Goal: Task Accomplishment & Management: Manage account settings

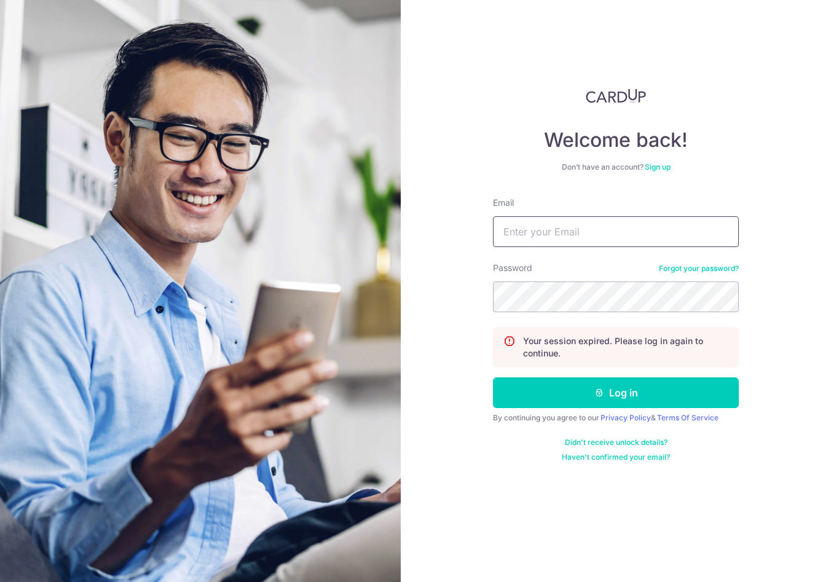
click at [573, 237] on input "Email" at bounding box center [616, 231] width 246 height 31
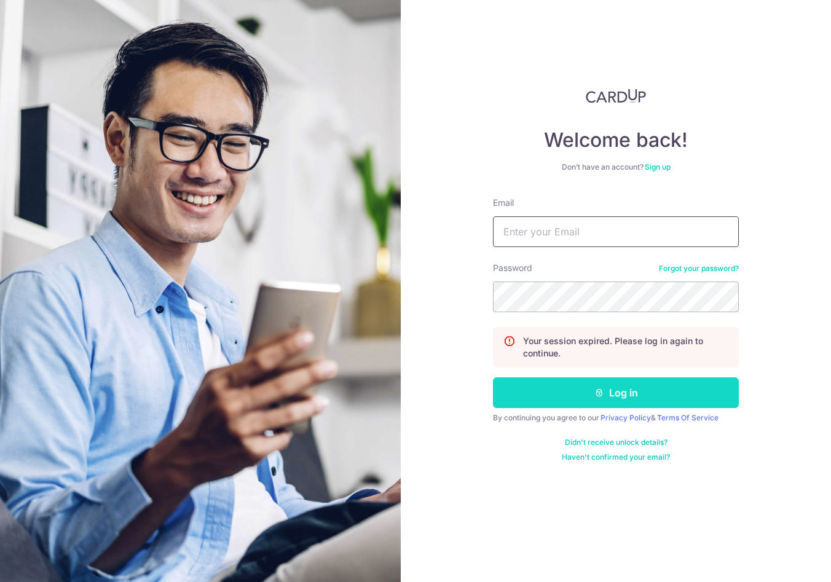
type input "[PERSON_NAME][EMAIL_ADDRESS][DOMAIN_NAME]"
click at [599, 388] on icon "submit" at bounding box center [599, 393] width 10 height 10
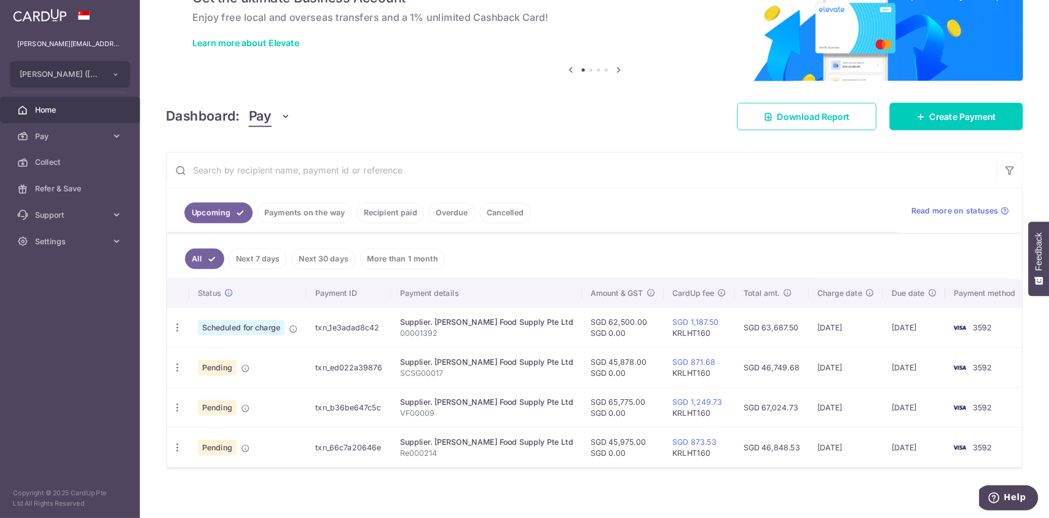
scroll to position [69, 0]
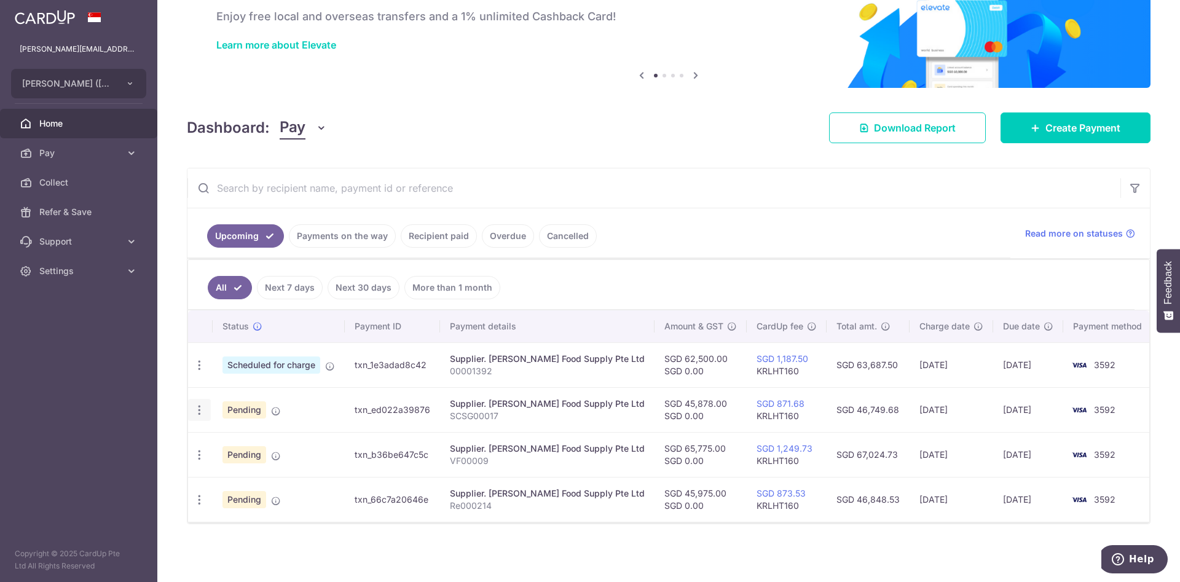
click at [199, 372] on icon "button" at bounding box center [199, 365] width 13 height 13
click at [560, 85] on img at bounding box center [669, 19] width 964 height 138
click at [195, 416] on div "Update payment Cancel payment Upload doc" at bounding box center [199, 410] width 23 height 23
click at [195, 372] on icon "button" at bounding box center [199, 365] width 13 height 13
click at [493, 108] on div "Dashboard: Pay Pay Collect Download Report Create Payment" at bounding box center [669, 126] width 964 height 36
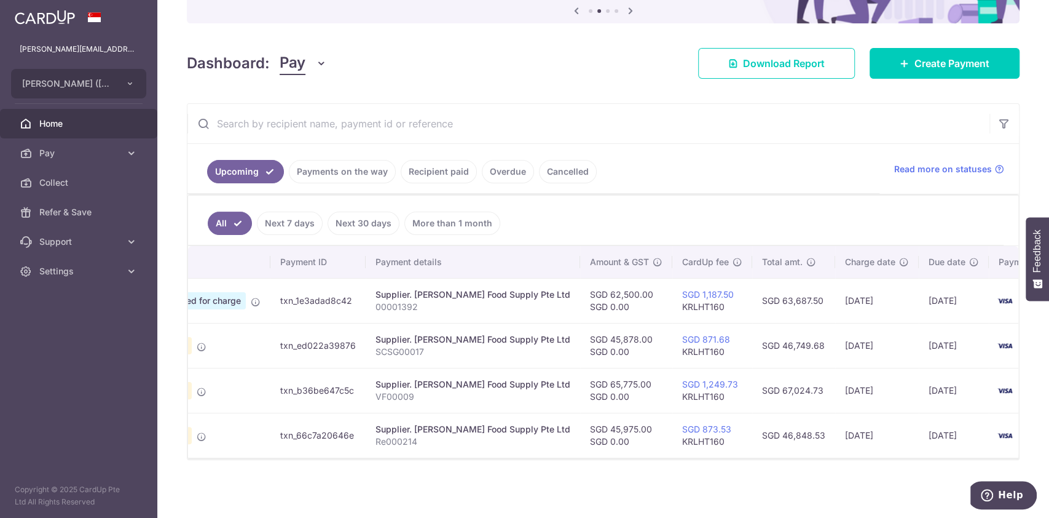
scroll to position [0, 22]
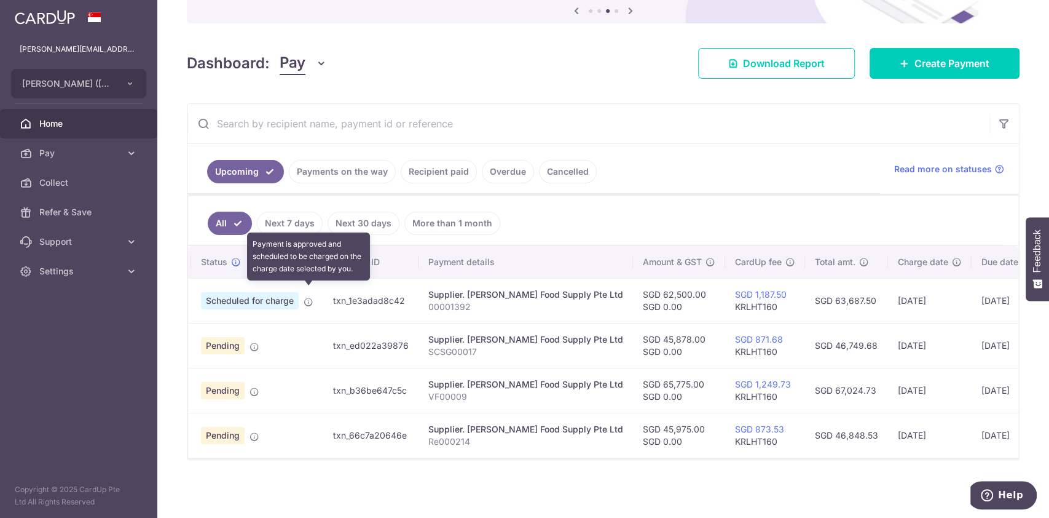
click at [309, 297] on icon at bounding box center [309, 302] width 10 height 10
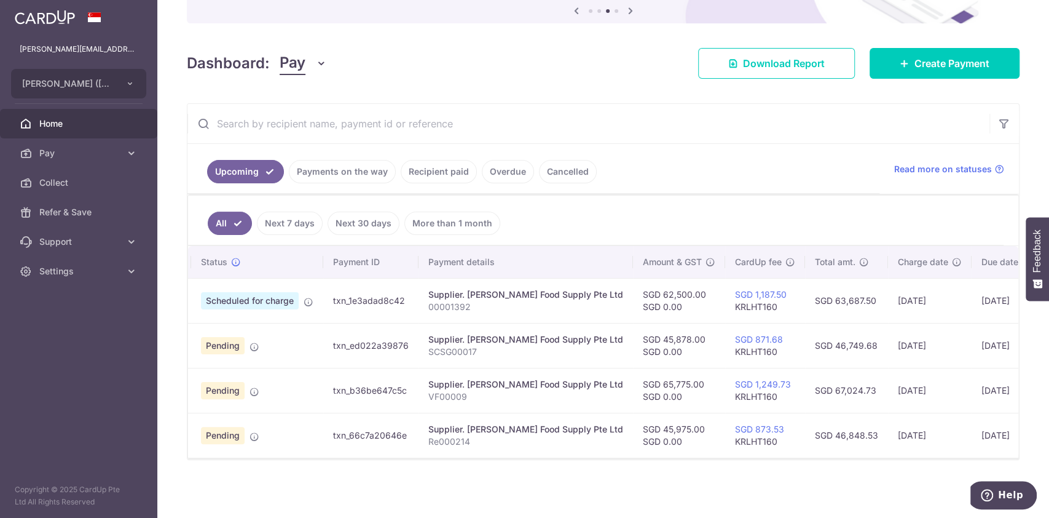
click at [281, 292] on span "Scheduled for charge" at bounding box center [250, 300] width 98 height 17
click at [462, 301] on p "00001392" at bounding box center [525, 307] width 195 height 12
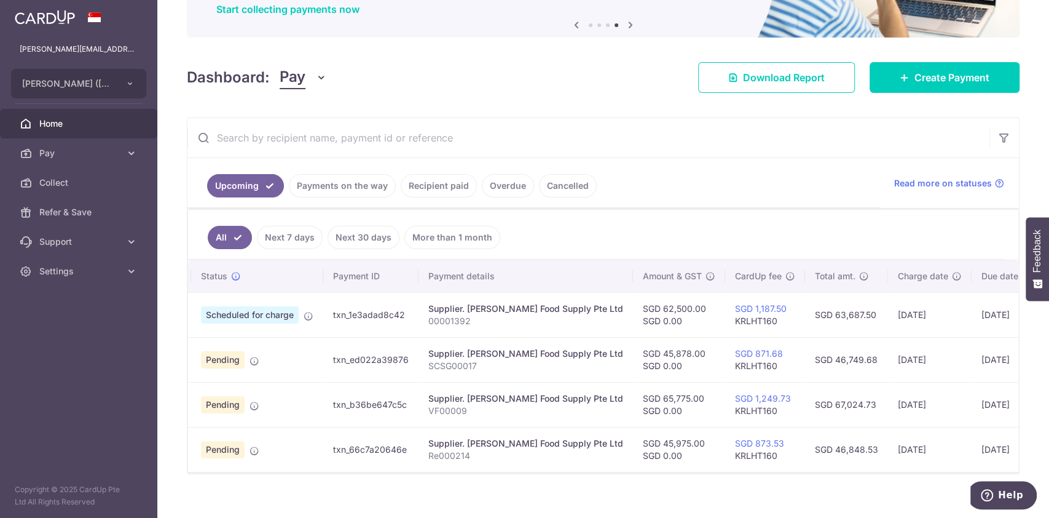
scroll to position [141, 0]
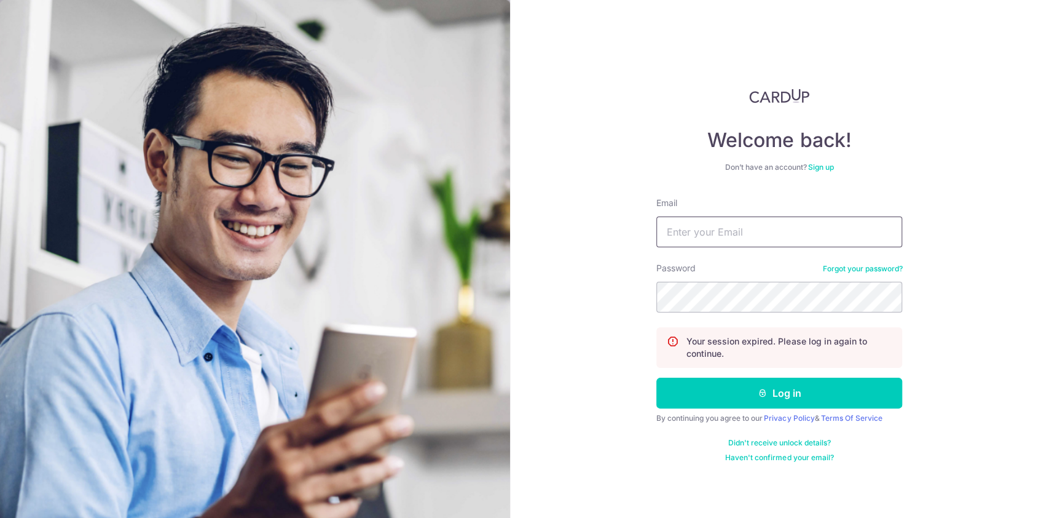
click at [760, 229] on input "Email" at bounding box center [779, 231] width 246 height 31
type input "[PERSON_NAME][EMAIL_ADDRESS][DOMAIN_NAME]"
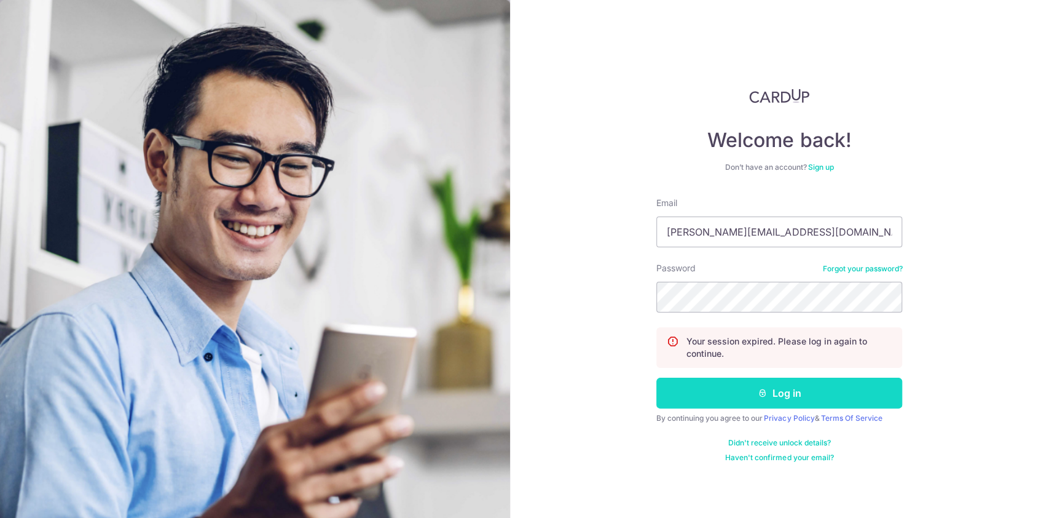
click at [759, 391] on icon "submit" at bounding box center [763, 393] width 10 height 10
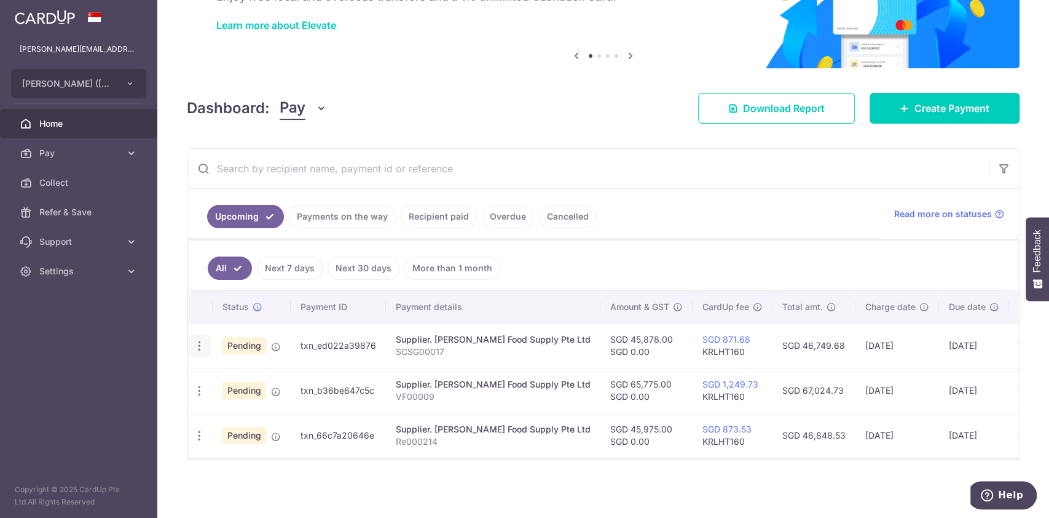
click at [205, 339] on icon "button" at bounding box center [199, 345] width 13 height 13
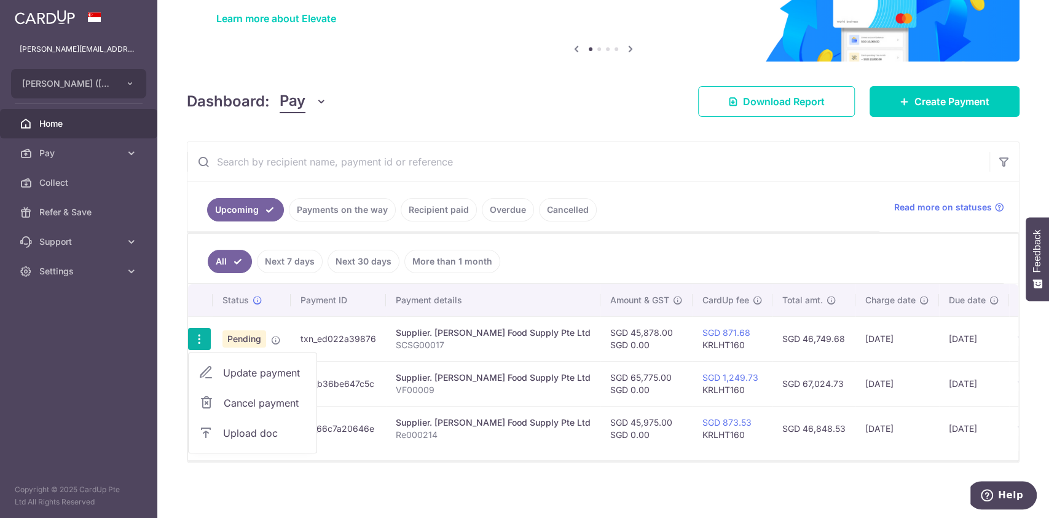
click at [246, 376] on span "Update payment" at bounding box center [265, 372] width 84 height 15
radio input "true"
type input "45,878.00"
type input "0.00"
type input "[DATE]"
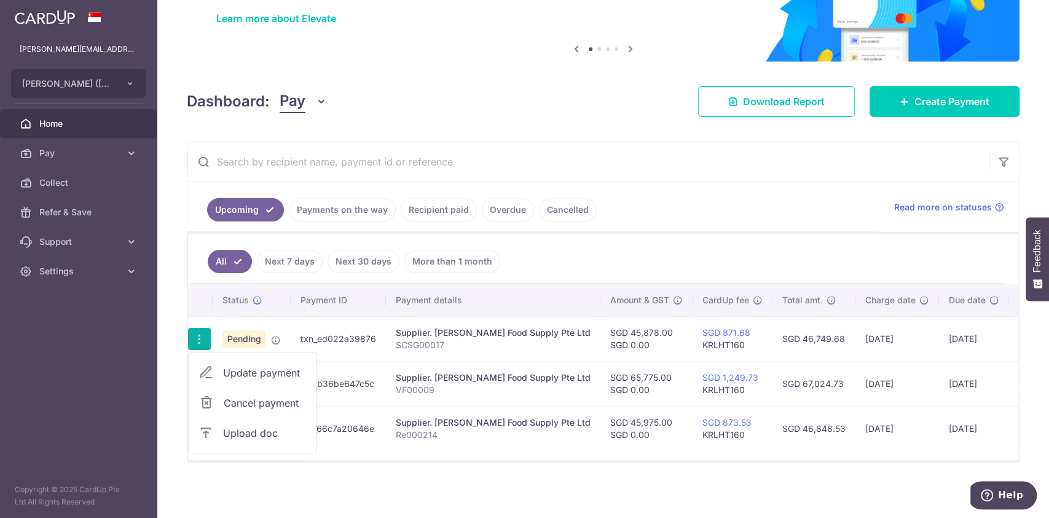
type input "SCSG00017"
type input "KRLHT160"
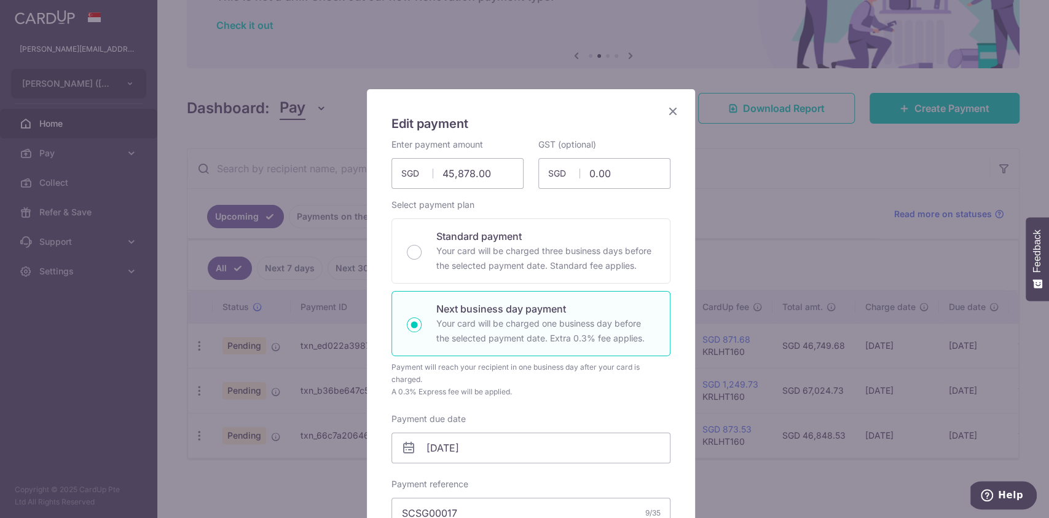
click at [829, 170] on div "Edit payment By clicking apply, you will make changes to all payments to Kenny …" at bounding box center [524, 259] width 1049 height 518
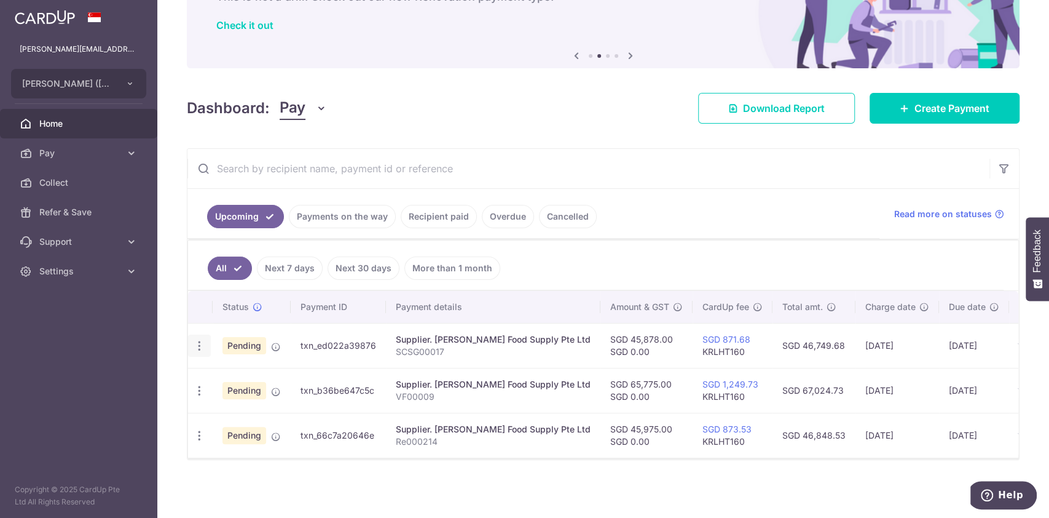
click at [208, 343] on div "Update payment Cancel payment Upload doc" at bounding box center [199, 345] width 23 height 23
click at [192, 334] on div "Update payment Cancel payment Upload doc" at bounding box center [199, 345] width 23 height 23
click at [193, 339] on icon "button" at bounding box center [199, 345] width 13 height 13
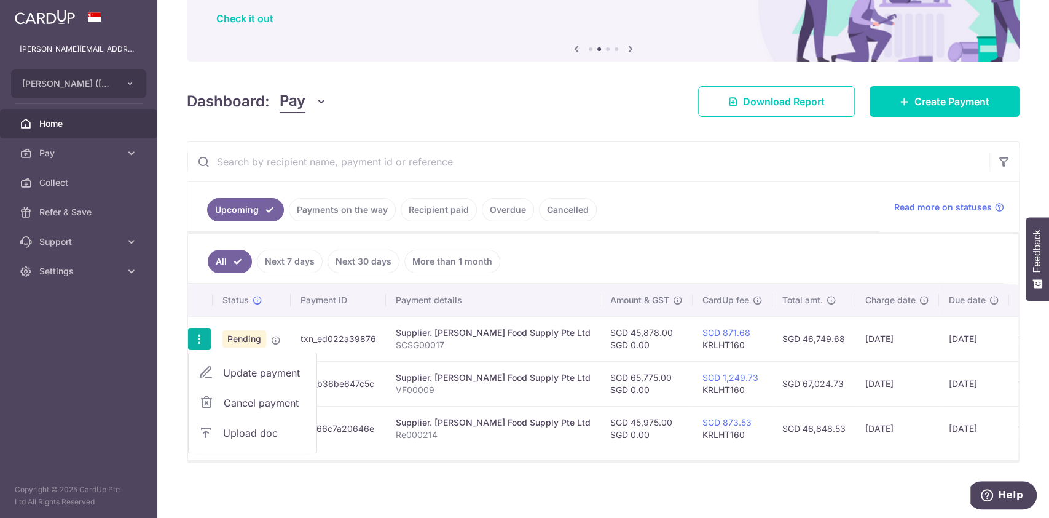
click at [268, 404] on span "Cancel payment" at bounding box center [265, 402] width 82 height 15
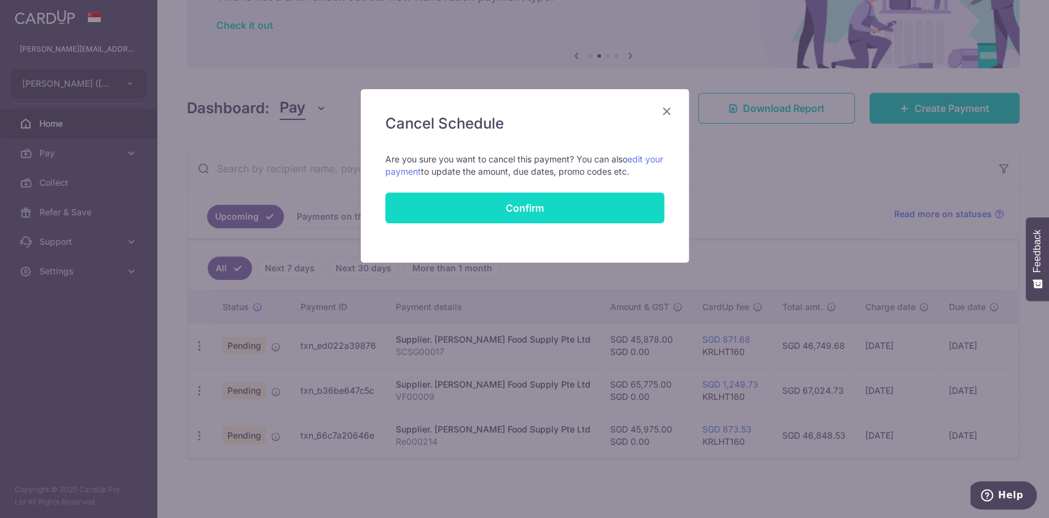
click at [544, 212] on button "Confirm" at bounding box center [524, 207] width 279 height 31
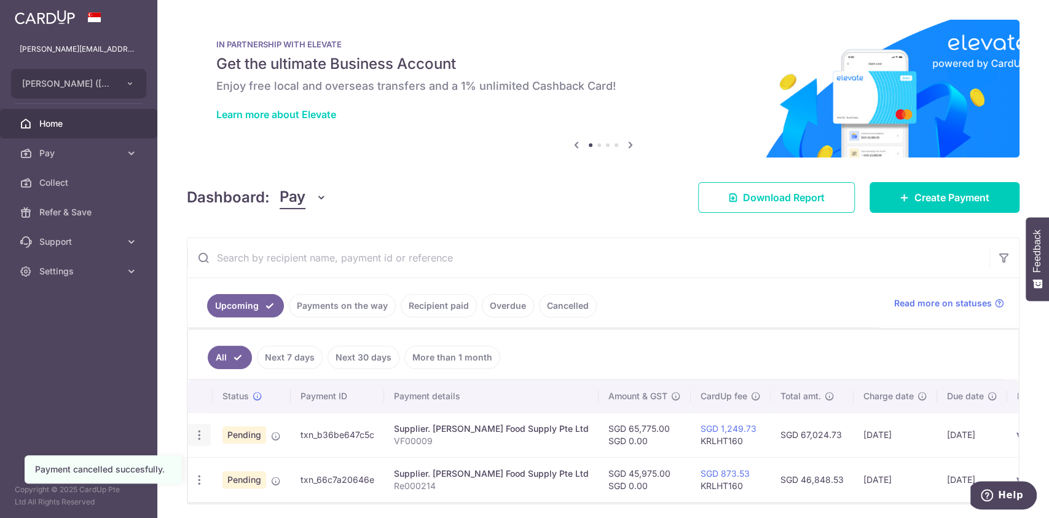
click at [193, 435] on icon "button" at bounding box center [199, 434] width 13 height 13
click at [234, 504] on span "Cancel payment" at bounding box center [265, 498] width 82 height 15
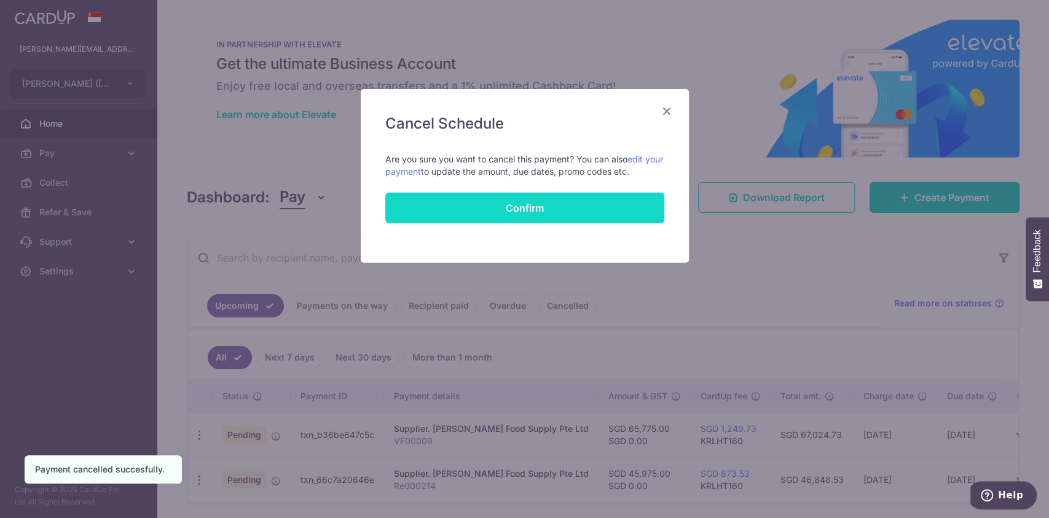
click at [507, 210] on button "Confirm" at bounding box center [524, 207] width 279 height 31
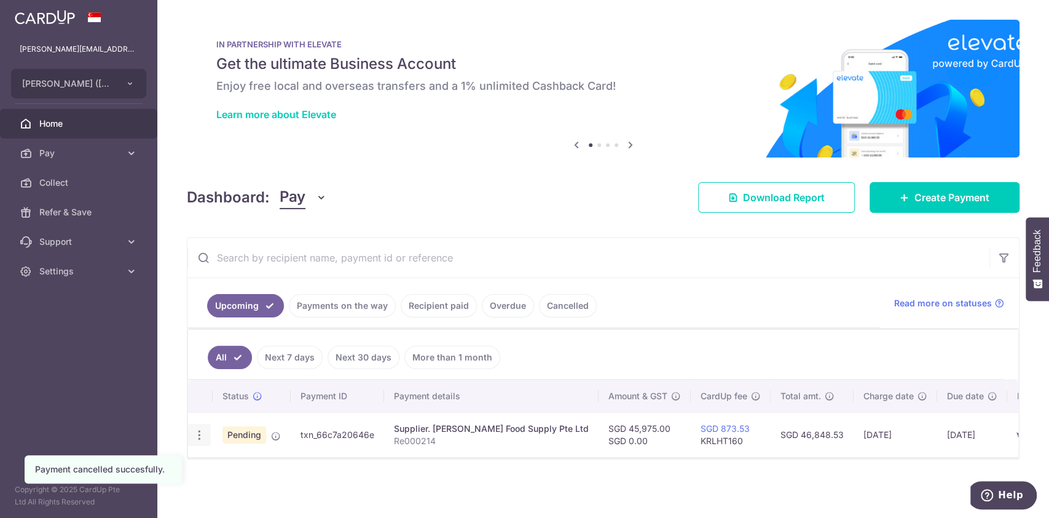
click at [195, 431] on icon "button" at bounding box center [199, 434] width 13 height 13
click at [246, 497] on span "Cancel payment" at bounding box center [265, 498] width 82 height 15
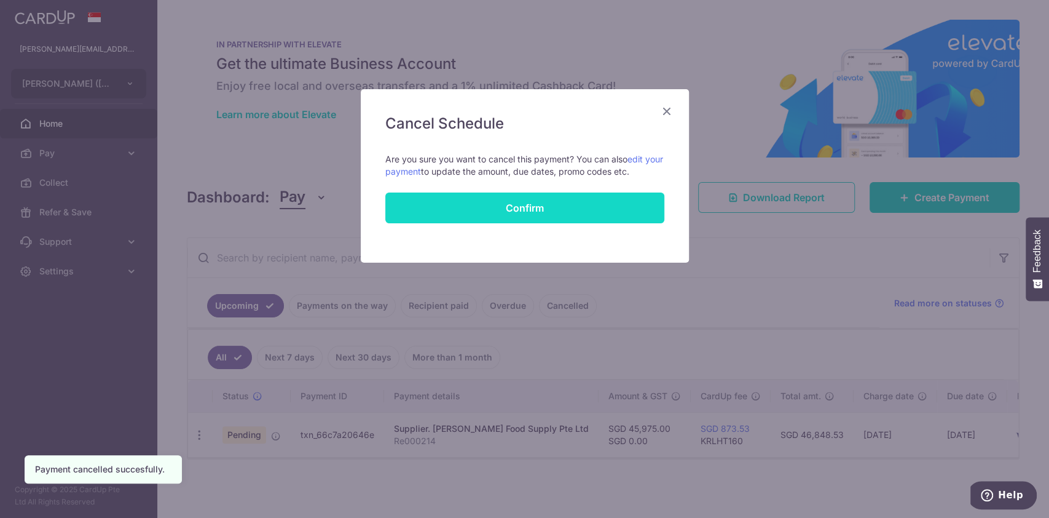
click at [549, 215] on button "Confirm" at bounding box center [524, 207] width 279 height 31
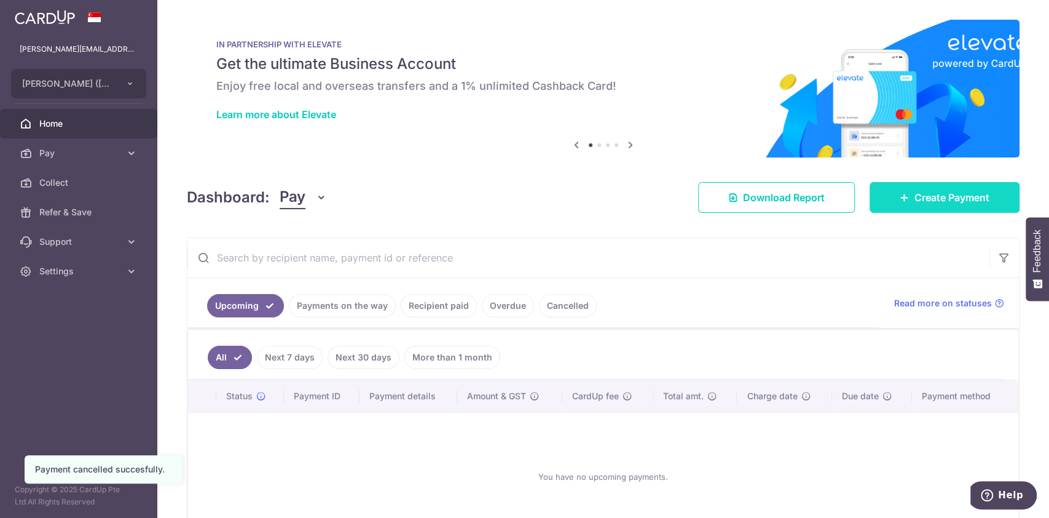
click at [916, 196] on span "Create Payment" at bounding box center [952, 197] width 75 height 15
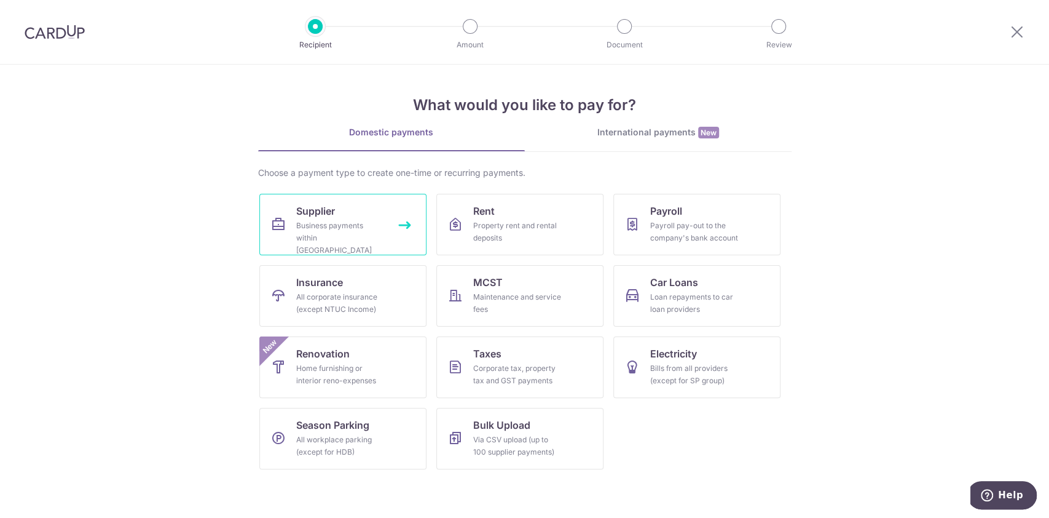
click at [315, 233] on div "Business payments within Singapore" at bounding box center [340, 237] width 89 height 37
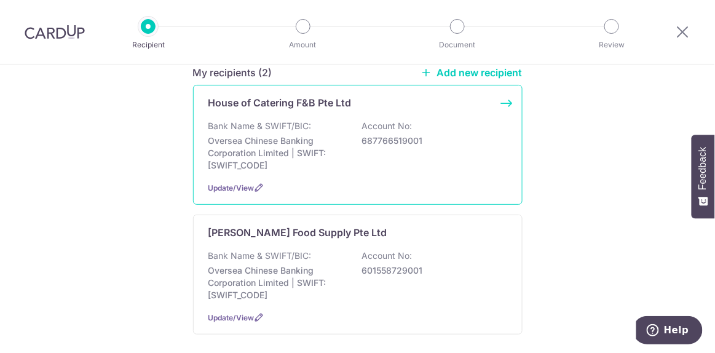
scroll to position [138, 0]
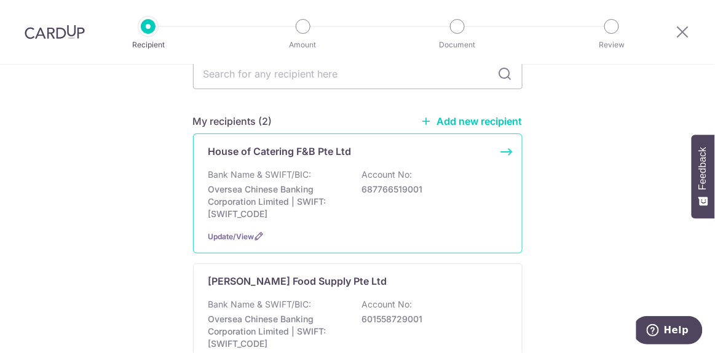
click at [294, 183] on p "Oversea Chinese Banking Corporation Limited | SWIFT: [SWIFT_CODE]" at bounding box center [277, 201] width 138 height 37
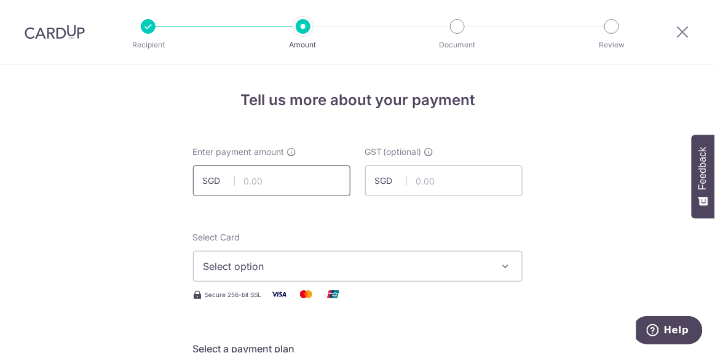
click at [274, 176] on input "text" at bounding box center [271, 180] width 157 height 31
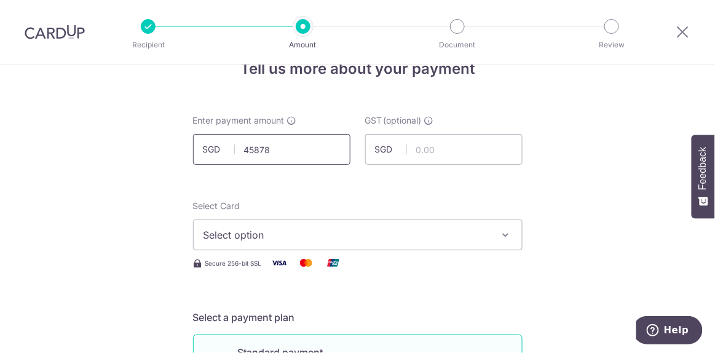
scroll to position [55, 0]
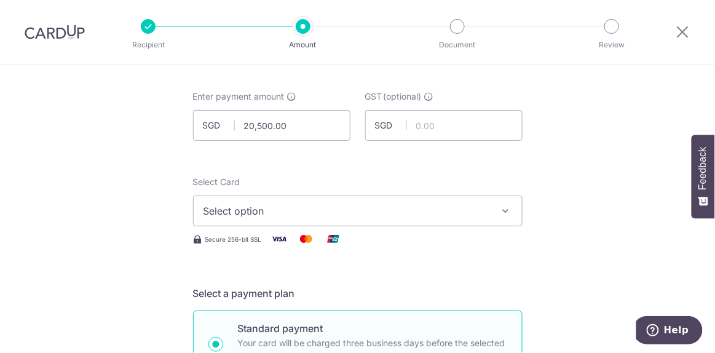
click at [384, 211] on span "Select option" at bounding box center [346, 210] width 286 height 15
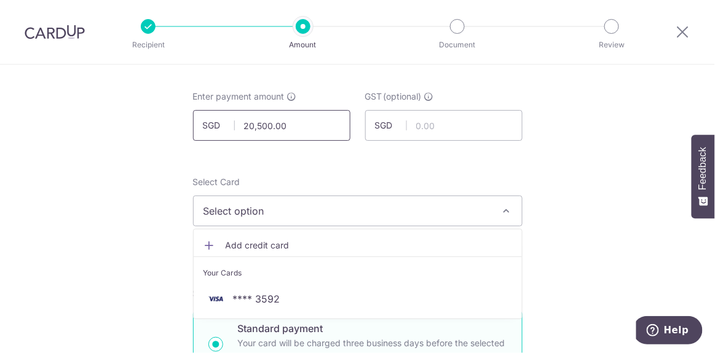
click at [317, 133] on input "20,500.00" at bounding box center [271, 125] width 157 height 31
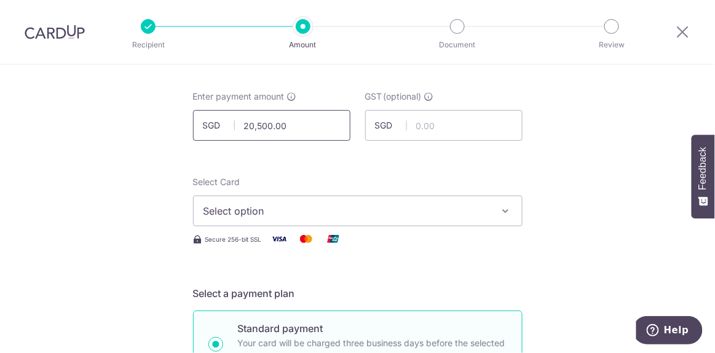
drag, startPoint x: 315, startPoint y: 133, endPoint x: 140, endPoint y: 135, distance: 175.8
type input "45,878.00"
click at [257, 216] on span "Select option" at bounding box center [346, 210] width 286 height 15
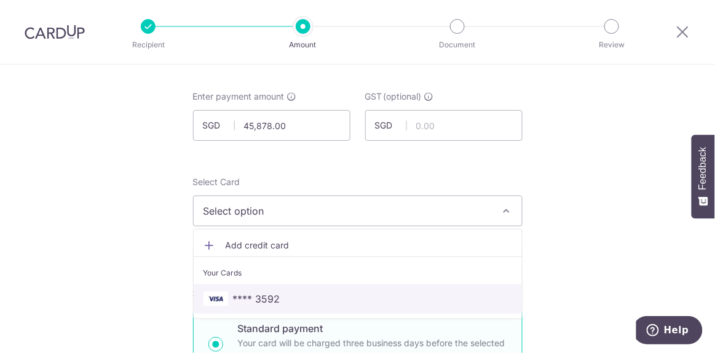
drag, startPoint x: 266, startPoint y: 297, endPoint x: 269, endPoint y: 284, distance: 14.0
click at [266, 297] on span "**** 3592" at bounding box center [256, 298] width 47 height 15
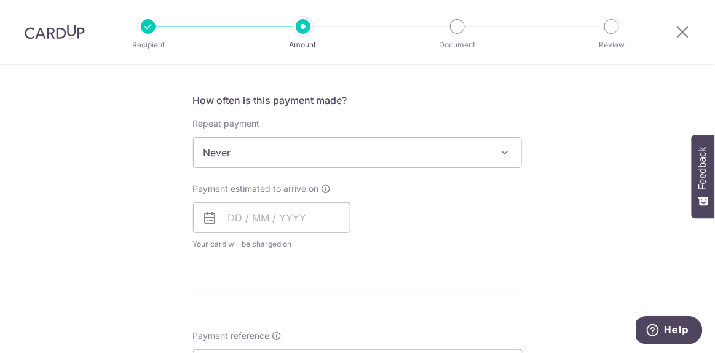
scroll to position [503, 0]
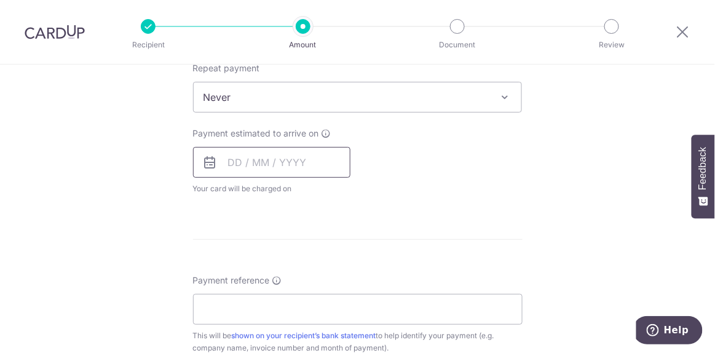
click at [231, 159] on input "text" at bounding box center [271, 162] width 157 height 31
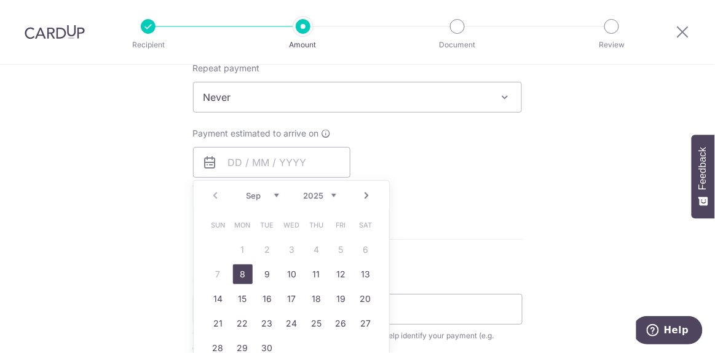
click at [241, 272] on link "8" at bounding box center [243, 274] width 20 height 20
type input "08/09/2025"
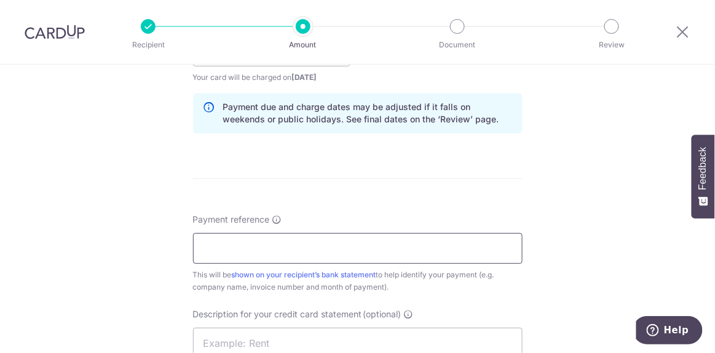
scroll to position [670, 0]
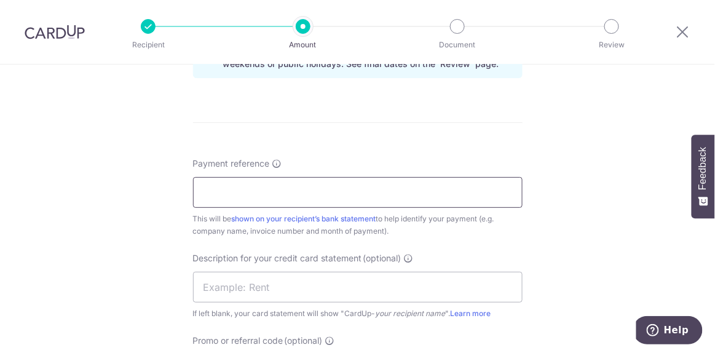
click at [238, 187] on input "Payment reference" at bounding box center [357, 192] width 329 height 31
click at [242, 186] on input "Payment reference" at bounding box center [357, 192] width 329 height 31
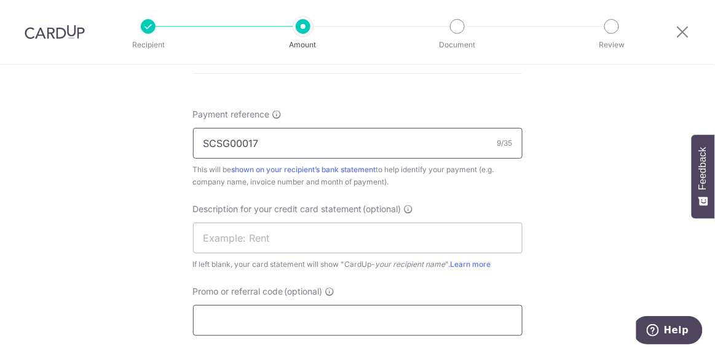
scroll to position [782, 0]
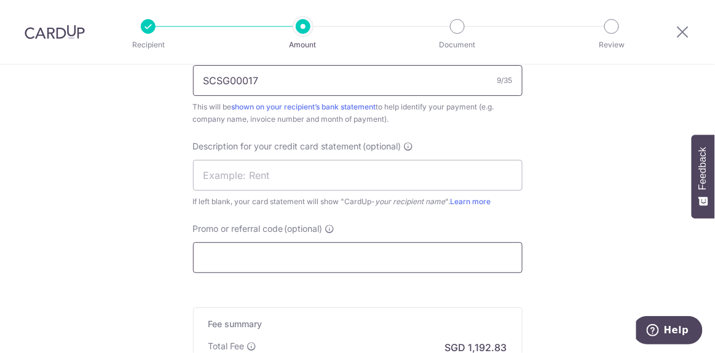
type input "SCSG00017"
click at [274, 248] on input "Promo or referral code (optional)" at bounding box center [357, 257] width 329 height 31
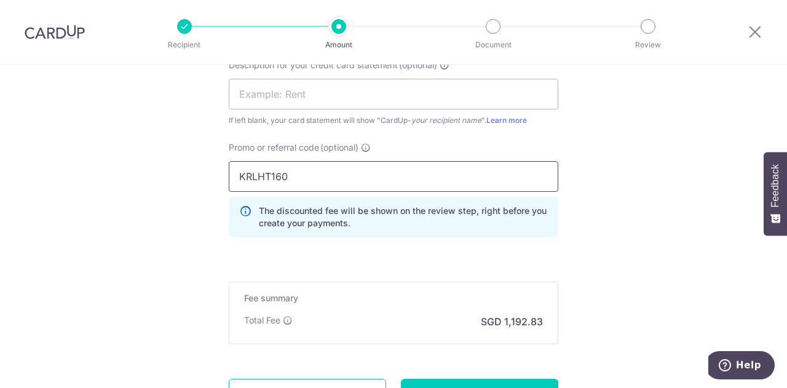
scroll to position [888, 0]
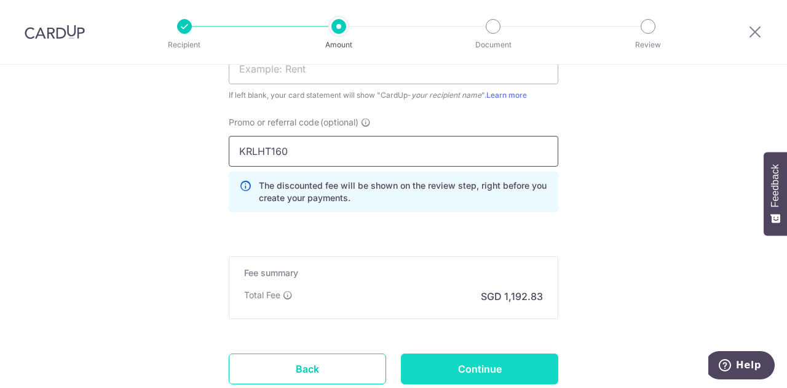
type input "KRLHT160"
click at [532, 352] on input "Continue" at bounding box center [479, 368] width 157 height 31
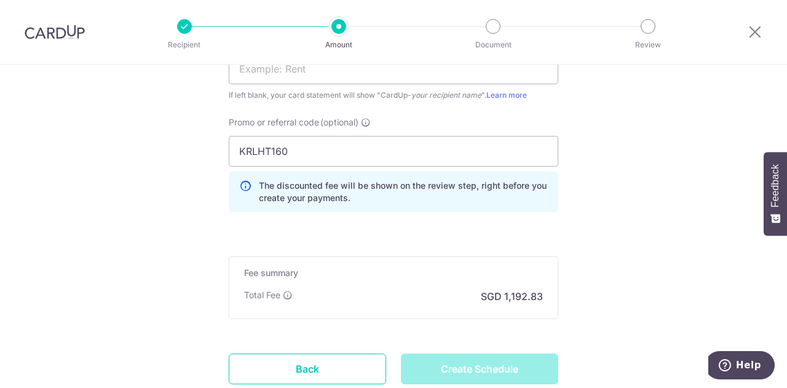
type input "Create Schedule"
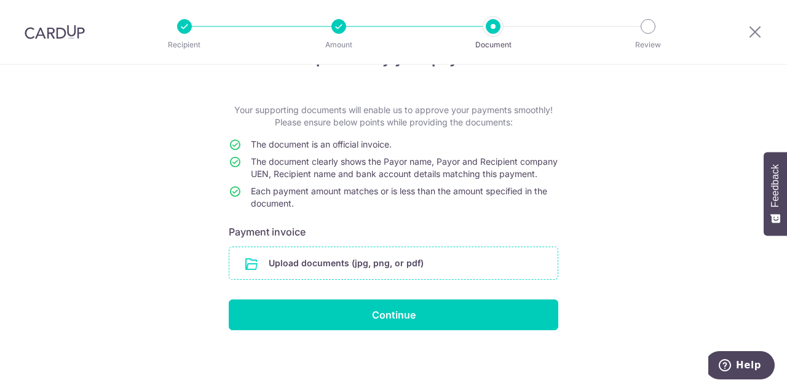
click at [408, 263] on input "file" at bounding box center [393, 263] width 328 height 32
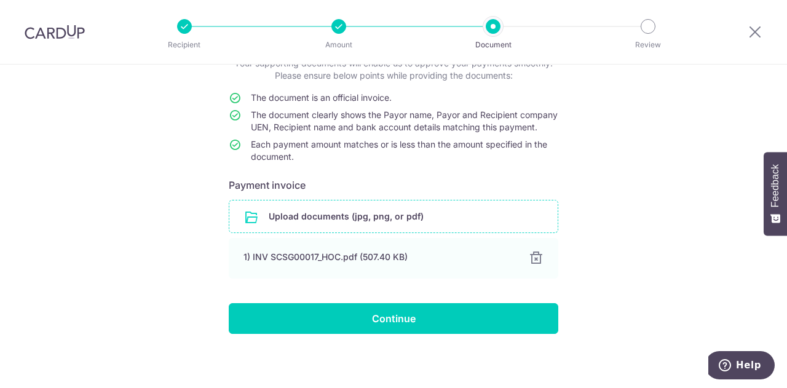
scroll to position [103, 0]
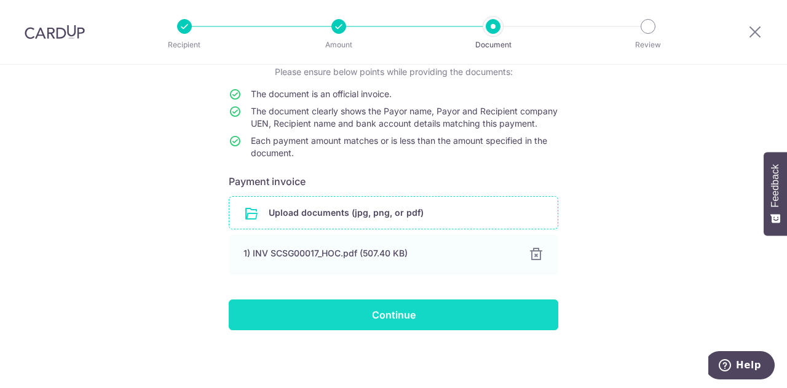
click at [325, 312] on input "Continue" at bounding box center [393, 314] width 329 height 31
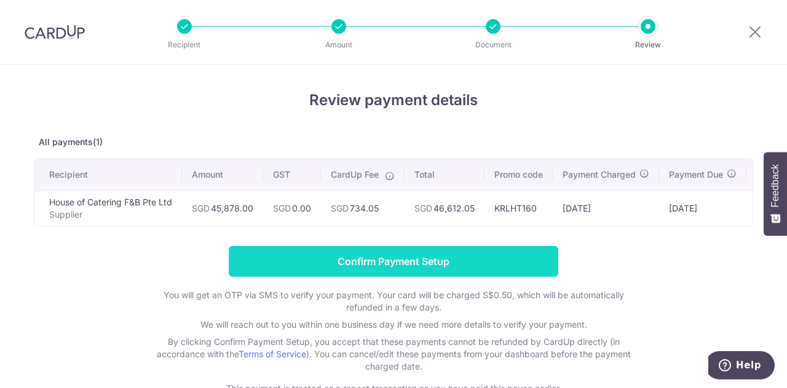
click at [366, 267] on input "Confirm Payment Setup" at bounding box center [393, 261] width 329 height 31
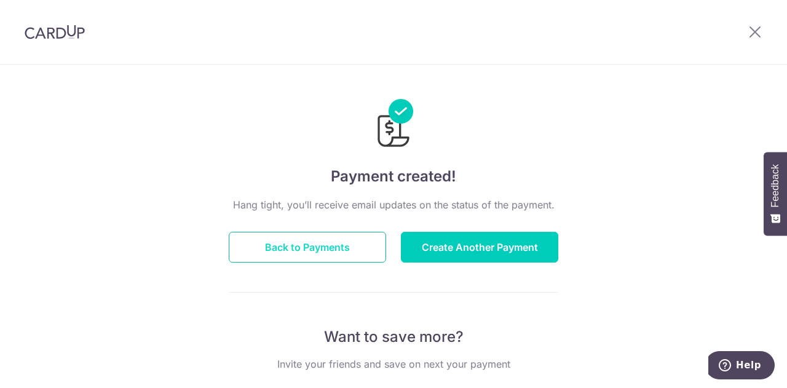
click at [342, 240] on button "Back to Payments" at bounding box center [307, 247] width 157 height 31
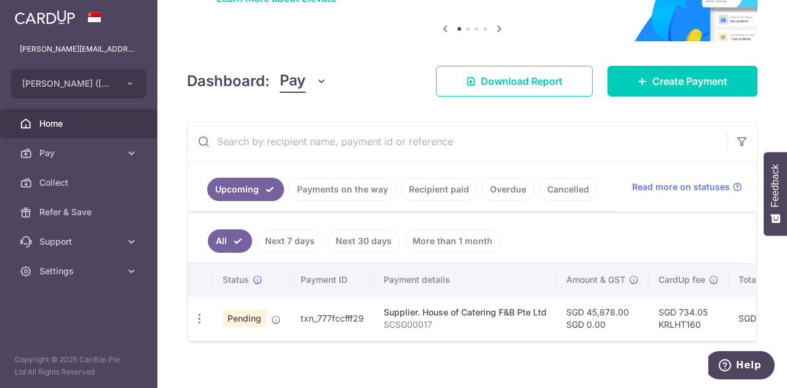
click at [334, 193] on link "Payments on the way" at bounding box center [342, 189] width 107 height 23
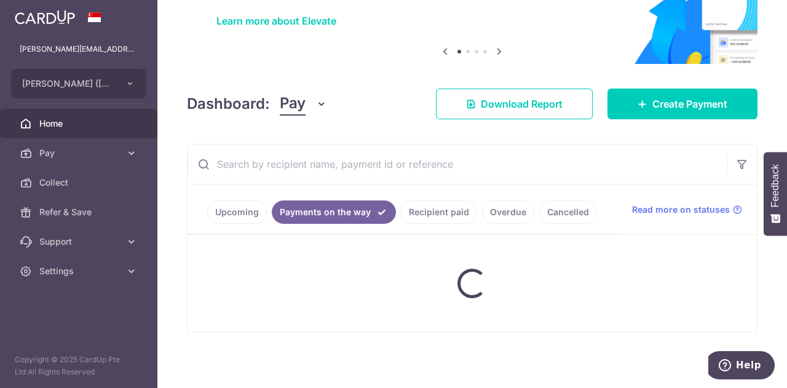
scroll to position [80, 0]
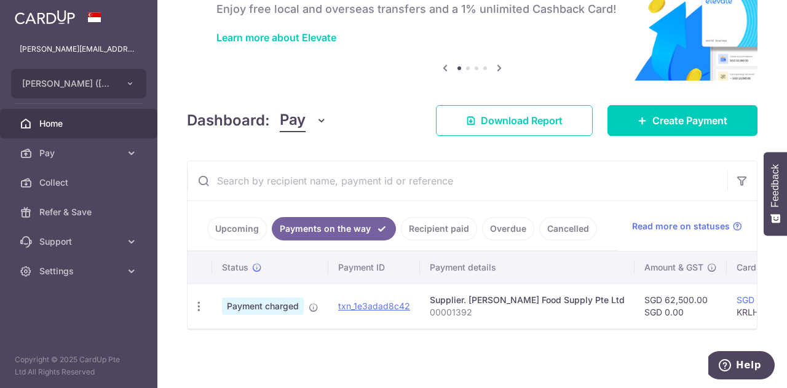
drag, startPoint x: 516, startPoint y: 321, endPoint x: 575, endPoint y: 321, distance: 59.0
click at [575, 321] on td "Supplier. Kenny Rogers Food Supply Pte Ltd 00001392" at bounding box center [527, 305] width 215 height 45
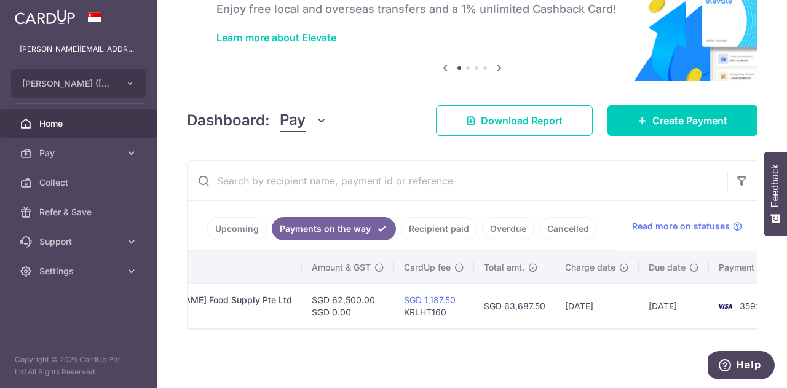
scroll to position [0, 336]
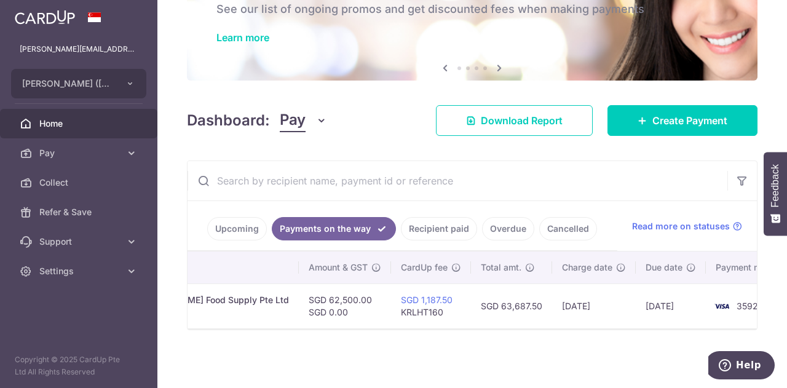
click at [238, 223] on link "Upcoming" at bounding box center [237, 228] width 60 height 23
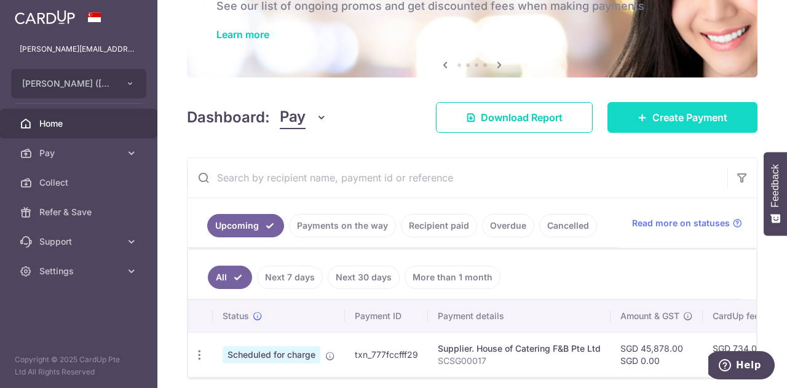
click at [685, 116] on span "Create Payment" at bounding box center [689, 117] width 75 height 15
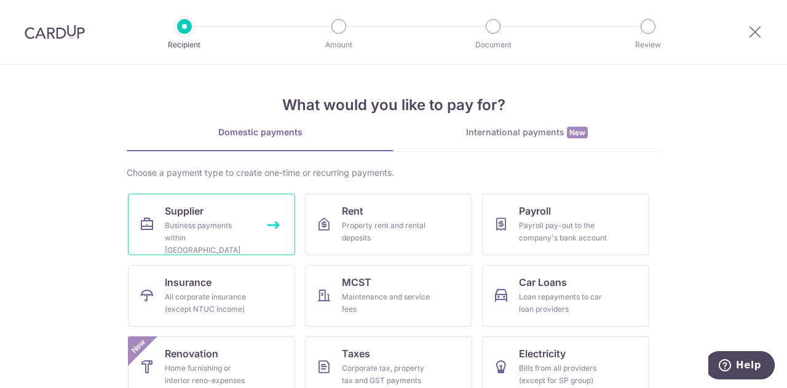
click at [168, 229] on div "Business payments within Singapore" at bounding box center [209, 237] width 89 height 37
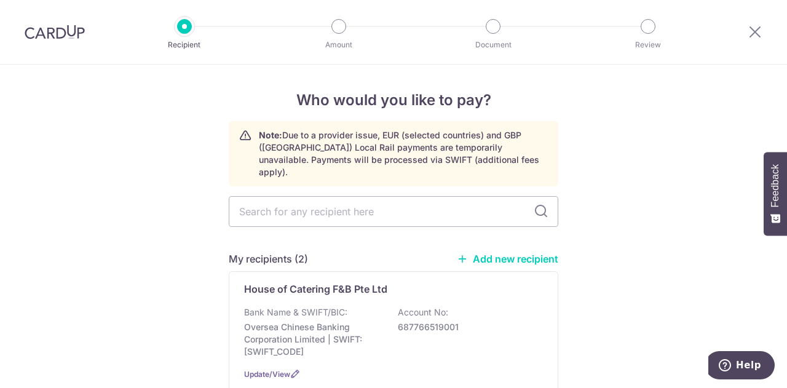
click at [514, 253] on link "Add new recipient" at bounding box center [507, 259] width 101 height 12
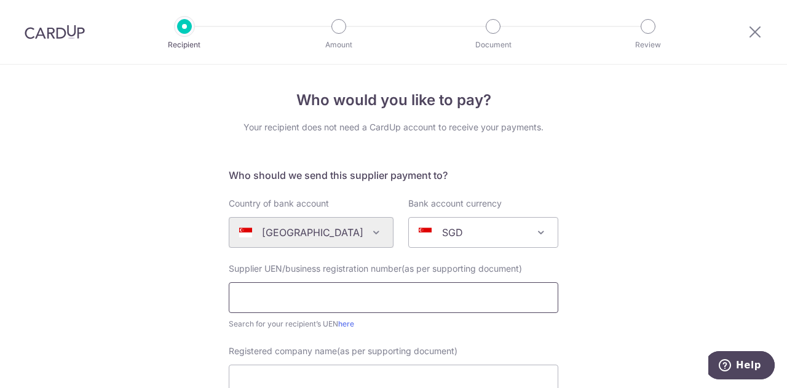
click at [325, 296] on input "text" at bounding box center [393, 297] width 329 height 31
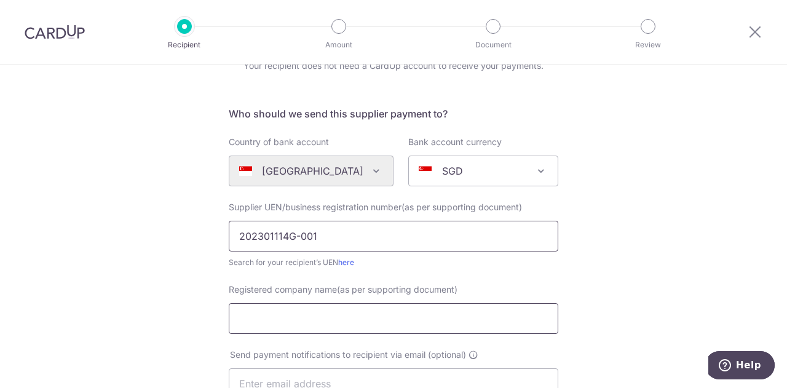
type input "202301114G-001"
click at [317, 308] on input "Registered company name(as per supporting document)" at bounding box center [393, 318] width 329 height 31
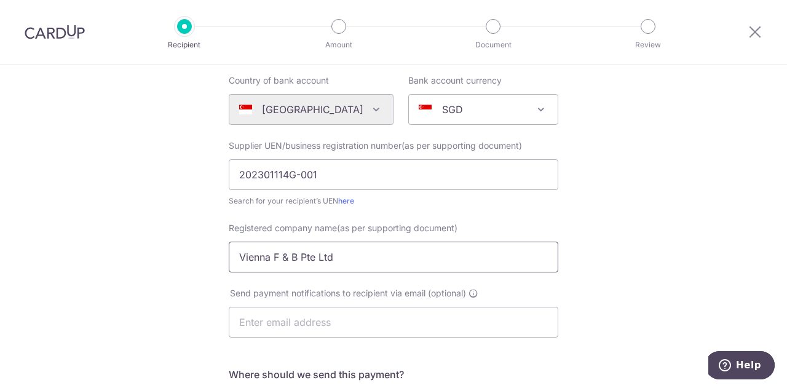
click at [281, 256] on input "Vienna F & B Pte Ltd" at bounding box center [393, 257] width 329 height 31
click at [288, 255] on input "Vienna F& B Pte Ltd" at bounding box center [393, 257] width 329 height 31
type input "Vienna F&B Pte Ltd"
click at [302, 309] on input "text" at bounding box center [393, 322] width 329 height 31
type input "thomas@laohuotang.com.sg"
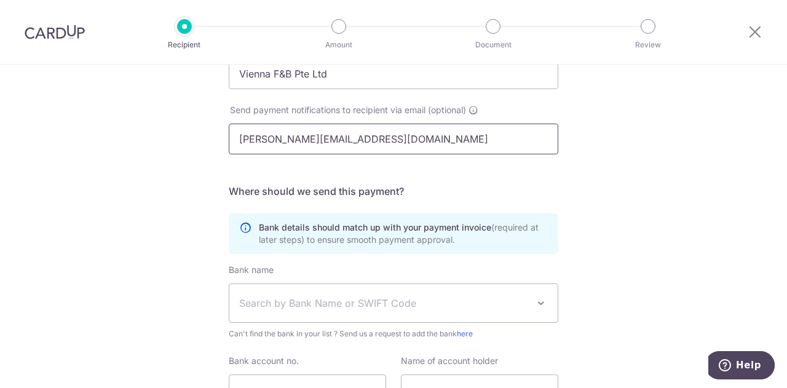
scroll to position [307, 0]
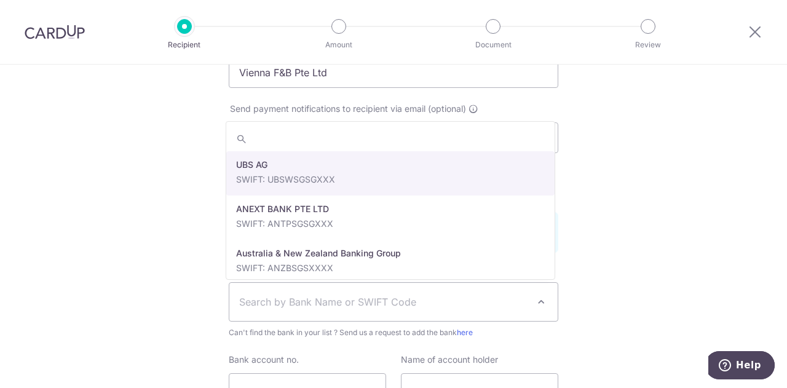
click at [321, 304] on span "Search by Bank Name or SWIFT Code" at bounding box center [383, 301] width 289 height 15
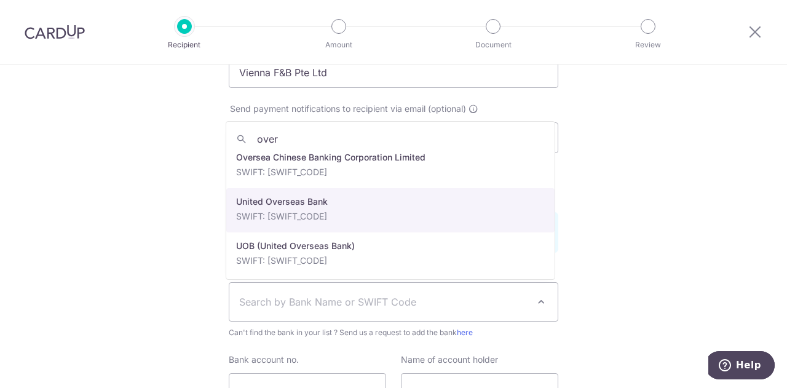
scroll to position [10, 0]
type input "over"
select select "23668"
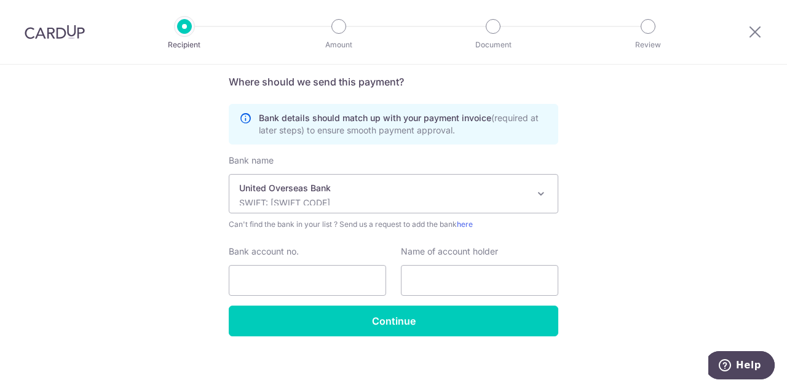
scroll to position [420, 0]
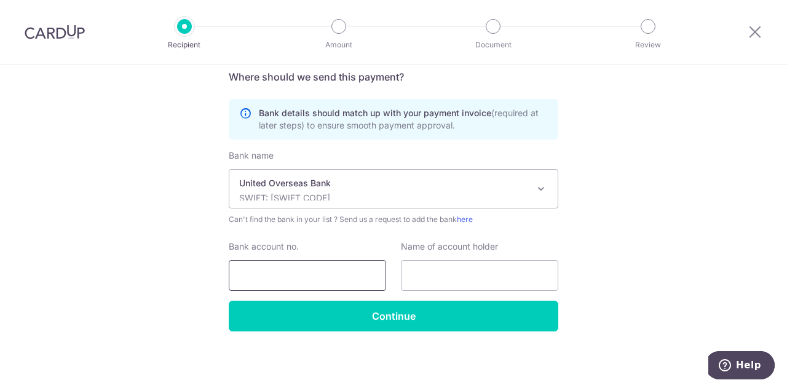
click at [305, 263] on input "Bank account no." at bounding box center [307, 275] width 157 height 31
type input "7733010898"
click at [423, 274] on input "text" at bounding box center [479, 275] width 157 height 31
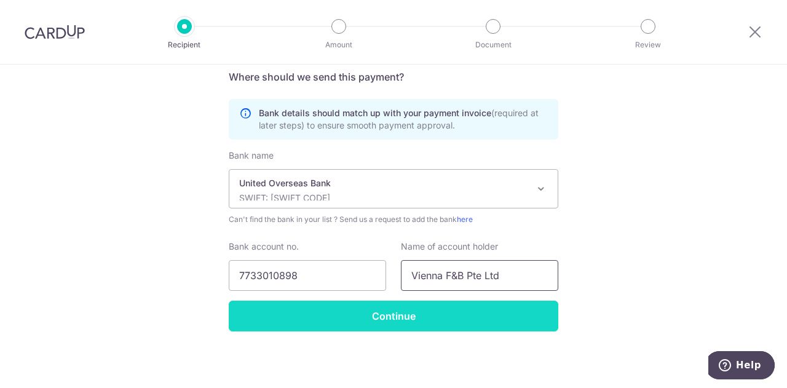
type input "Vienna F&B Pte Ltd"
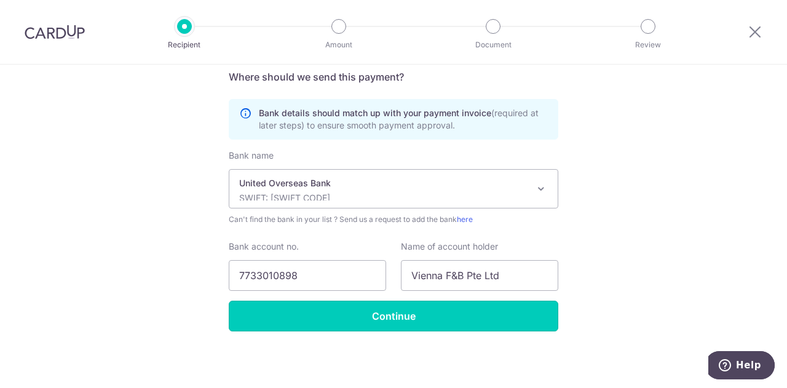
click at [433, 313] on input "Continue" at bounding box center [393, 316] width 329 height 31
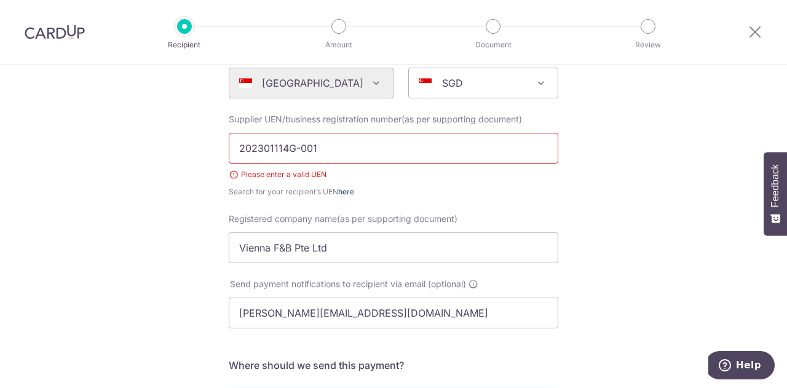
scroll to position [130, 0]
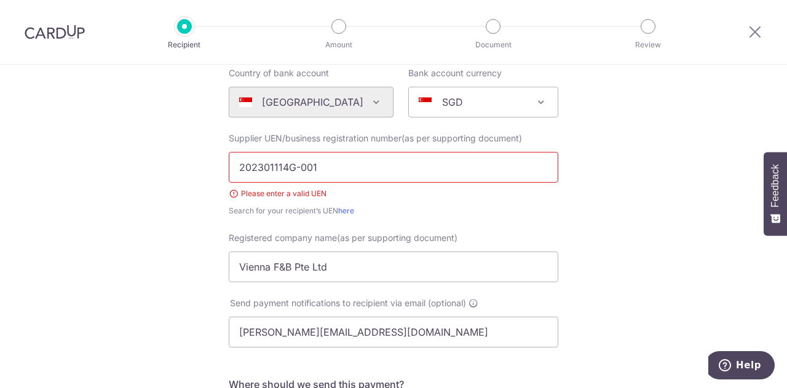
click at [329, 173] on input "202301114G-001" at bounding box center [393, 167] width 329 height 31
type input "202301114G"
click at [500, 197] on div "Please enter a valid UEN" at bounding box center [393, 193] width 329 height 12
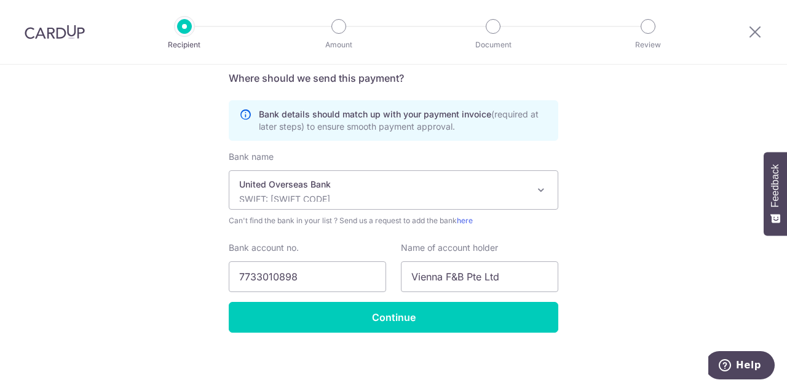
scroll to position [438, 0]
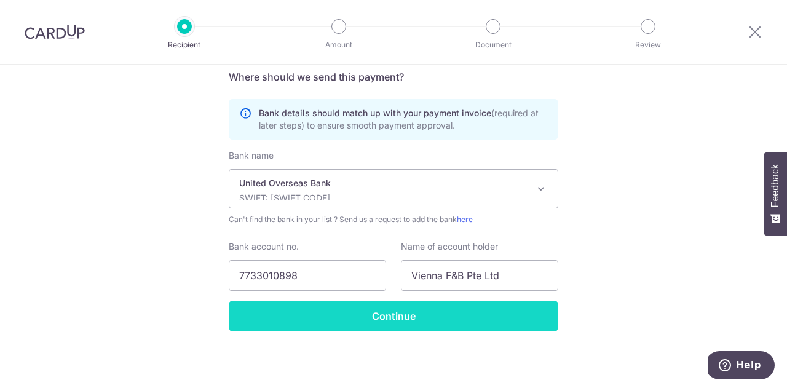
click at [439, 315] on input "Continue" at bounding box center [393, 316] width 329 height 31
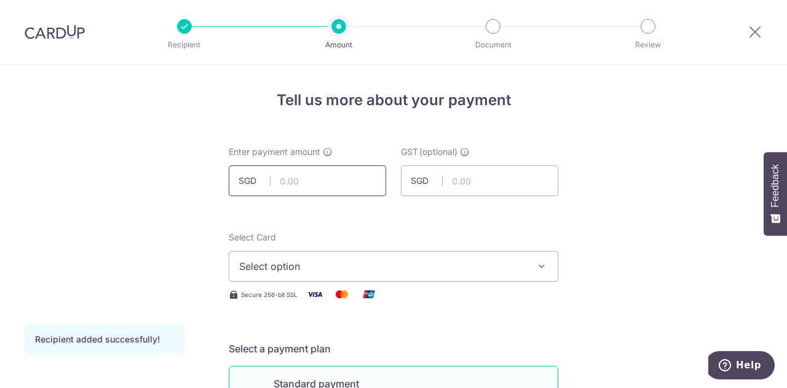
click at [334, 192] on input "text" at bounding box center [307, 180] width 157 height 31
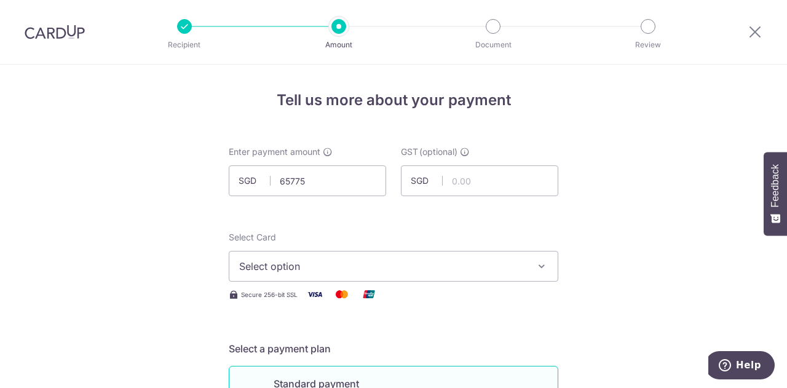
type input "65,775.00"
click at [428, 233] on div "Select Card Select option Add credit card Your Cards **** 3592" at bounding box center [393, 256] width 329 height 50
click at [310, 261] on span "Select option" at bounding box center [382, 266] width 286 height 15
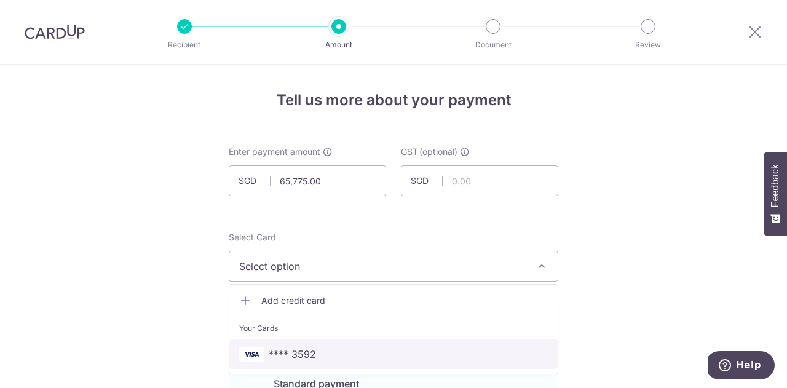
click at [270, 364] on link "**** 3592" at bounding box center [393, 354] width 328 height 30
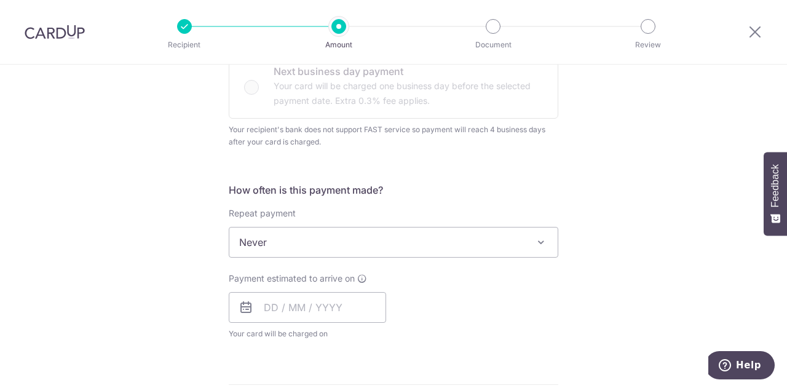
scroll to position [430, 0]
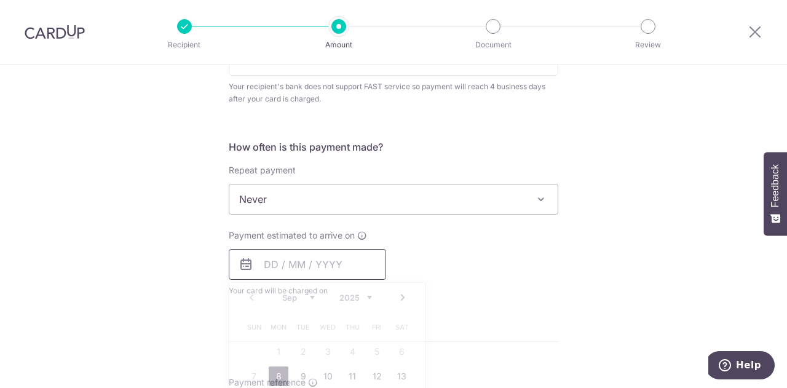
click at [286, 271] on input "text" at bounding box center [307, 264] width 157 height 31
click at [276, 383] on link "8" at bounding box center [279, 376] width 20 height 20
type input "[DATE]"
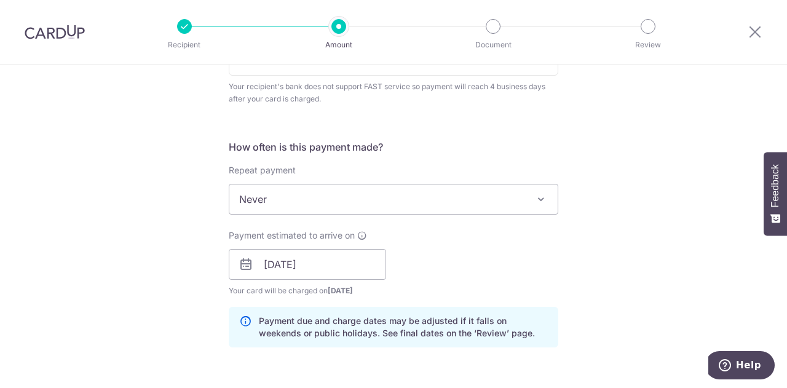
click at [278, 377] on form "Enter payment amount SGD 65,775.00 65775.00 GST (optional) SGD Recipient added …" at bounding box center [393, 282] width 329 height 1135
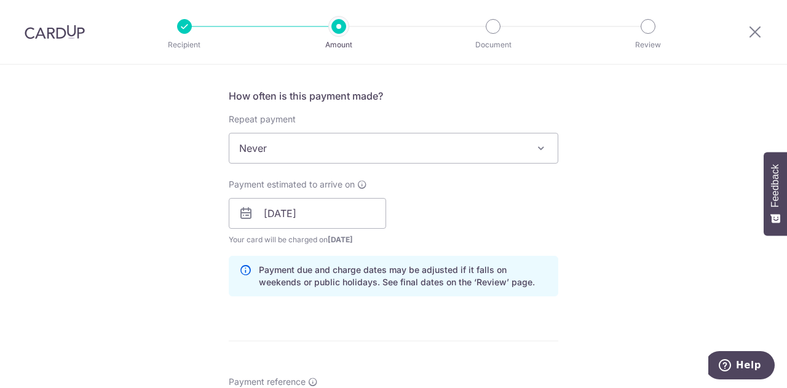
scroll to position [615, 0]
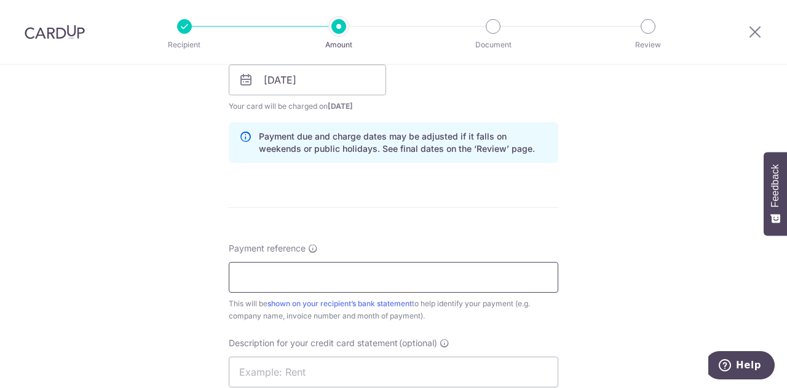
click at [308, 276] on input "Payment reference" at bounding box center [393, 277] width 329 height 31
type input "VF00009"
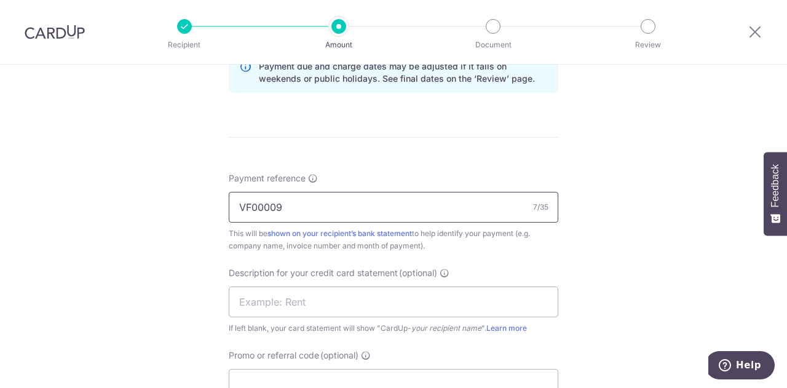
scroll to position [738, 0]
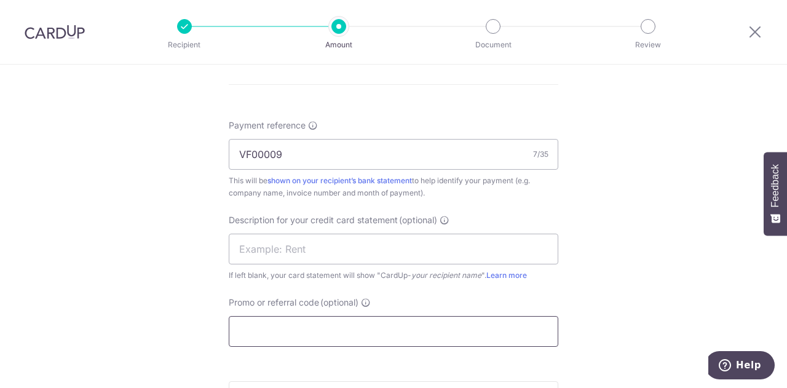
click at [273, 318] on input "Promo or referral code (optional)" at bounding box center [393, 331] width 329 height 31
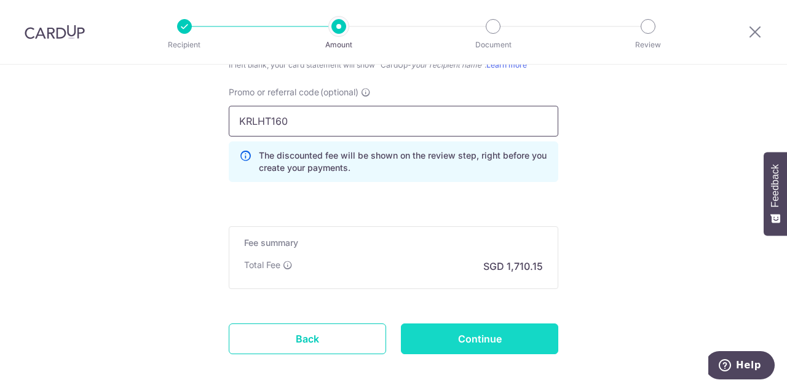
scroll to position [1002, 0]
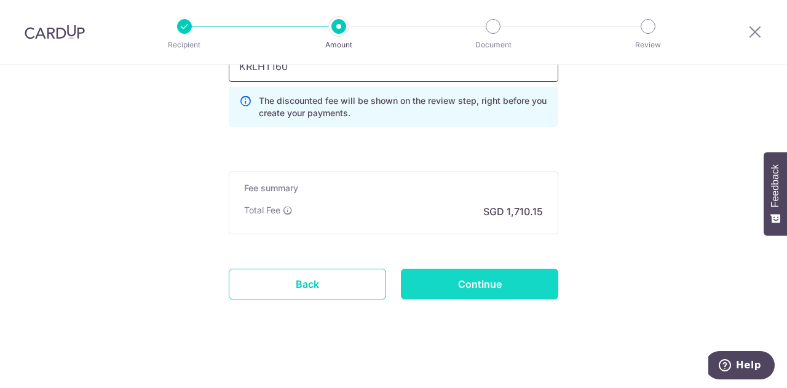
type input "KRLHT160"
click at [475, 282] on input "Continue" at bounding box center [479, 284] width 157 height 31
type input "Create Schedule"
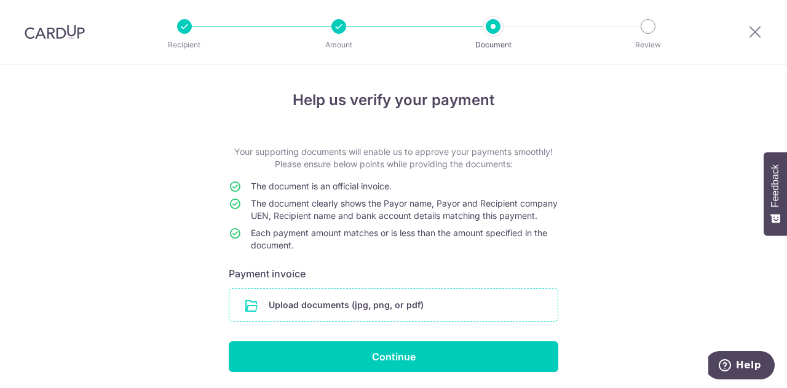
click at [339, 318] on input "file" at bounding box center [393, 305] width 328 height 32
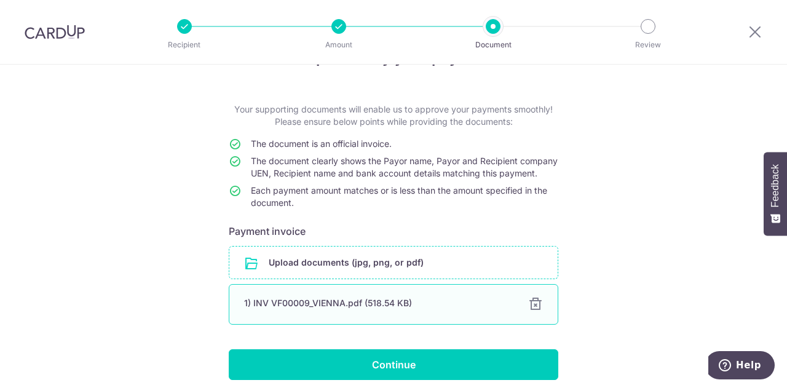
scroll to position [103, 0]
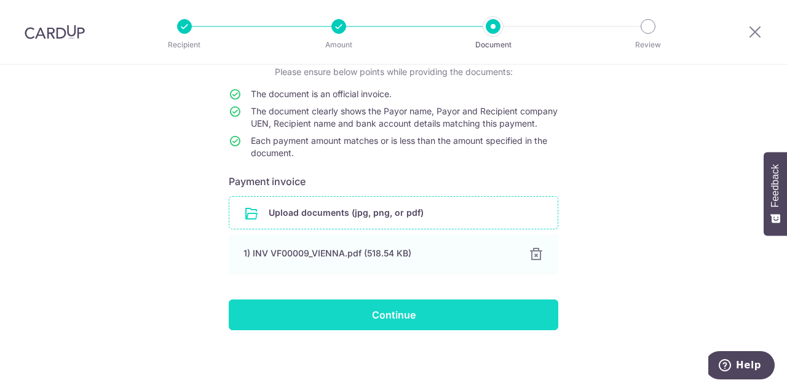
click at [387, 315] on input "Continue" at bounding box center [393, 314] width 329 height 31
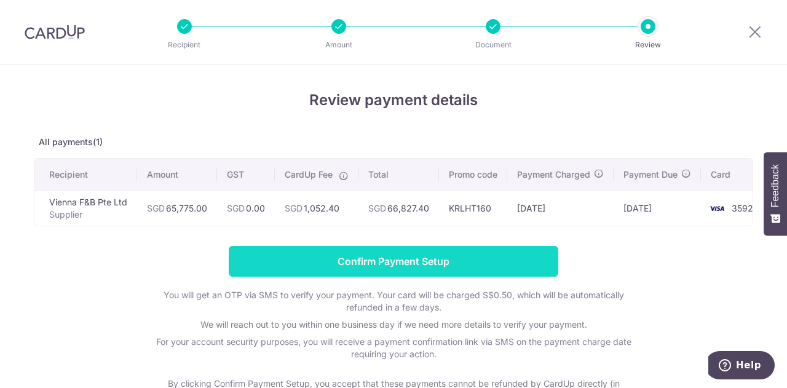
click at [372, 265] on input "Confirm Payment Setup" at bounding box center [393, 261] width 329 height 31
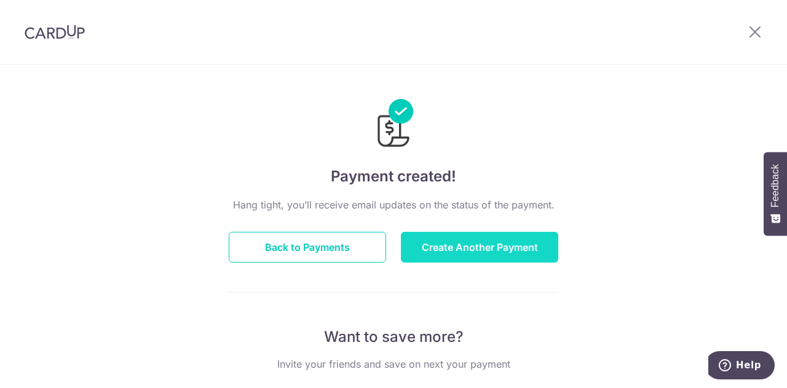
click at [434, 252] on button "Create Another Payment" at bounding box center [479, 247] width 157 height 31
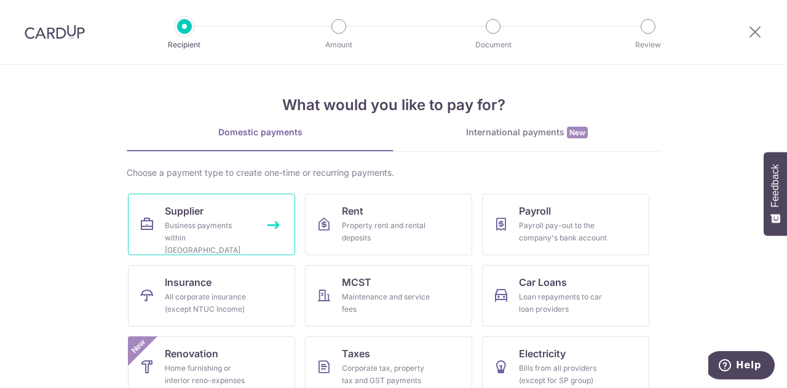
click at [160, 224] on link "Supplier Business payments within [GEOGRAPHIC_DATA]" at bounding box center [211, 224] width 167 height 61
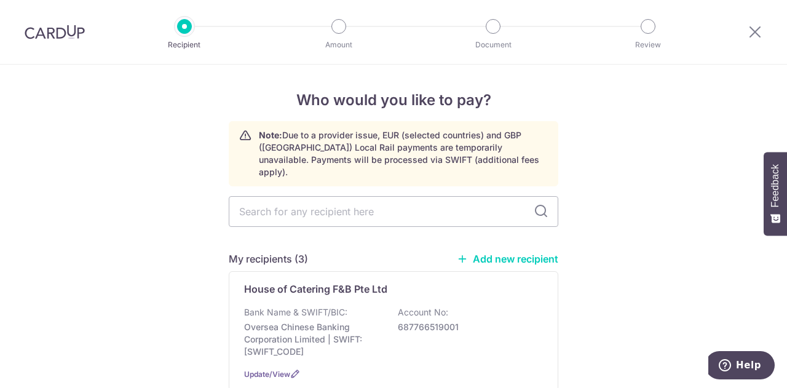
click at [508, 253] on link "Add new recipient" at bounding box center [507, 259] width 101 height 12
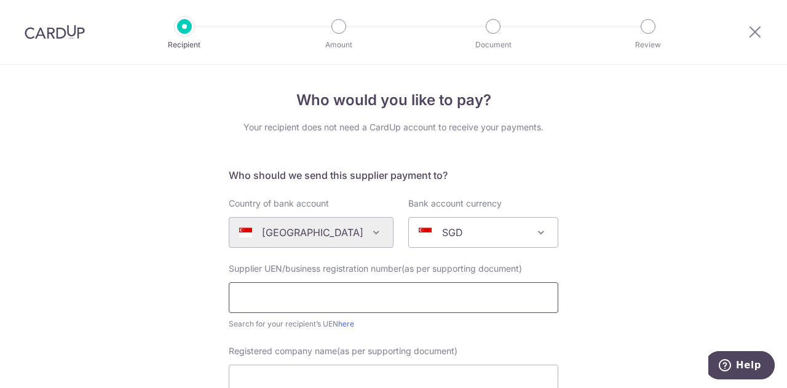
click at [291, 289] on input "text" at bounding box center [393, 297] width 329 height 31
type input "202222373K"
click at [344, 363] on div "Registered company name(as per supporting document)" at bounding box center [393, 370] width 329 height 50
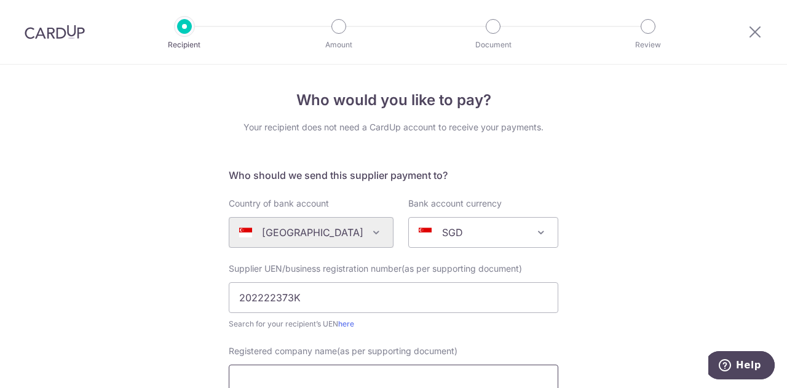
click at [311, 369] on input "Registered company name(as per supporting document)" at bounding box center [393, 379] width 329 height 31
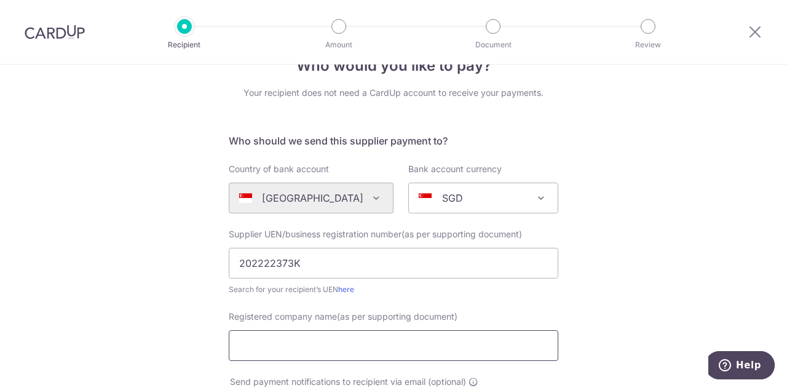
scroll to position [61, 0]
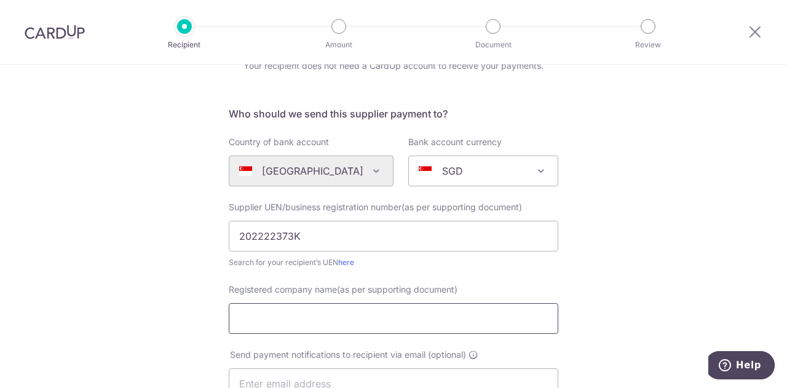
click at [234, 321] on input "Registered company name(as per supporting document)" at bounding box center [393, 318] width 329 height 31
type input "r"
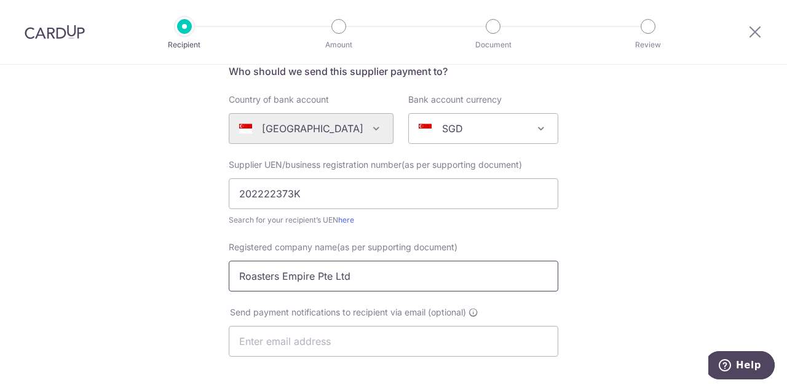
scroll to position [123, 0]
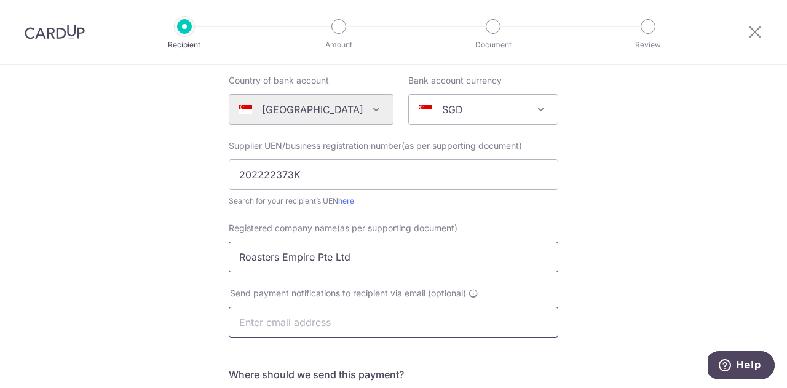
type input "Roasters Empire Pte Ltd"
click at [291, 318] on input "text" at bounding box center [393, 322] width 329 height 31
type input "thomas@laohuotang.com.sg"
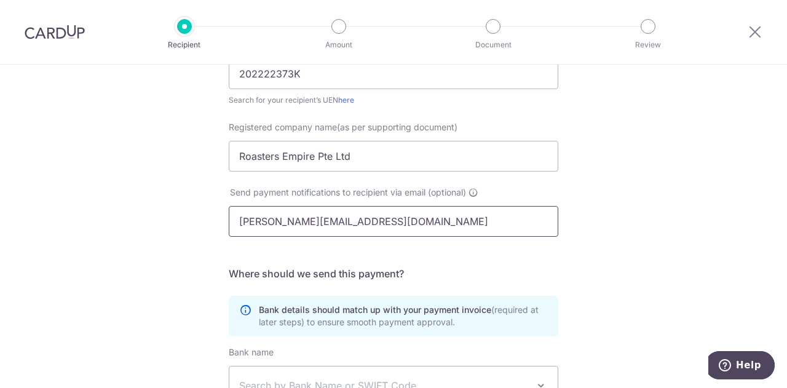
scroll to position [369, 0]
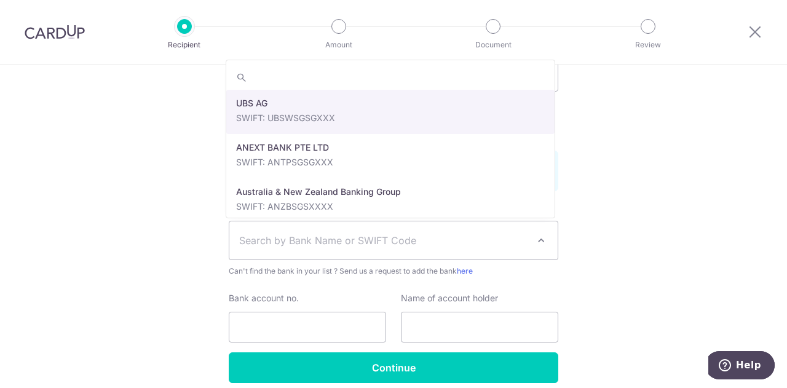
click at [288, 237] on span "Search by Bank Name or SWIFT Code" at bounding box center [383, 240] width 289 height 15
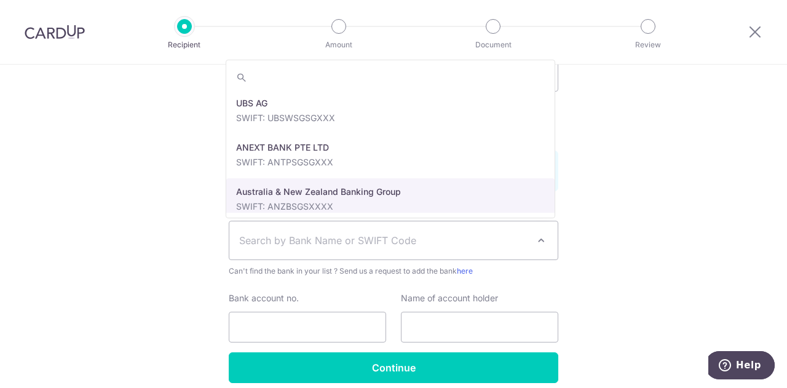
scroll to position [123, 0]
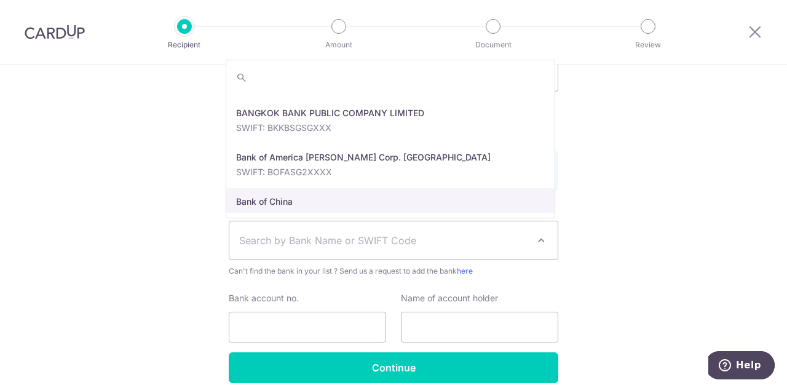
click at [320, 240] on span "Search by Bank Name or SWIFT Code" at bounding box center [383, 240] width 289 height 15
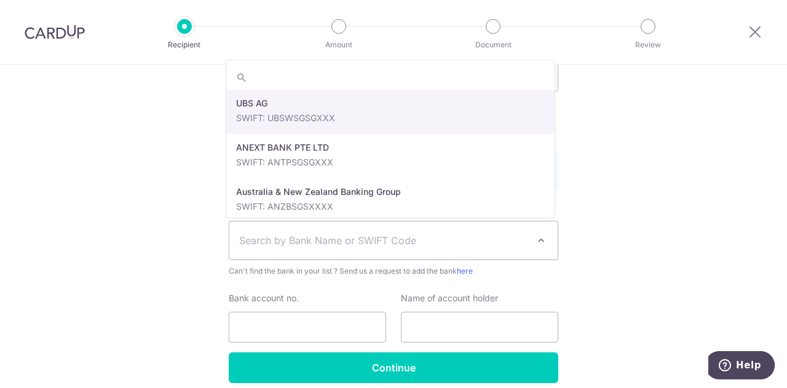
click at [320, 240] on span "Search by Bank Name or SWIFT Code" at bounding box center [383, 240] width 289 height 15
type input "oversea"
select select "12"
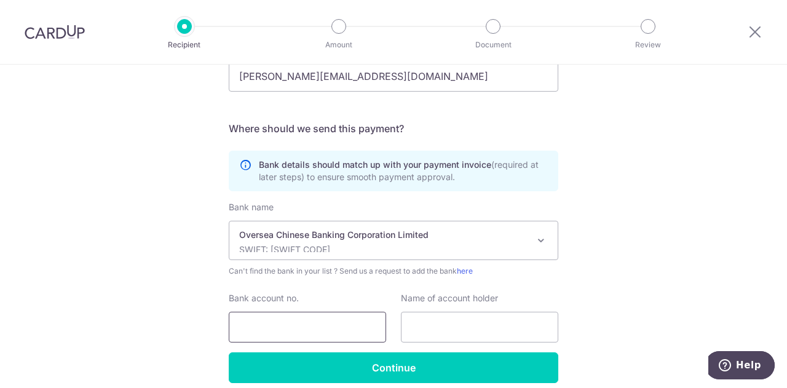
click at [279, 317] on input "Bank account no." at bounding box center [307, 327] width 157 height 31
type input "601859978001"
click at [440, 315] on input "text" at bounding box center [479, 327] width 157 height 31
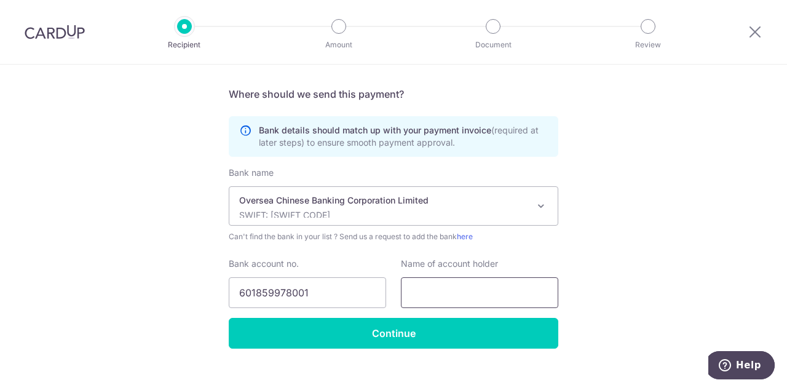
scroll to position [420, 0]
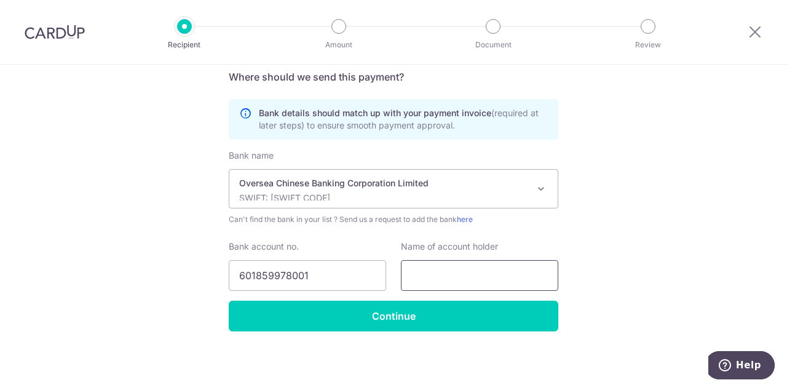
click at [411, 272] on input "text" at bounding box center [479, 275] width 157 height 31
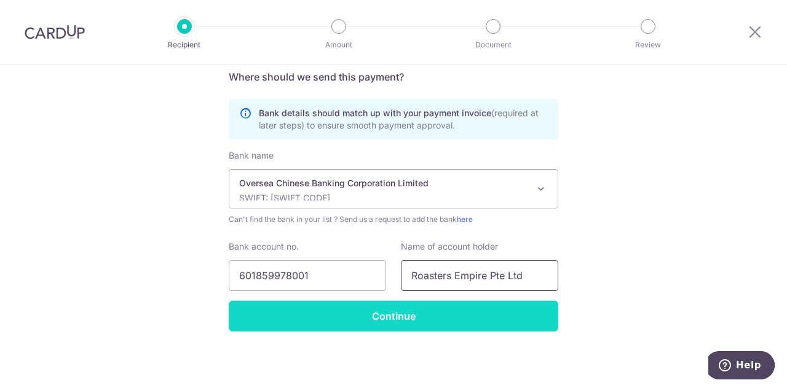
type input "Roasters Empire Pte Ltd"
click at [406, 313] on input "Continue" at bounding box center [393, 316] width 329 height 31
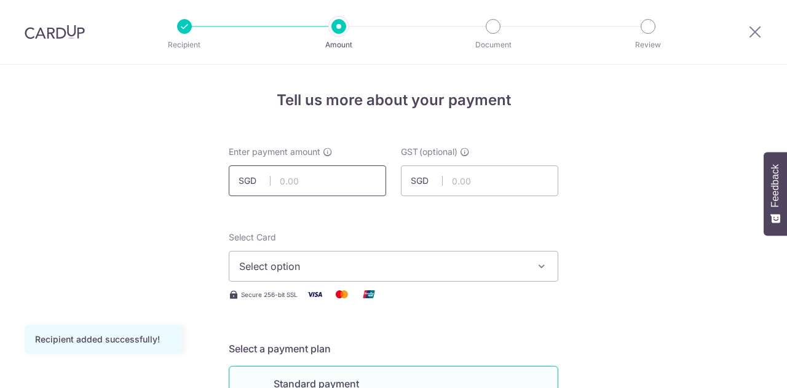
click at [287, 170] on input "text" at bounding box center [307, 180] width 157 height 31
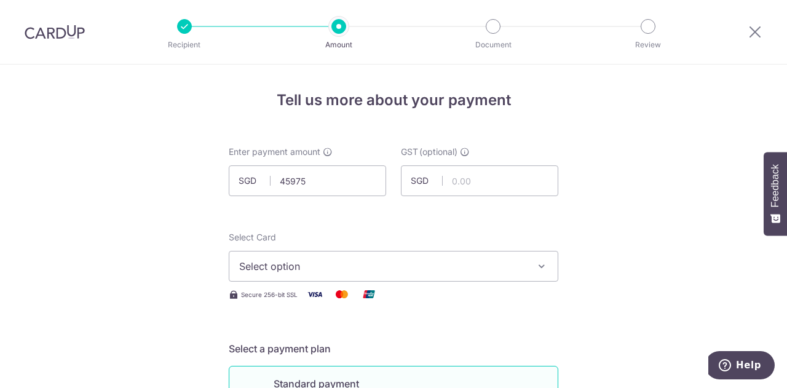
type input "45,975.00"
click at [293, 267] on span "Select option" at bounding box center [382, 266] width 286 height 15
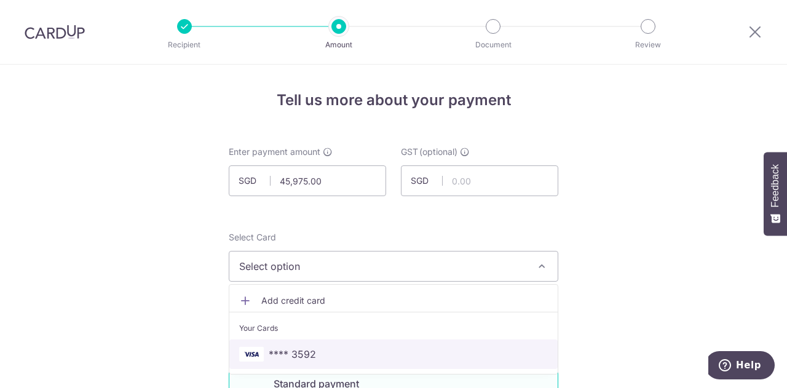
click at [295, 347] on span "**** 3592" at bounding box center [292, 354] width 47 height 15
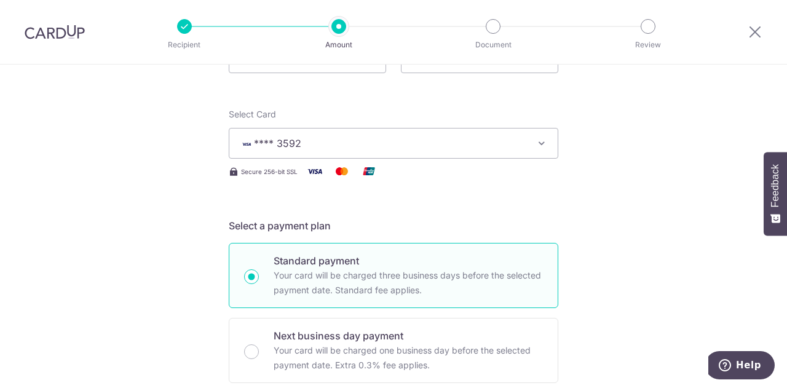
scroll to position [307, 0]
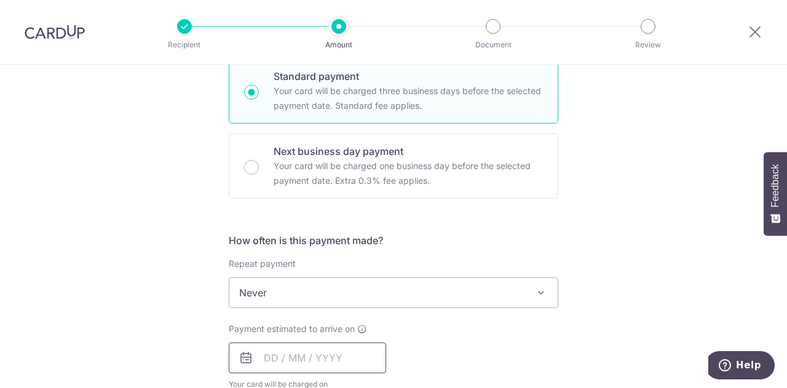
click at [280, 363] on input "text" at bounding box center [307, 357] width 157 height 31
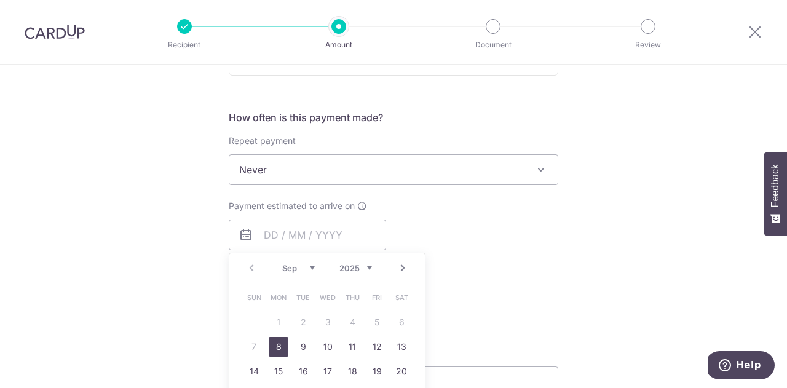
click at [274, 348] on link "8" at bounding box center [279, 347] width 20 height 20
type input "[DATE]"
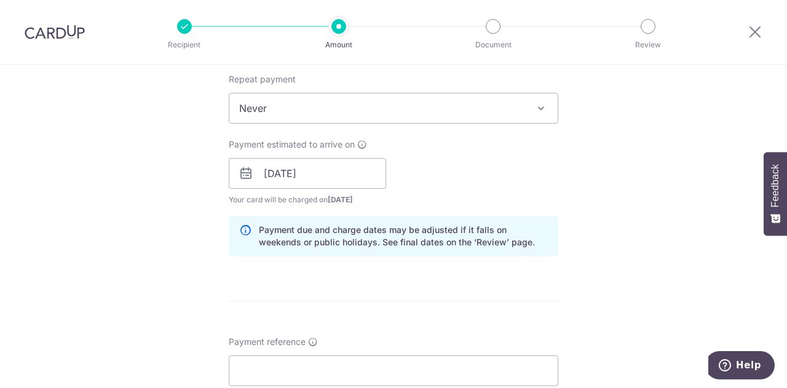
scroll to position [553, 0]
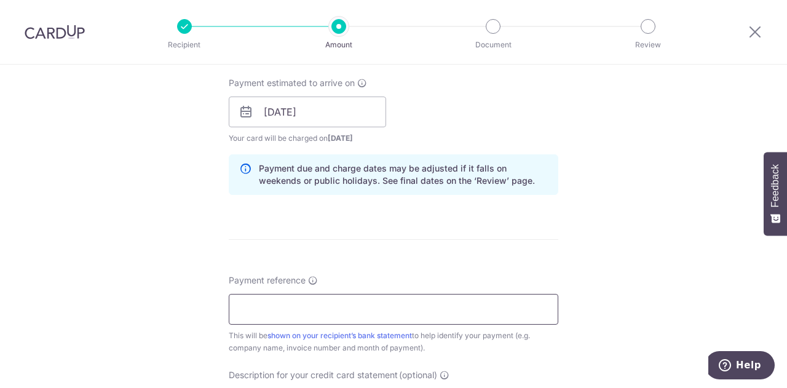
click at [282, 307] on input "Payment reference" at bounding box center [393, 309] width 329 height 31
type input "RE000214"
click at [372, 261] on form "Enter payment amount SGD 45,975.00 45975.00 GST (optional) SGD Recipient added …" at bounding box center [393, 146] width 329 height 1106
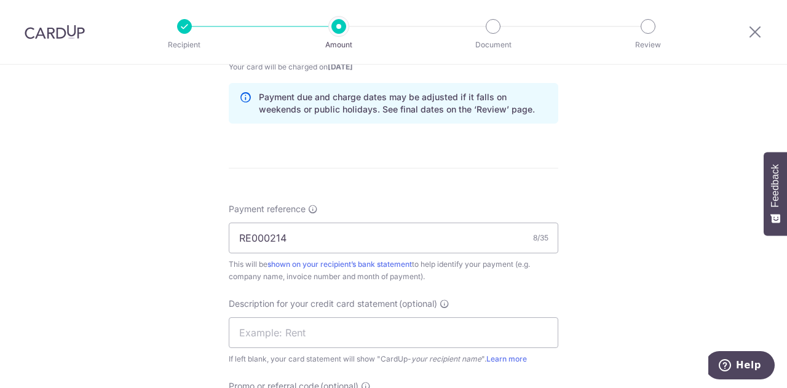
scroll to position [738, 0]
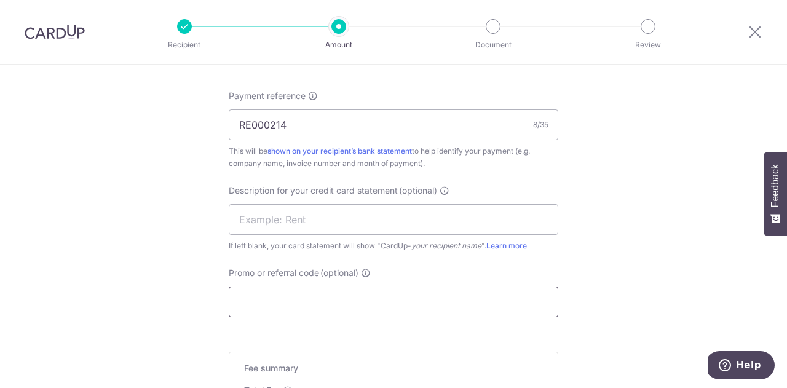
click at [285, 287] on input "Promo or referral code (optional)" at bounding box center [393, 301] width 329 height 31
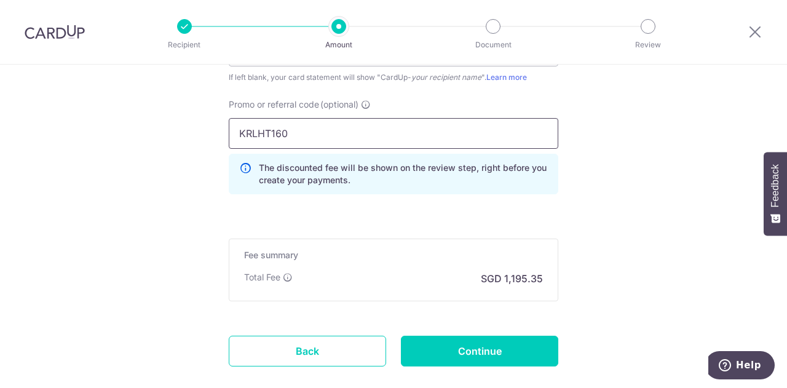
scroll to position [922, 0]
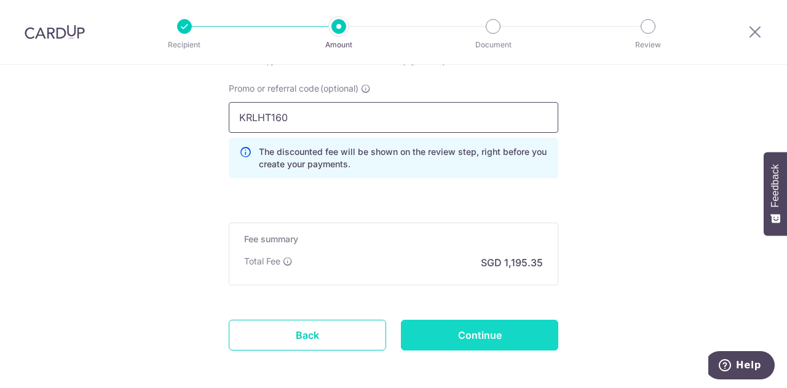
type input "KRLHT160"
click at [445, 320] on input "Continue" at bounding box center [479, 335] width 157 height 31
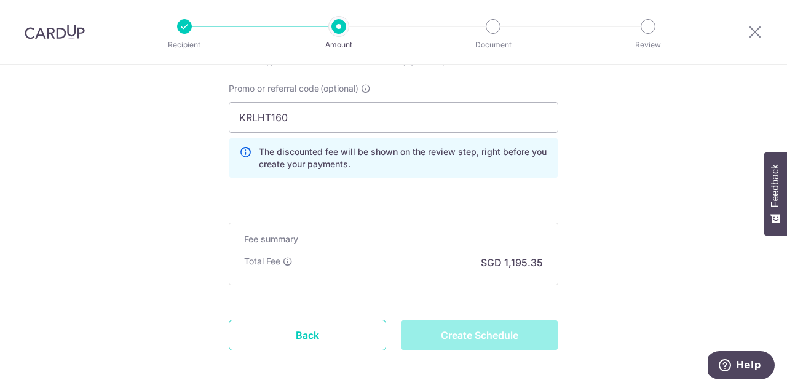
type input "Create Schedule"
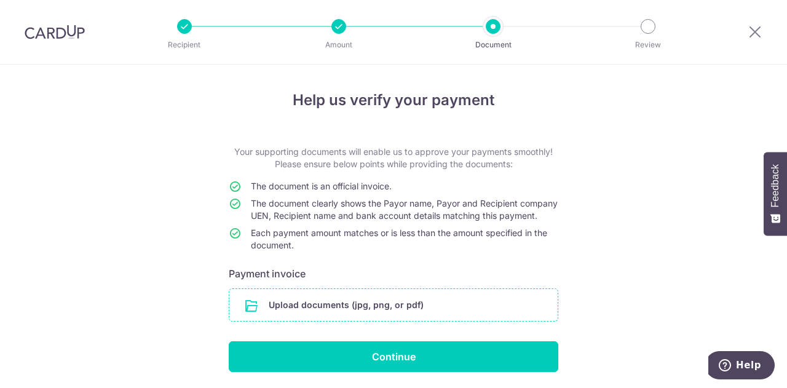
click at [365, 321] on input "file" at bounding box center [393, 305] width 328 height 32
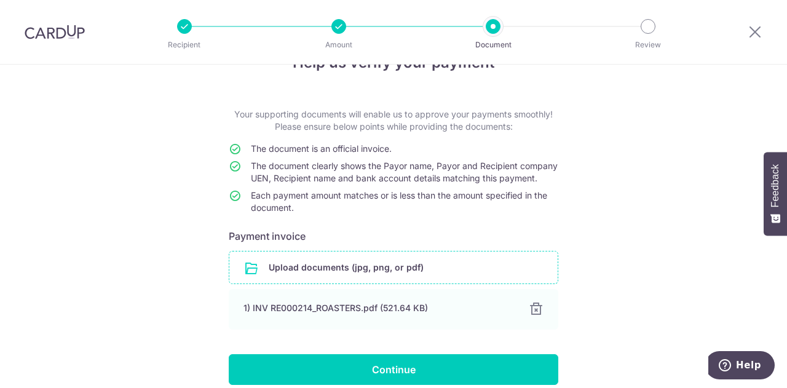
scroll to position [103, 0]
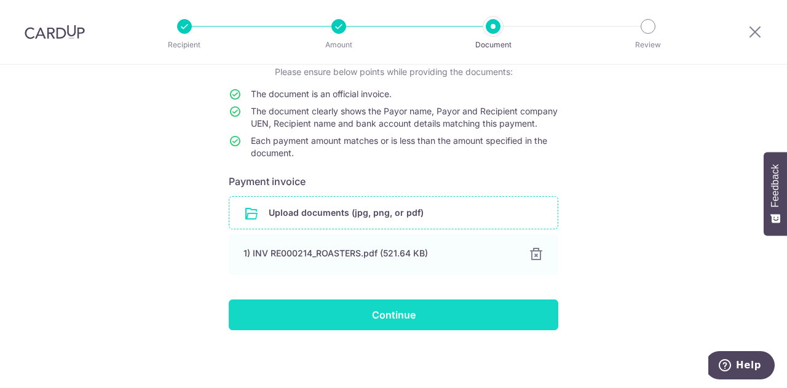
click at [363, 314] on input "Continue" at bounding box center [393, 314] width 329 height 31
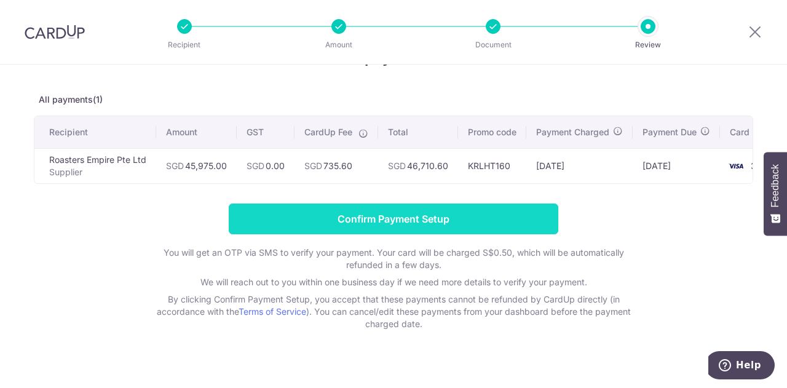
scroll to position [61, 0]
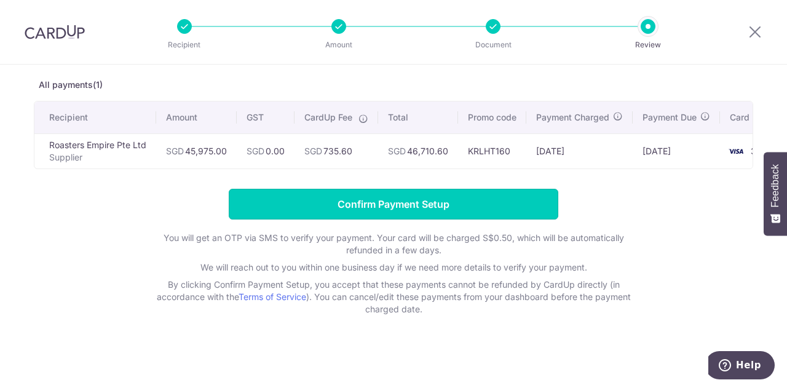
click at [398, 201] on input "Confirm Payment Setup" at bounding box center [393, 204] width 329 height 31
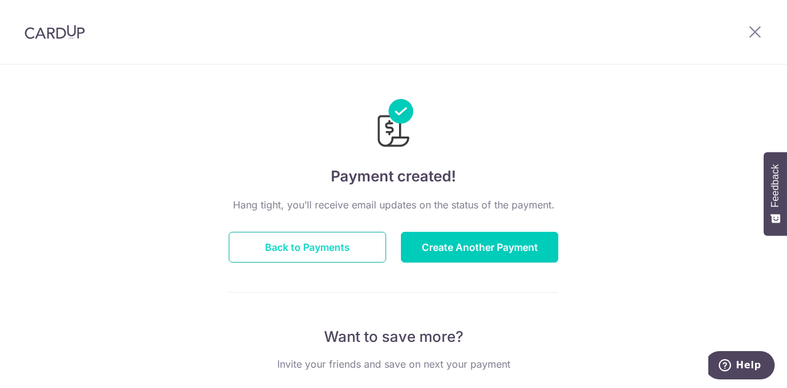
click at [345, 256] on button "Back to Payments" at bounding box center [307, 247] width 157 height 31
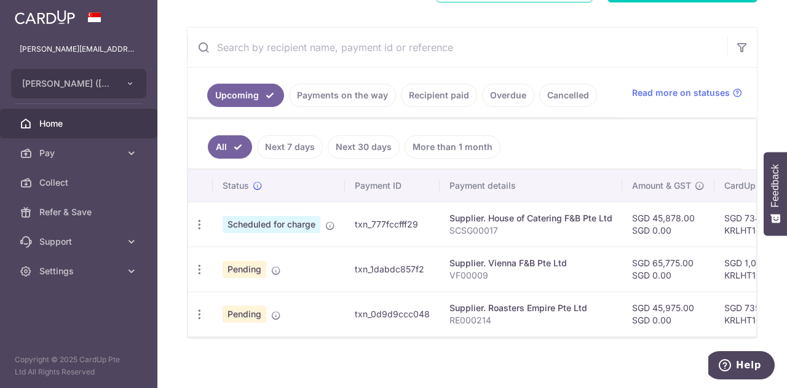
scroll to position [220, 0]
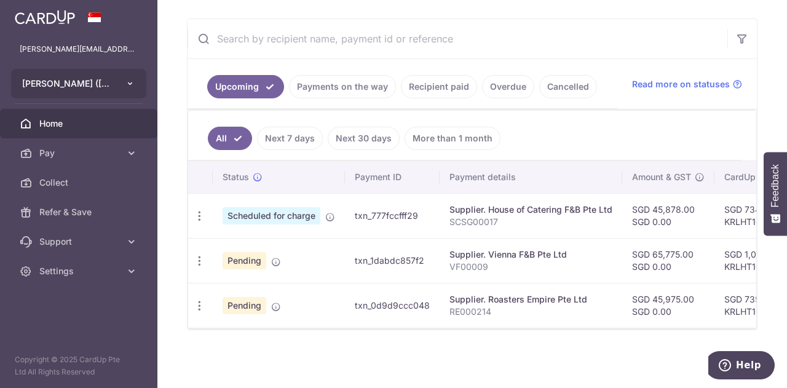
click at [119, 90] on button "KENNY ROGERS (MARINA SQUARE) PTE. LTD." at bounding box center [78, 84] width 135 height 30
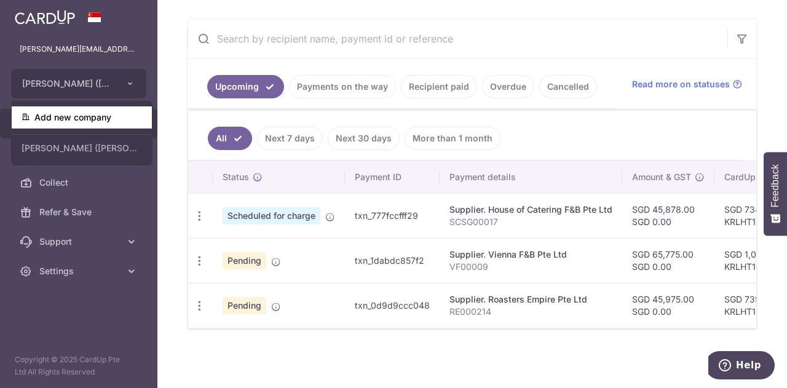
click at [100, 119] on link "Add new company" at bounding box center [82, 117] width 140 height 22
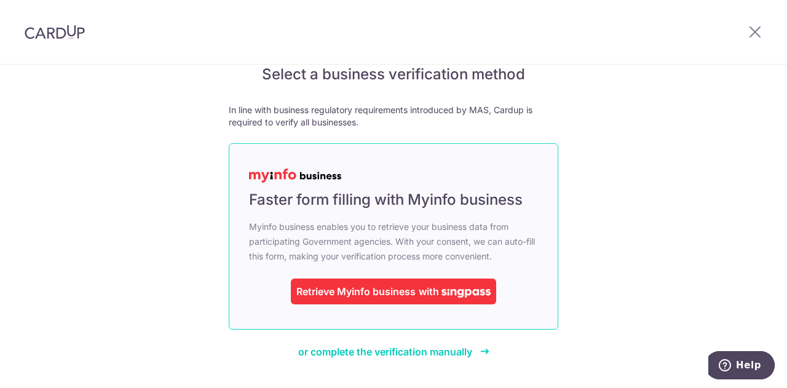
scroll to position [62, 0]
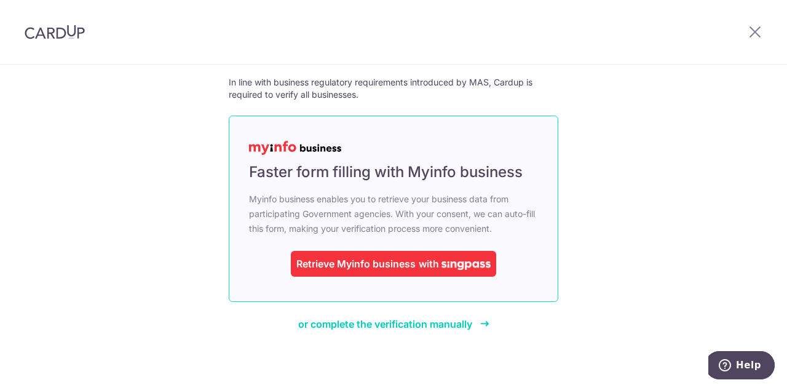
click at [348, 257] on div "Retrieve Myinfo business" at bounding box center [355, 263] width 119 height 15
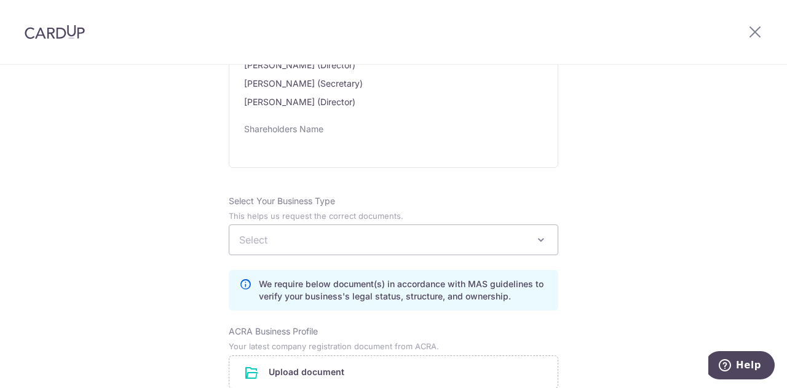
scroll to position [860, 0]
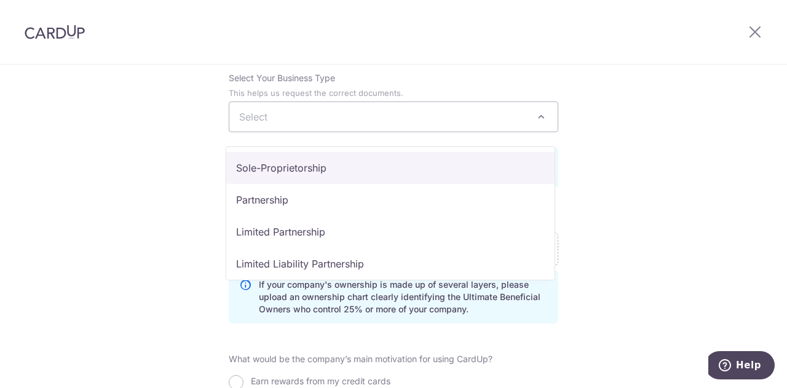
click at [291, 124] on span "Select" at bounding box center [393, 117] width 328 height 30
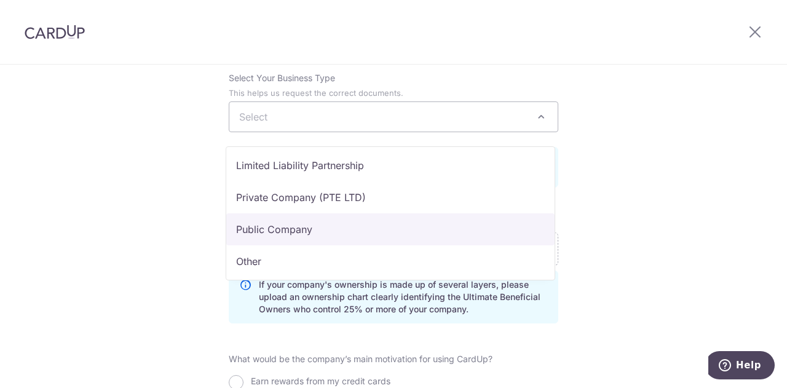
scroll to position [101, 0]
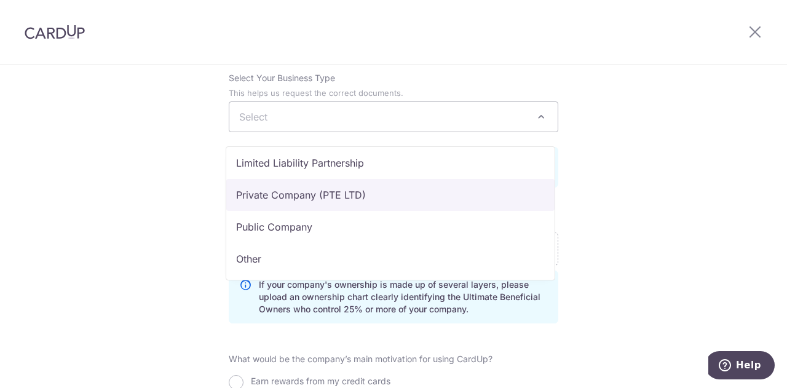
select select "Private Company (PTE LTD)"
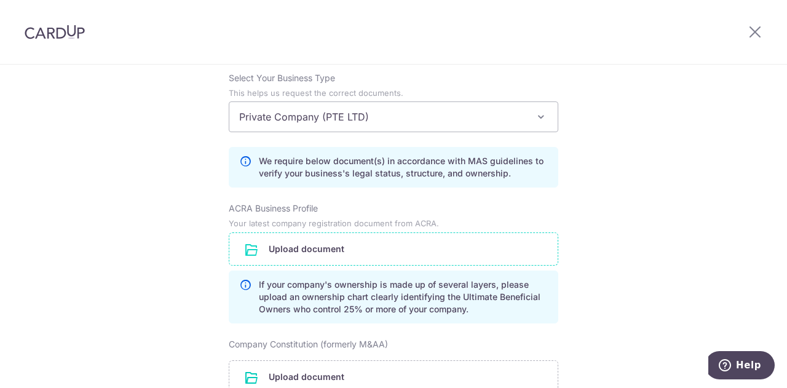
scroll to position [922, 0]
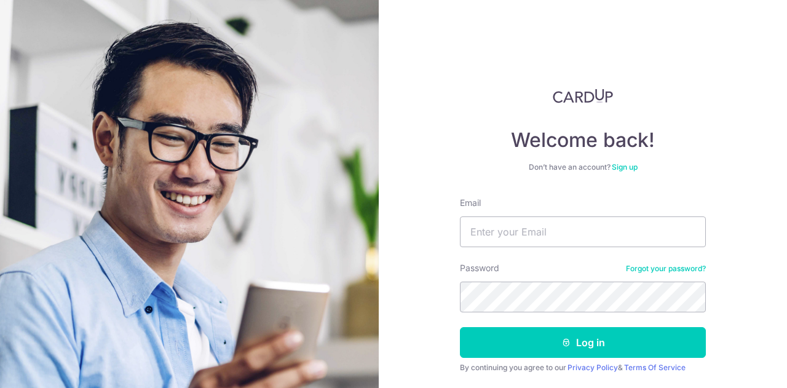
click at [533, 212] on div "Email" at bounding box center [583, 222] width 246 height 50
click at [526, 226] on input "Email" at bounding box center [583, 231] width 246 height 31
type input "thomas@laohuotang.com.sg"
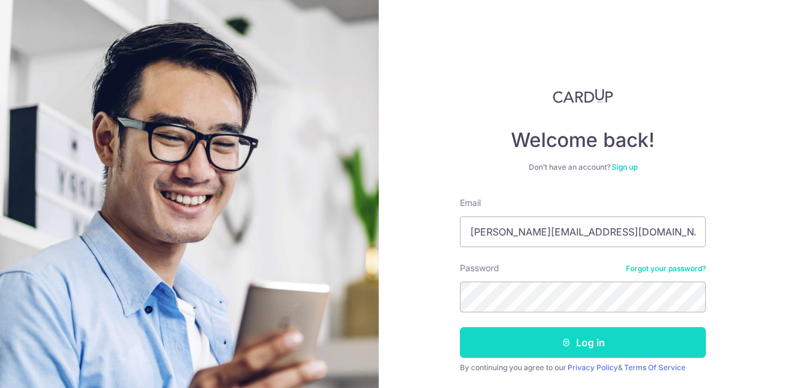
click at [554, 348] on button "Log in" at bounding box center [583, 342] width 246 height 31
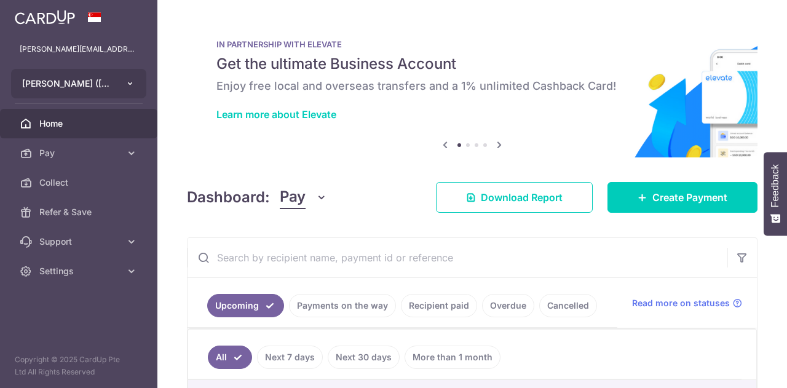
click at [122, 78] on button "KENNY ROGERS (MARINA SQUARE) PTE. LTD." at bounding box center [78, 84] width 135 height 30
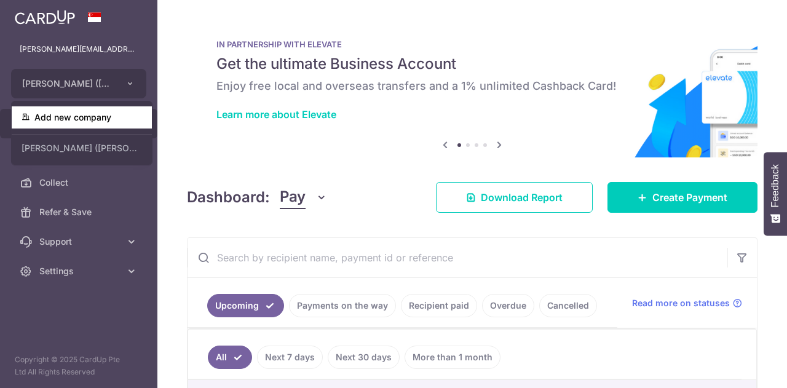
click at [117, 109] on link "Add new company" at bounding box center [82, 117] width 140 height 22
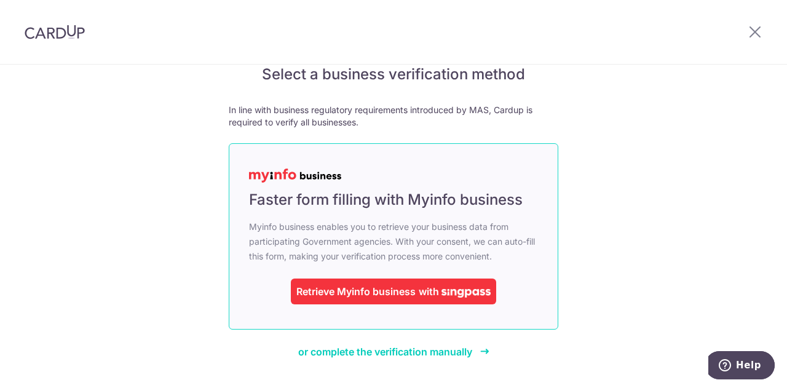
scroll to position [62, 0]
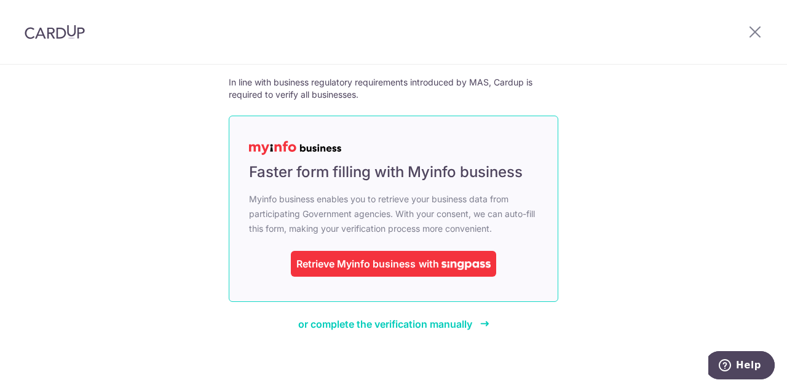
click at [419, 262] on span "with" at bounding box center [429, 264] width 20 height 12
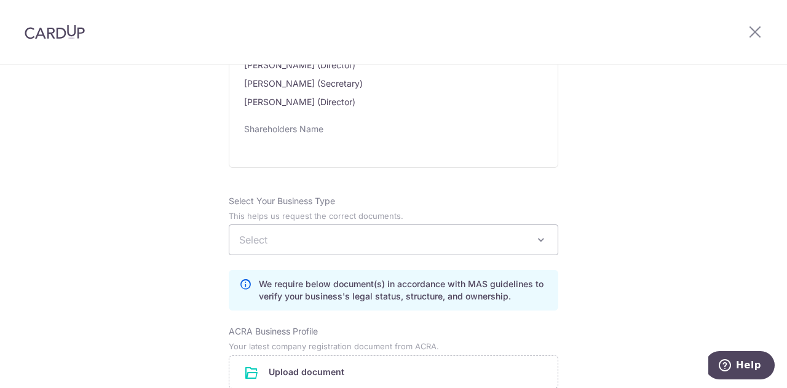
scroll to position [860, 0]
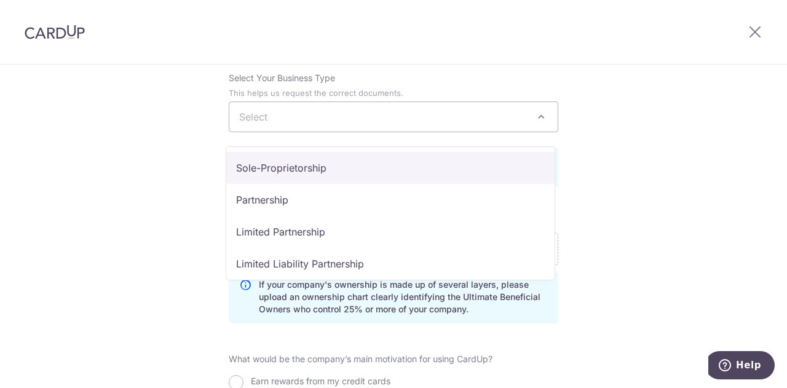
click at [355, 132] on span "Select" at bounding box center [393, 117] width 328 height 30
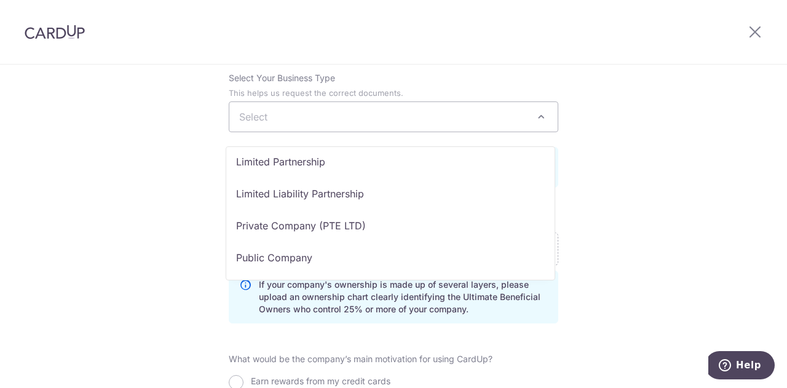
scroll to position [101, 0]
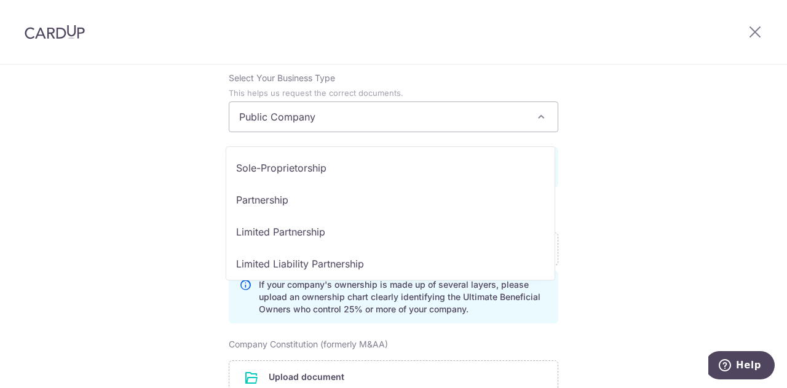
click at [347, 132] on span "Public Company" at bounding box center [393, 117] width 328 height 30
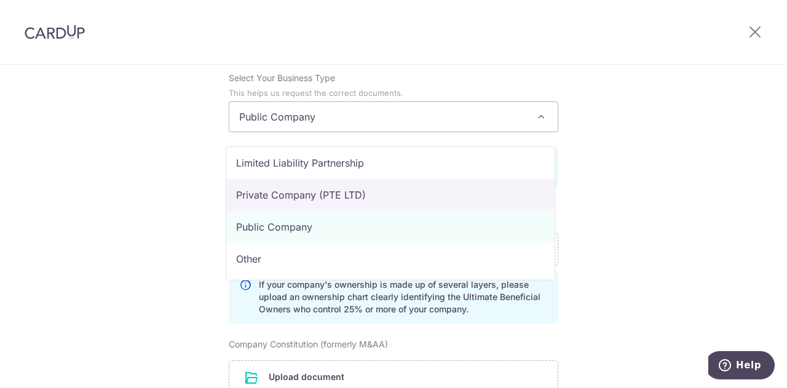
select select "Private Company (PTE LTD)"
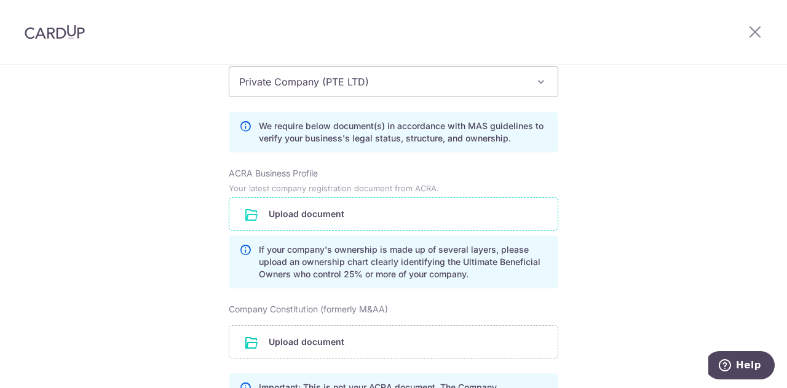
scroll to position [922, 0]
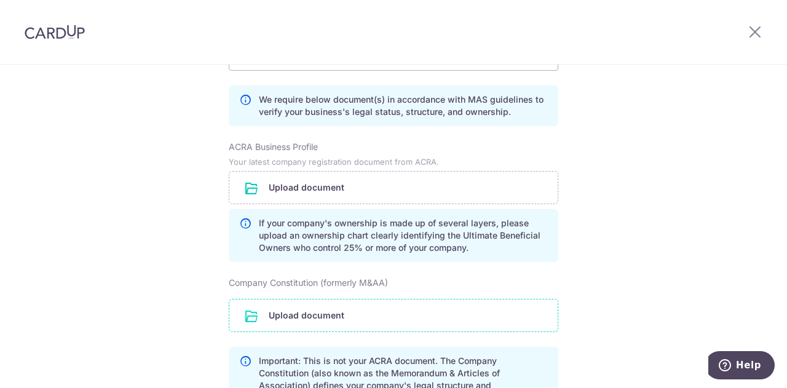
click at [296, 323] on input "file" at bounding box center [393, 315] width 328 height 32
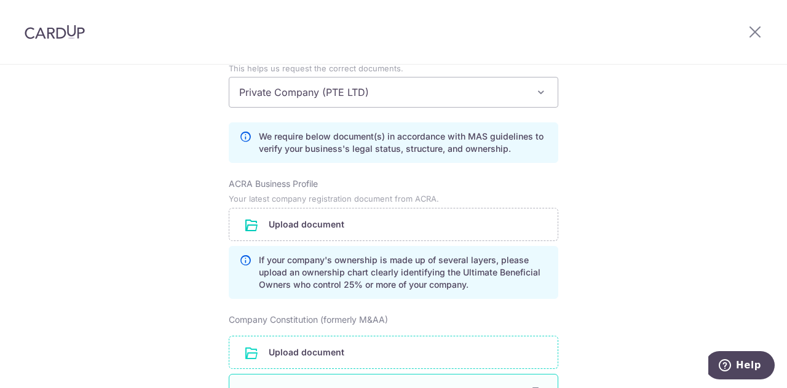
scroll to position [860, 0]
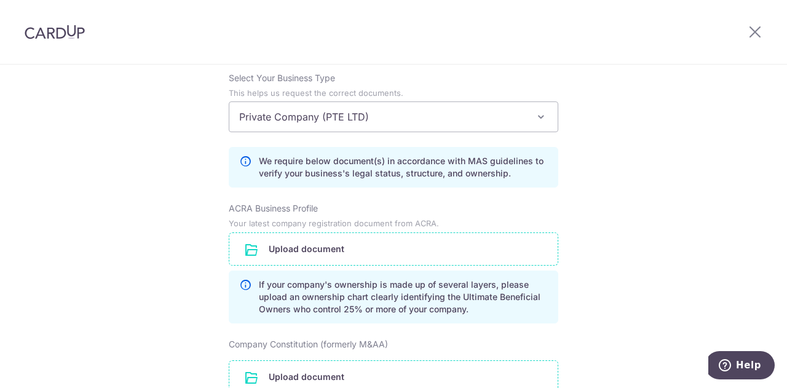
click at [288, 264] on input "file" at bounding box center [393, 249] width 328 height 32
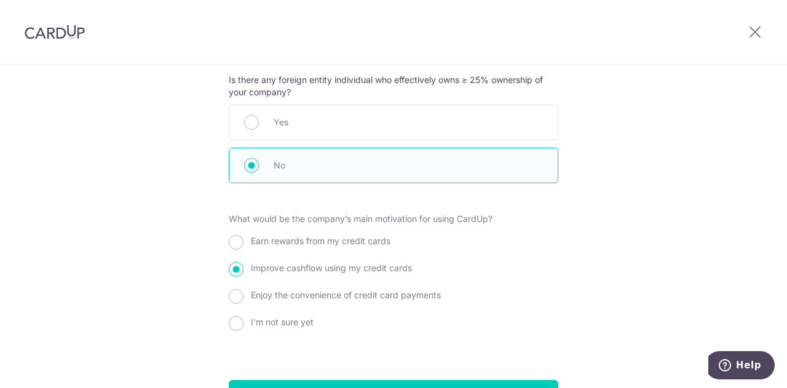
scroll to position [1475, 0]
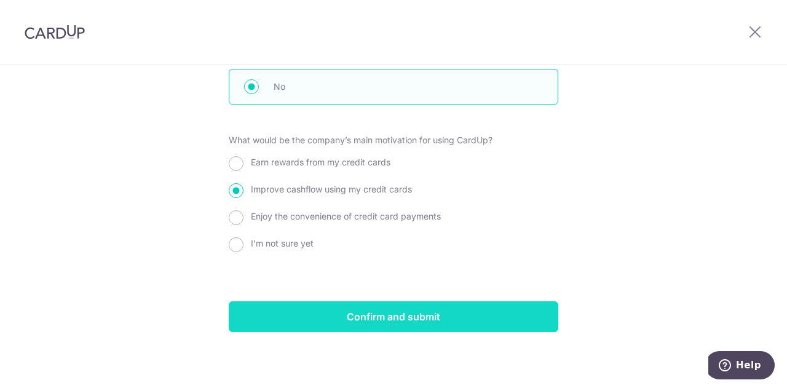
click at [422, 325] on input "Confirm and submit" at bounding box center [393, 316] width 329 height 31
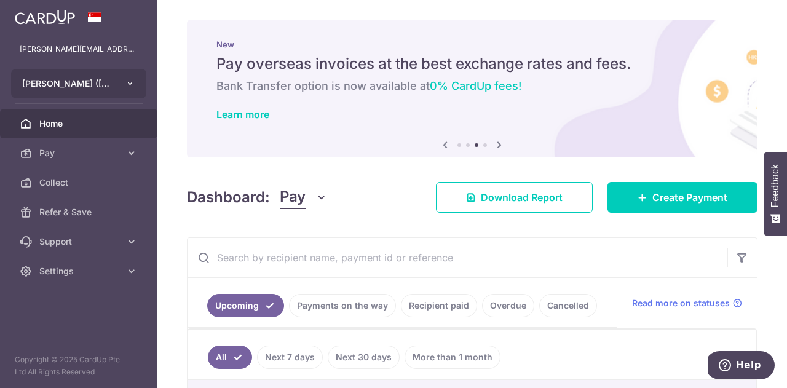
click at [134, 88] on icon "button" at bounding box center [130, 84] width 10 height 10
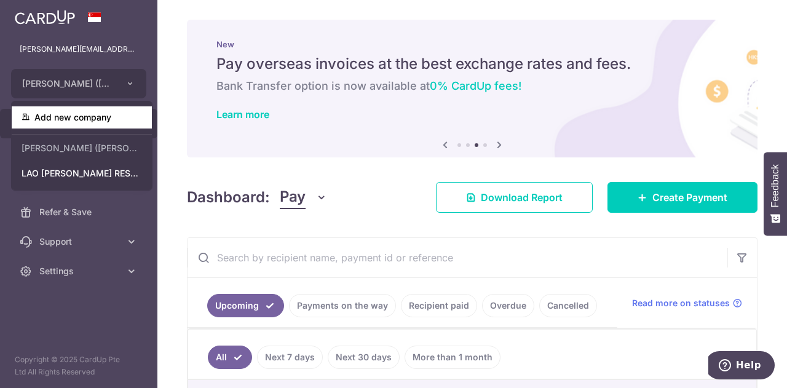
click at [104, 121] on link "Add new company" at bounding box center [82, 117] width 140 height 22
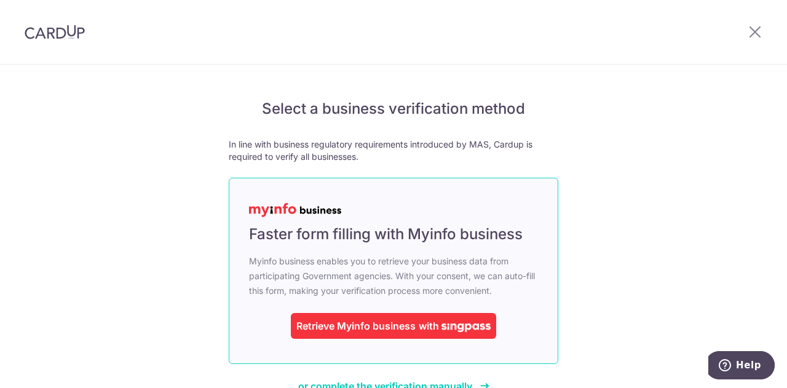
click at [369, 320] on div "Retrieve Myinfo business" at bounding box center [355, 325] width 119 height 15
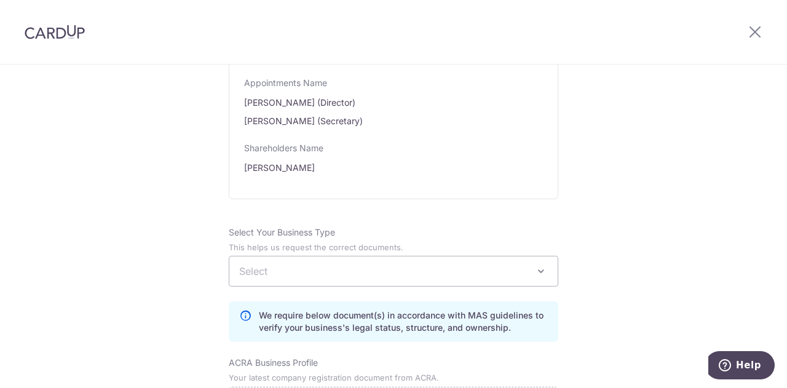
scroll to position [738, 0]
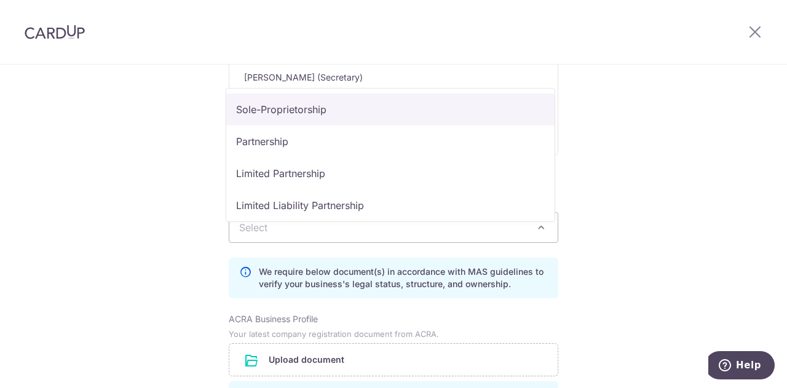
click at [358, 239] on span "Select" at bounding box center [393, 228] width 328 height 30
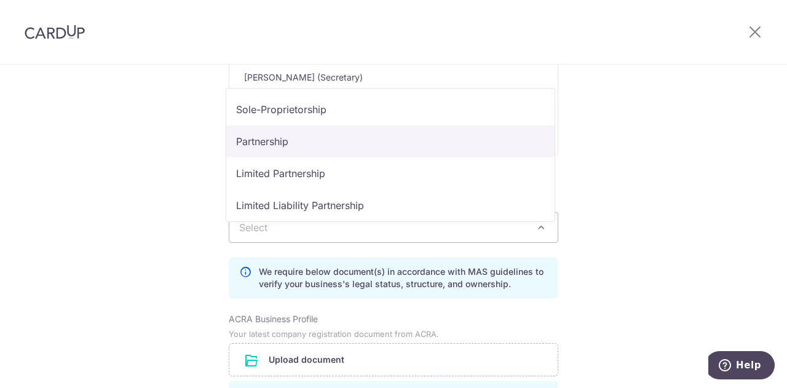
click at [666, 152] on div "Review the company details Company details View all The following details are r…" at bounding box center [393, 23] width 787 height 1392
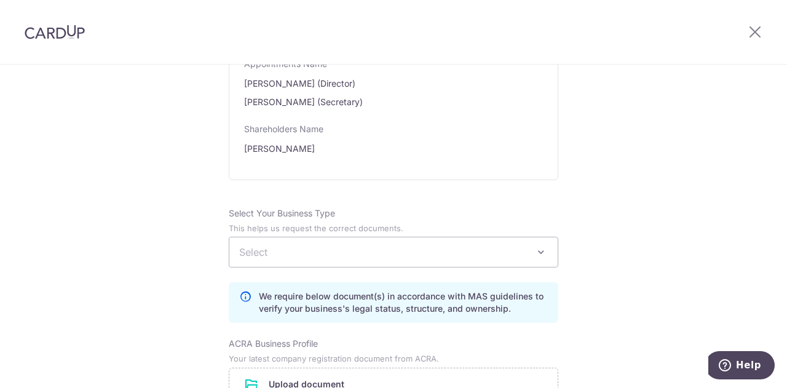
scroll to position [860, 0]
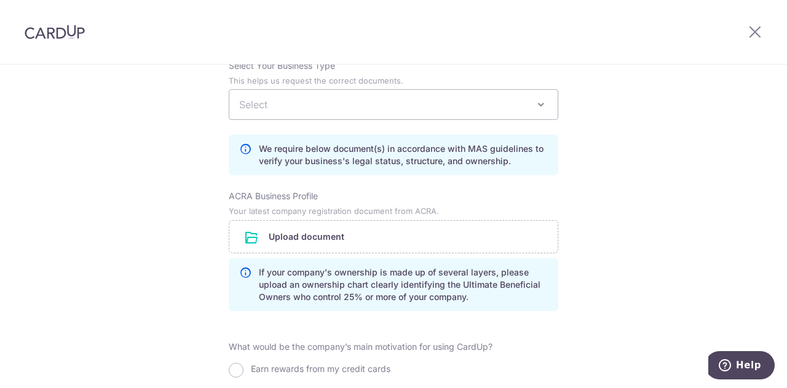
click at [296, 114] on span "Select" at bounding box center [393, 105] width 328 height 30
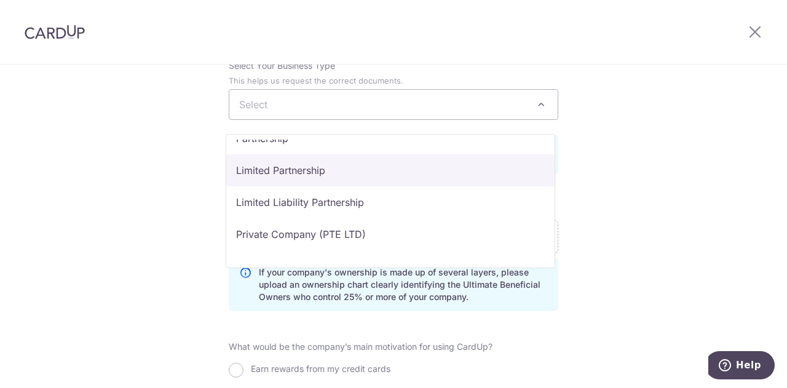
scroll to position [101, 0]
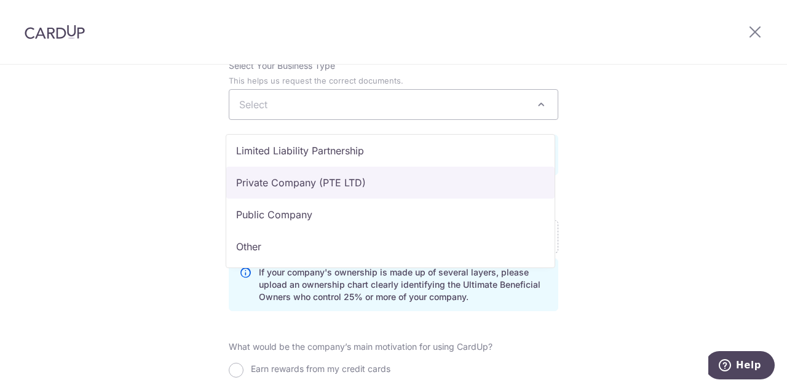
select select "Private Company (PTE LTD)"
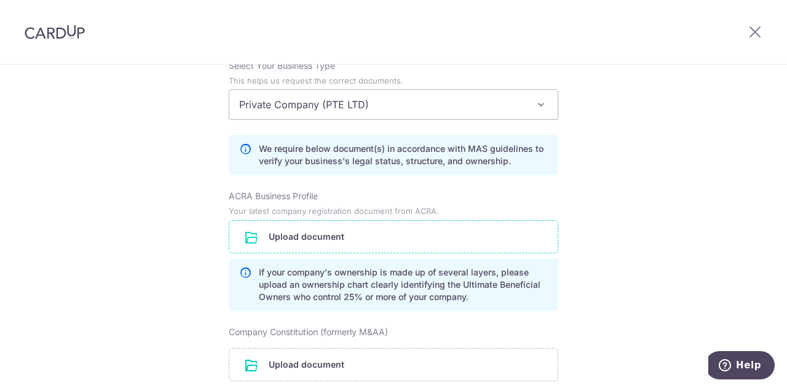
click at [261, 250] on input "file" at bounding box center [393, 237] width 328 height 32
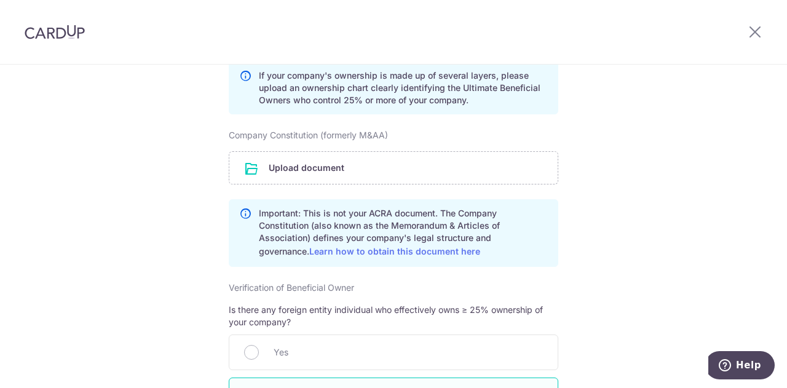
scroll to position [1106, 0]
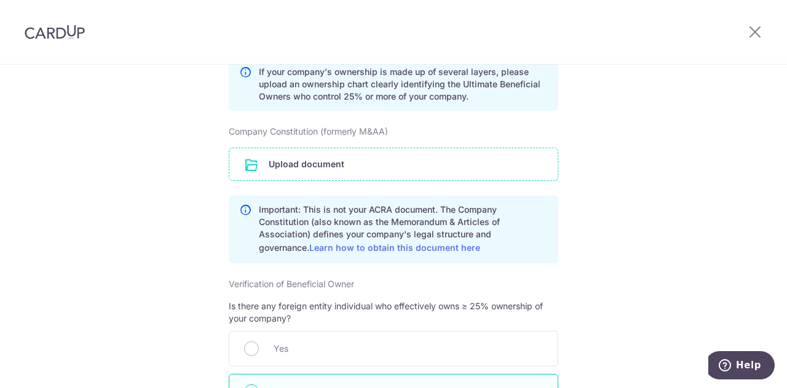
click at [259, 175] on input "file" at bounding box center [393, 164] width 328 height 32
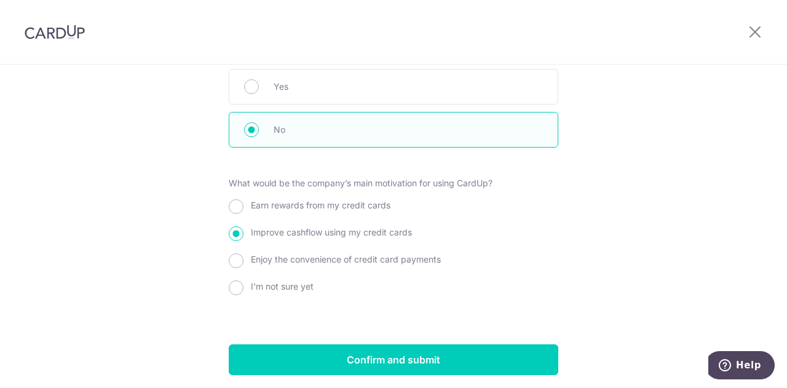
scroll to position [1466, 0]
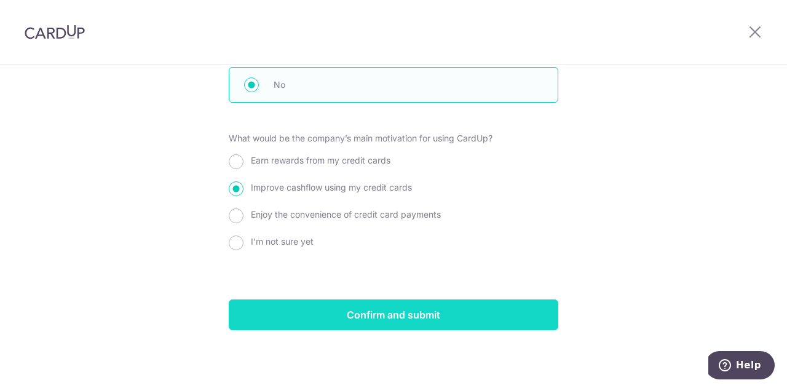
click at [410, 313] on input "Confirm and submit" at bounding box center [393, 314] width 329 height 31
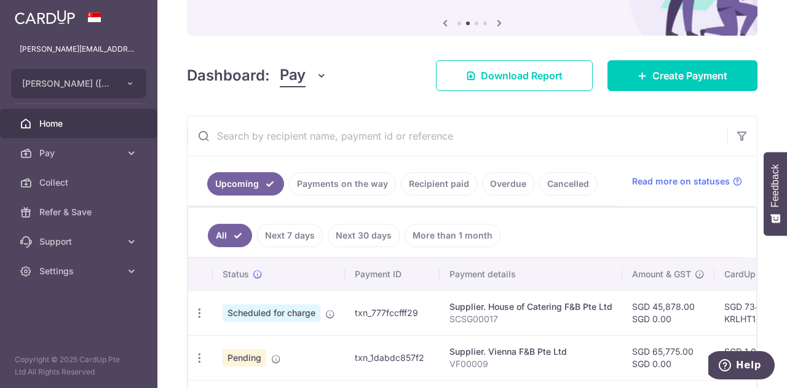
scroll to position [36, 0]
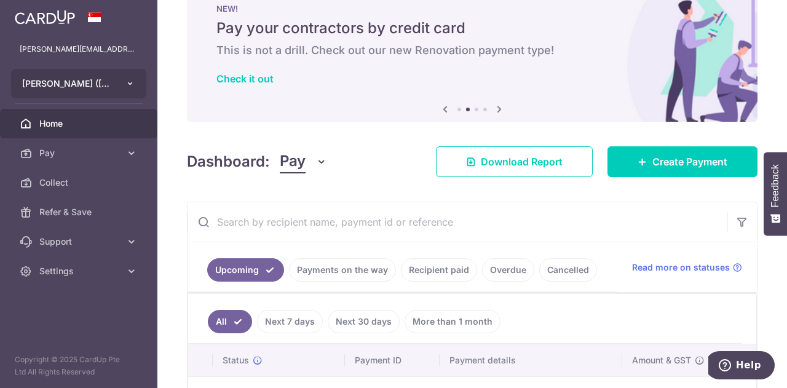
click at [126, 84] on icon "button" at bounding box center [130, 84] width 10 height 10
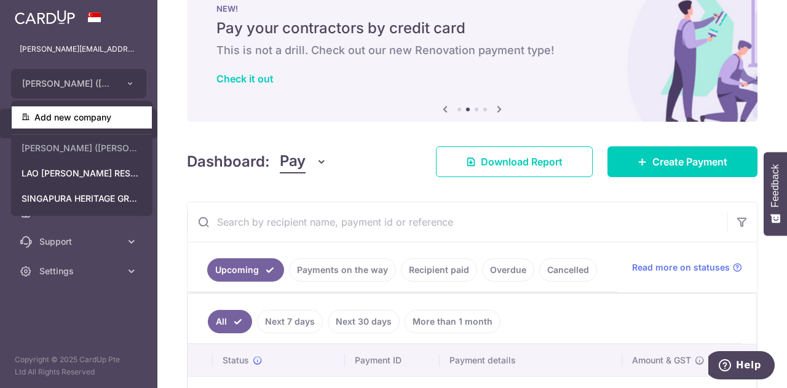
click at [77, 125] on link "Add new company" at bounding box center [82, 117] width 140 height 22
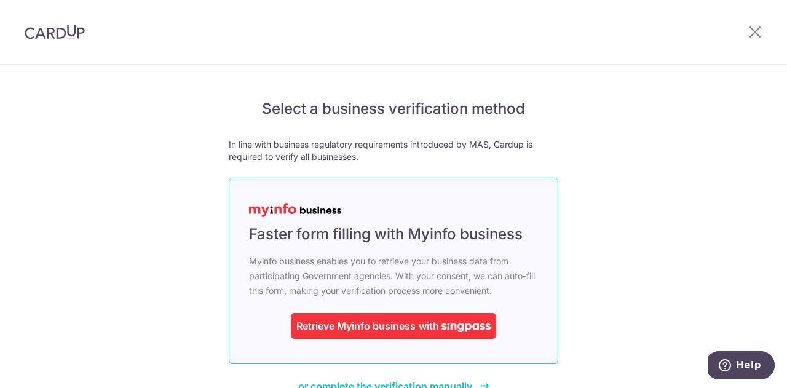
click at [389, 335] on div "Retrieve Myinfo business with" at bounding box center [393, 326] width 205 height 26
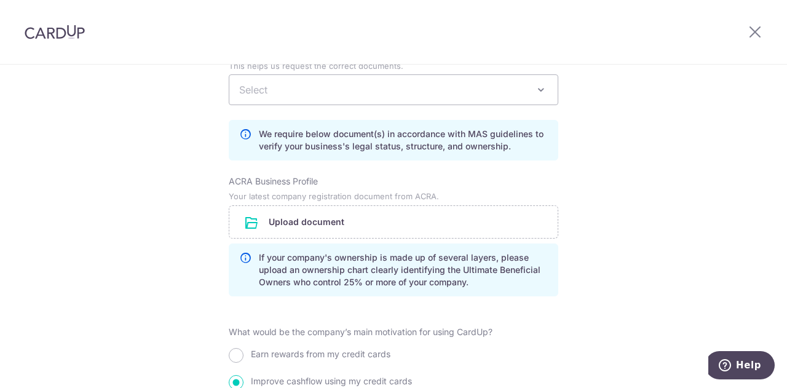
scroll to position [799, 0]
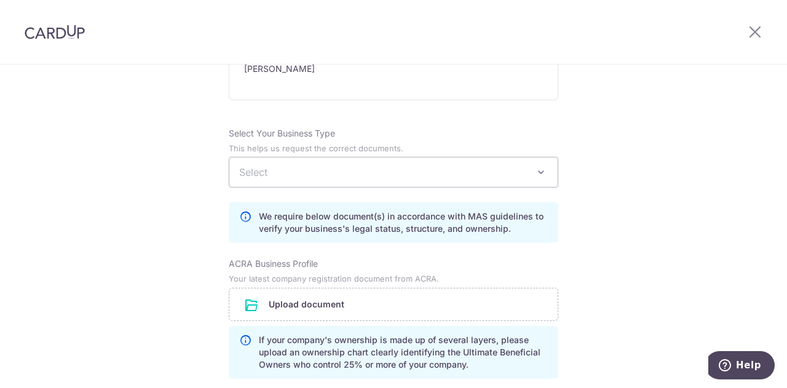
click at [291, 186] on span "Select" at bounding box center [393, 172] width 328 height 30
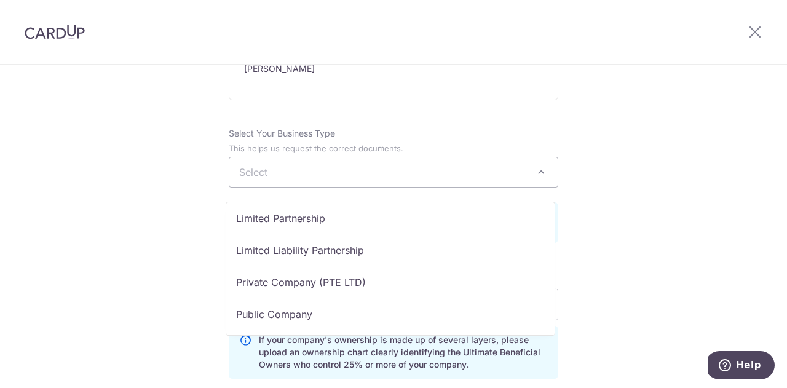
scroll to position [101, 0]
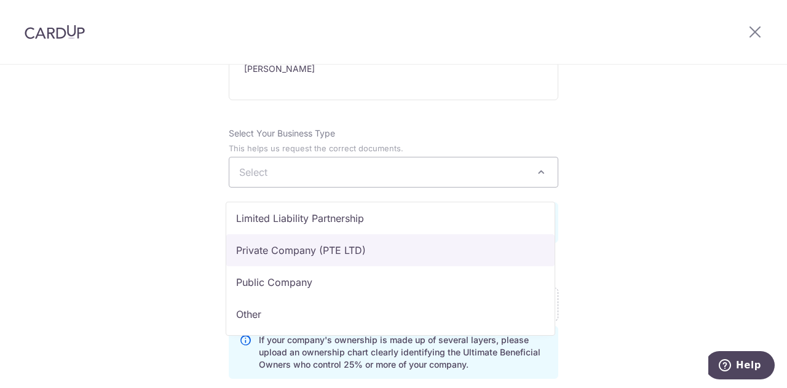
select select "Private Company (PTE LTD)"
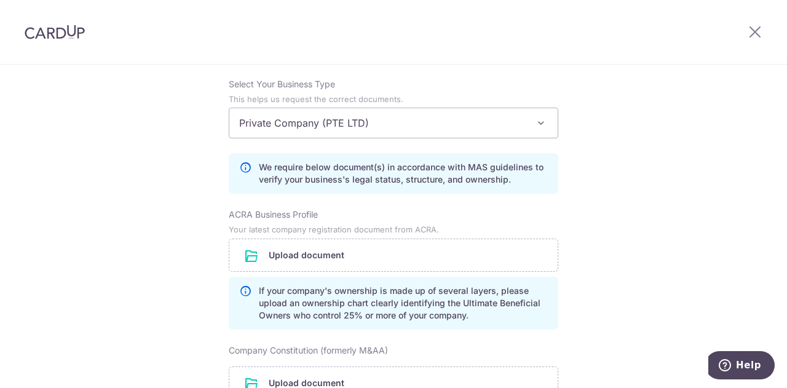
scroll to position [922, 0]
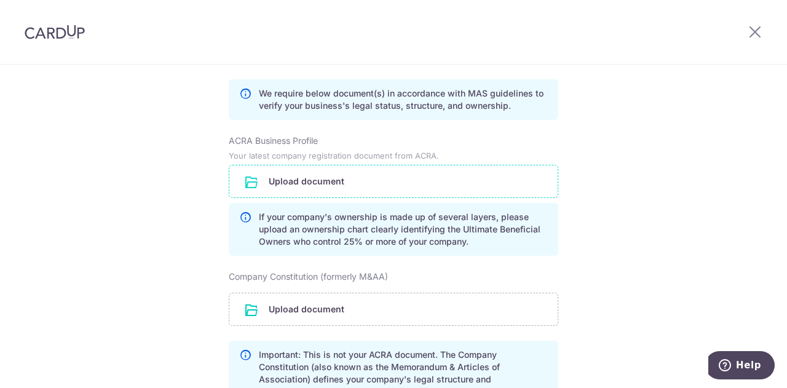
click at [342, 190] on input "file" at bounding box center [393, 181] width 328 height 32
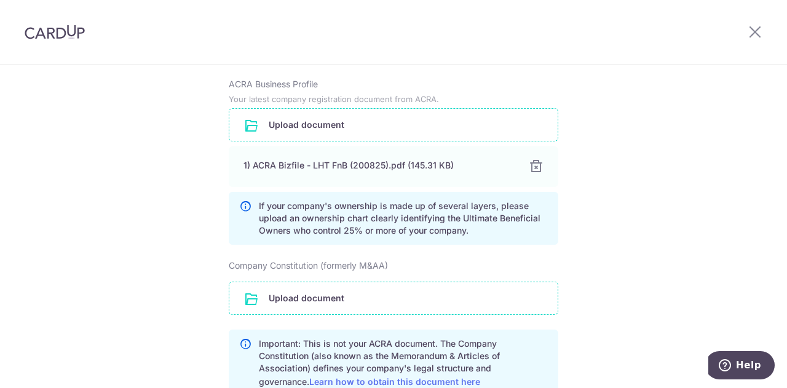
scroll to position [1045, 0]
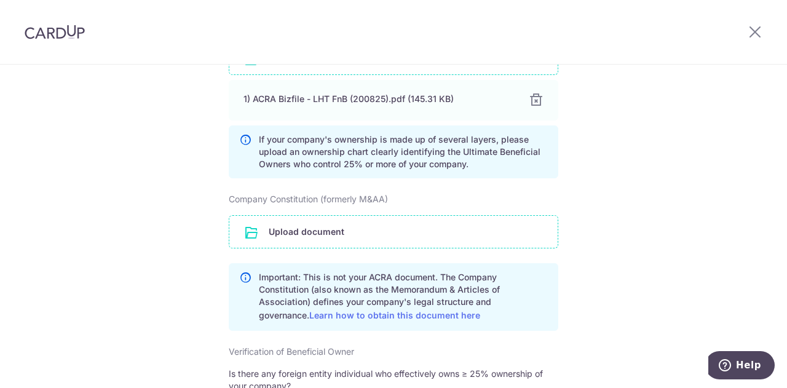
click at [308, 242] on input "file" at bounding box center [393, 232] width 328 height 32
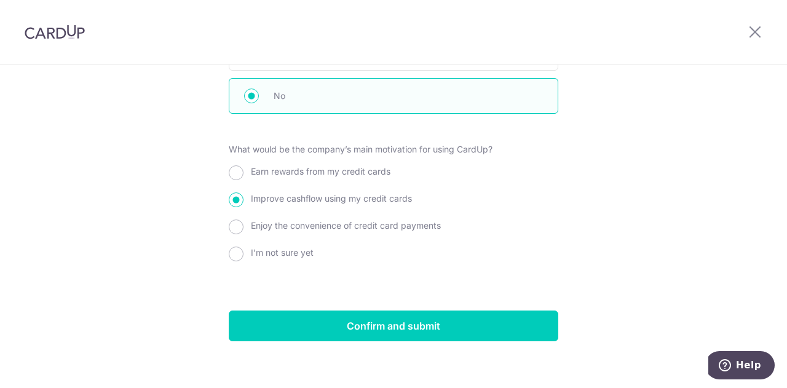
scroll to position [1472, 0]
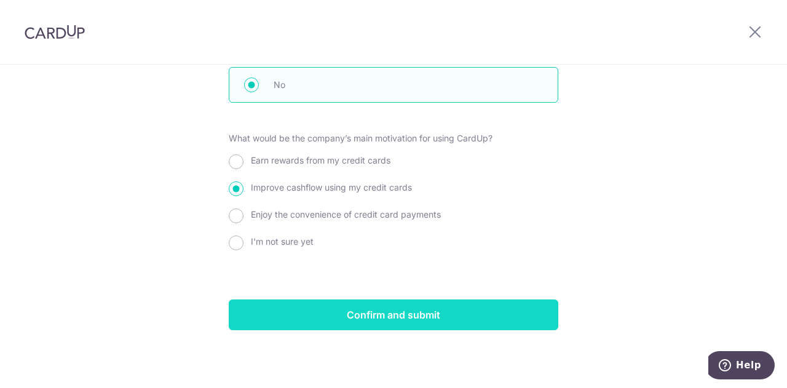
click at [406, 318] on input "Confirm and submit" at bounding box center [393, 314] width 329 height 31
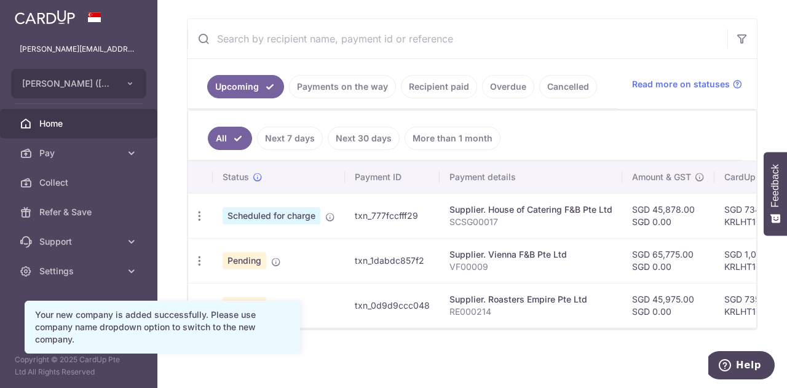
scroll to position [220, 0]
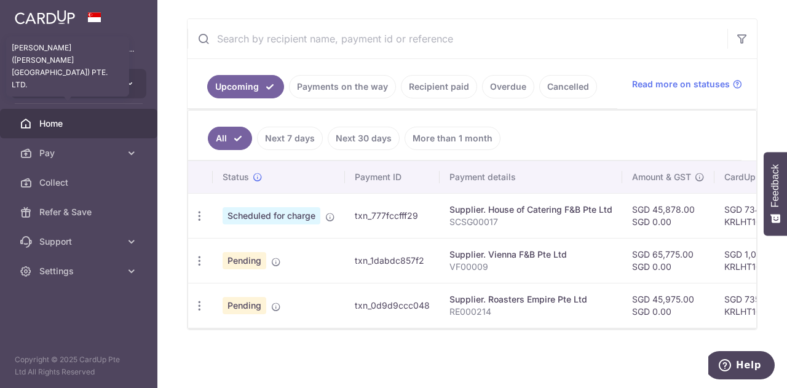
click at [92, 89] on span "[PERSON_NAME] ([PERSON_NAME][GEOGRAPHIC_DATA]) PTE. LTD." at bounding box center [67, 83] width 91 height 12
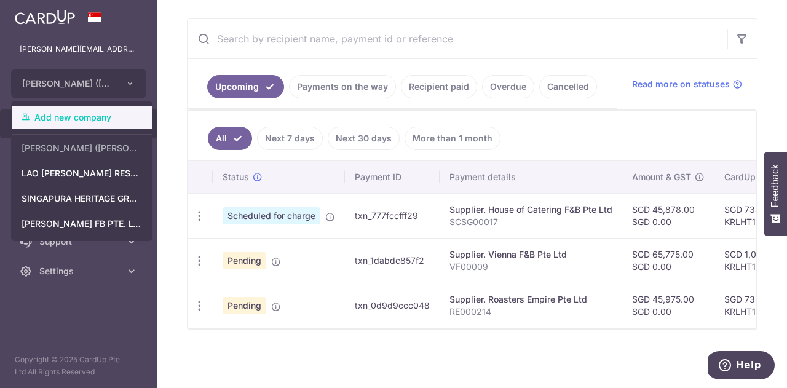
click at [105, 111] on link "Add new company" at bounding box center [82, 117] width 140 height 22
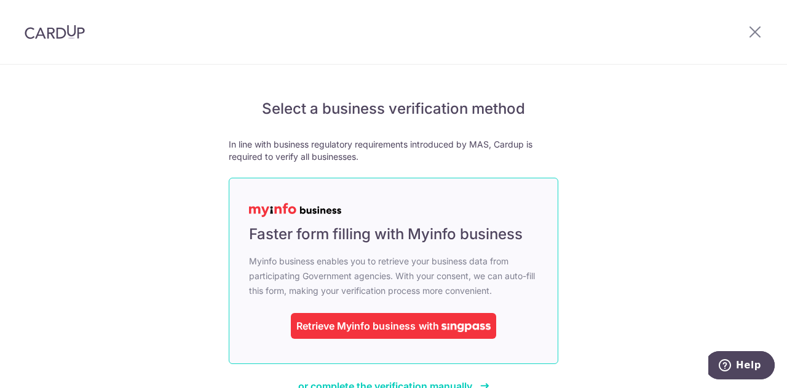
click at [369, 318] on div "Retrieve Myinfo business" at bounding box center [355, 325] width 119 height 15
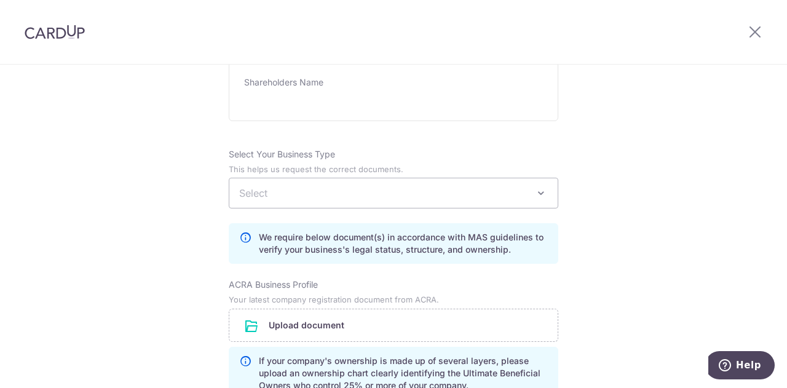
scroll to position [799, 0]
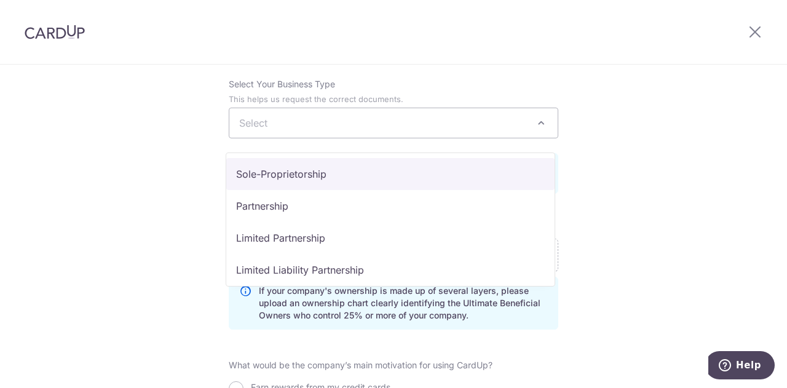
click at [297, 138] on span "Select" at bounding box center [393, 123] width 328 height 30
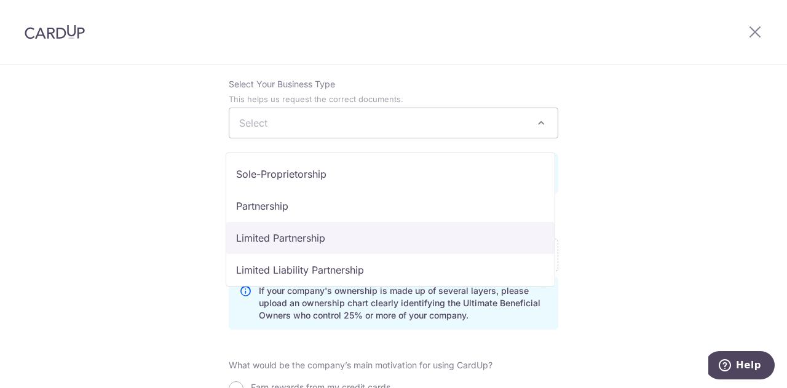
scroll to position [101, 0]
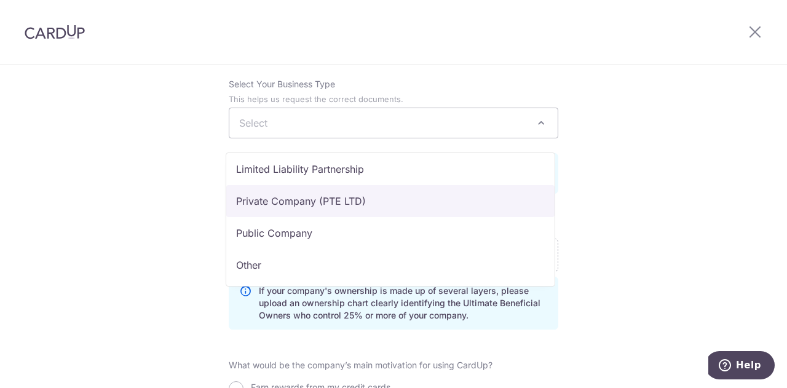
select select "Private Company (PTE LTD)"
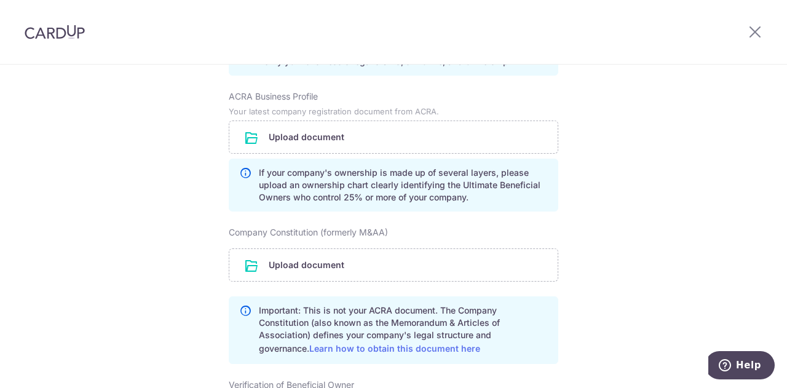
scroll to position [922, 0]
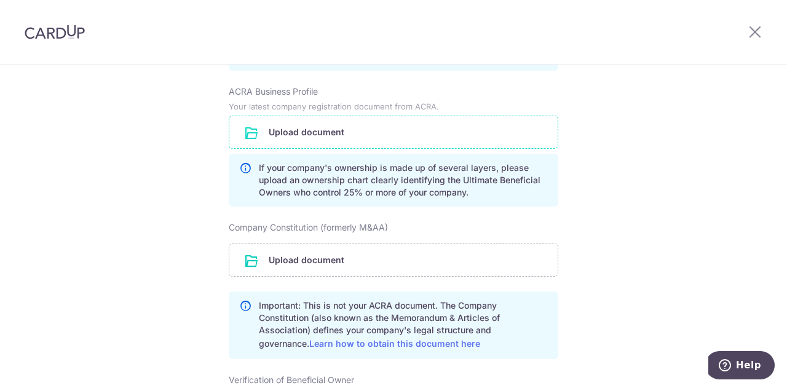
click at [317, 142] on input "file" at bounding box center [393, 132] width 328 height 32
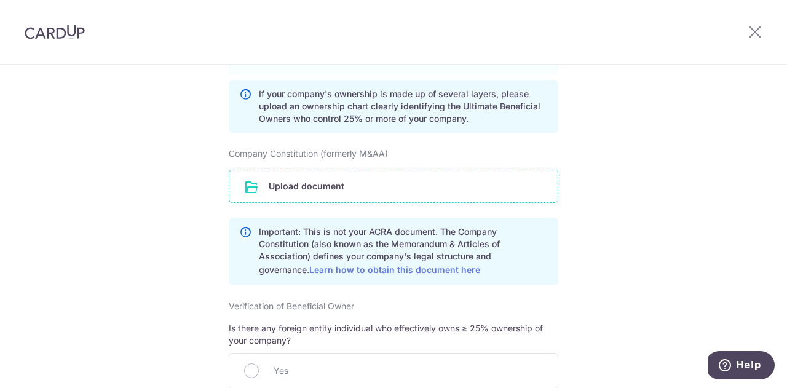
scroll to position [1045, 0]
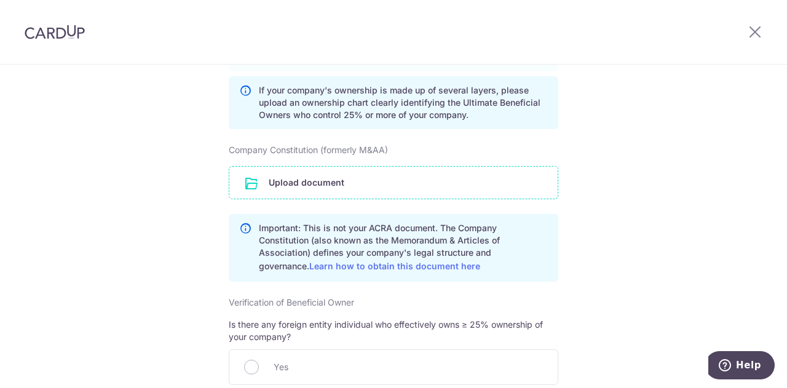
click at [302, 194] on input "file" at bounding box center [393, 183] width 328 height 32
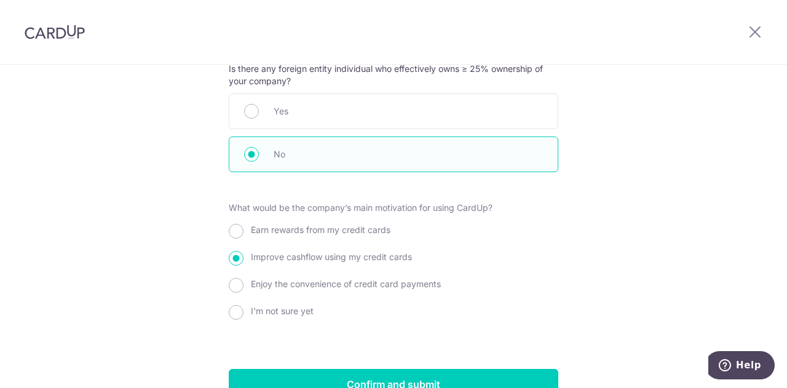
scroll to position [1423, 0]
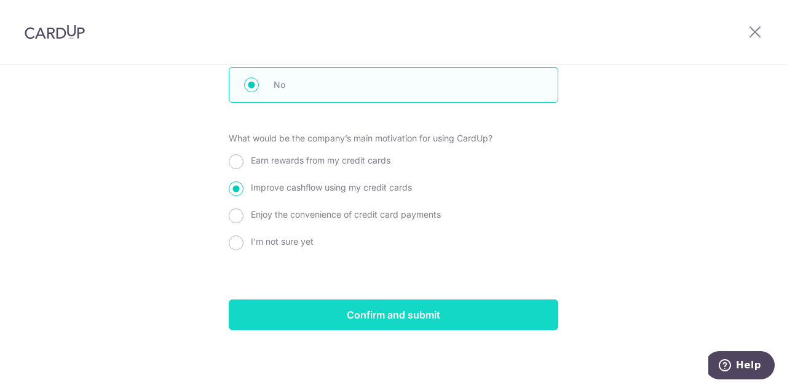
click at [446, 321] on input "Confirm and submit" at bounding box center [393, 314] width 329 height 31
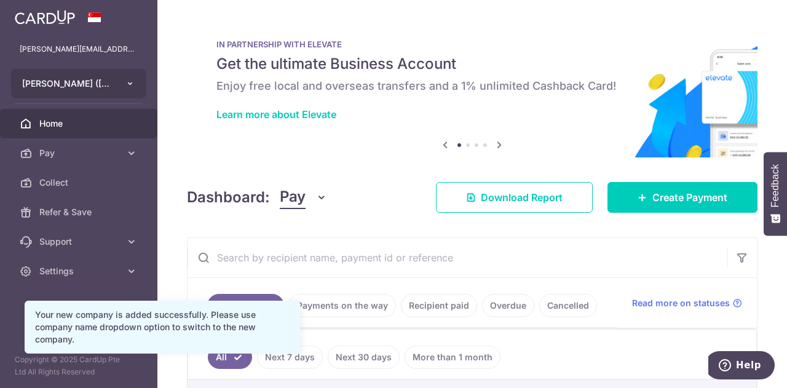
click at [125, 79] on icon "button" at bounding box center [130, 84] width 10 height 10
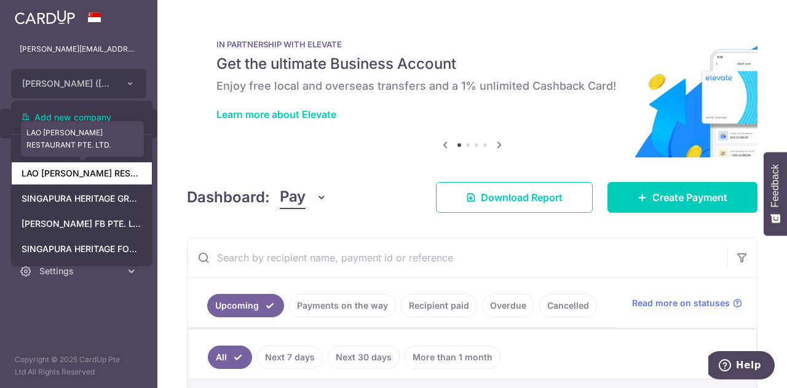
click at [108, 177] on link "LAO HUO TANG RESTAURANT PTE. LTD." at bounding box center [82, 173] width 140 height 22
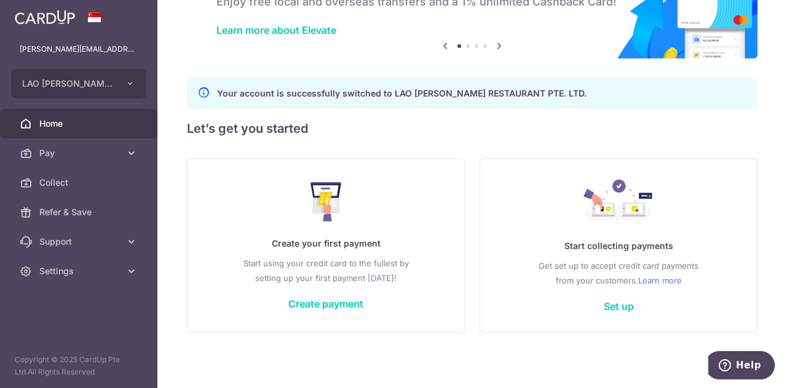
scroll to position [86, 0]
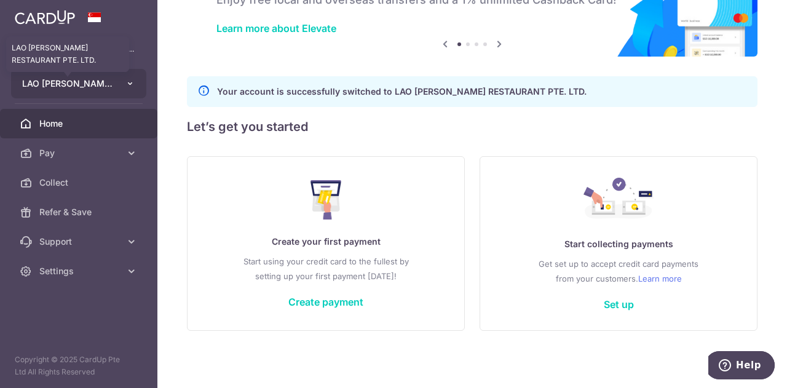
click at [107, 89] on span "LAO HUO TANG RESTAURANT PTE. LTD." at bounding box center [67, 83] width 91 height 12
